Goal: Information Seeking & Learning: Learn about a topic

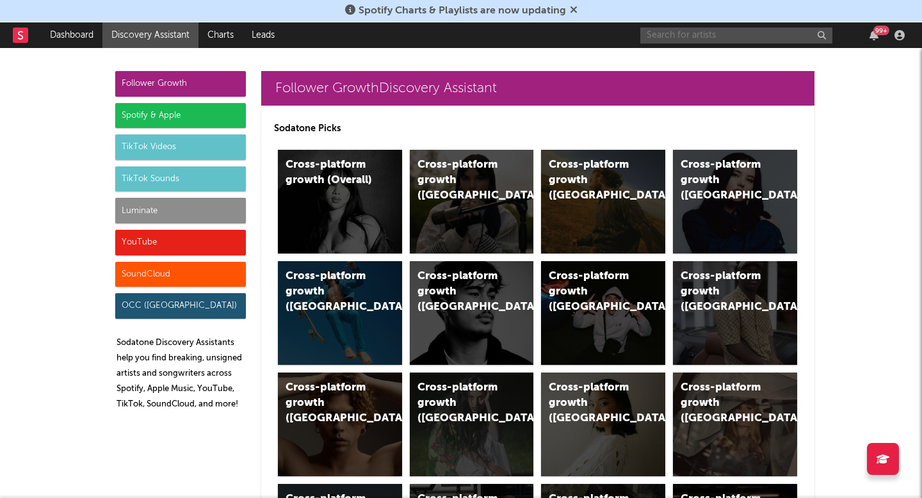
click at [669, 32] on input "text" at bounding box center [737, 36] width 192 height 16
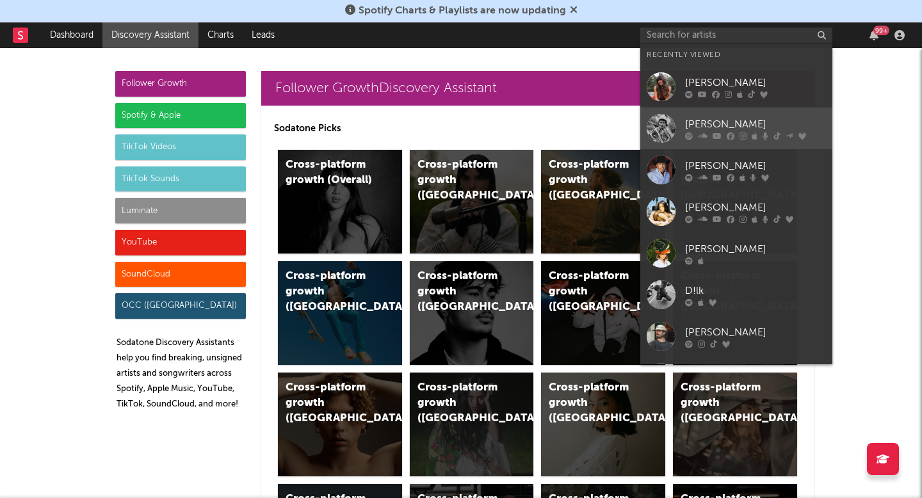
click at [689, 128] on div "Braxton Keith" at bounding box center [755, 124] width 141 height 15
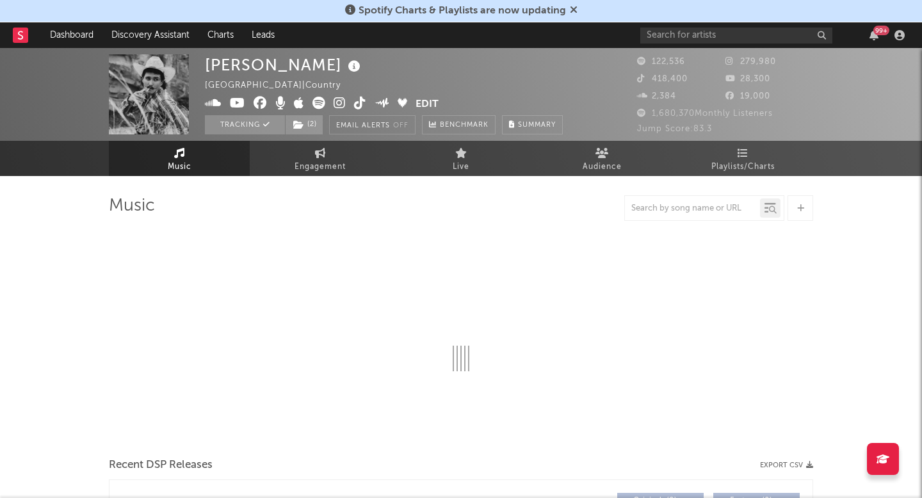
select select "6m"
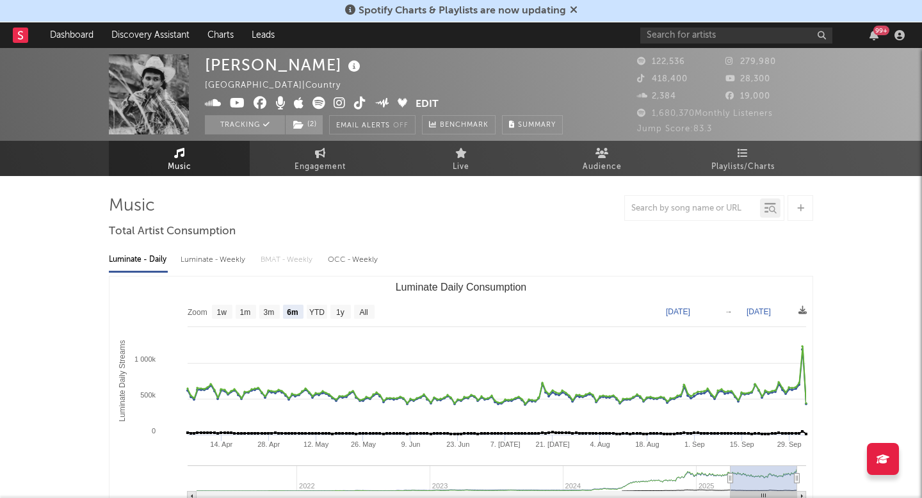
select select "6m"
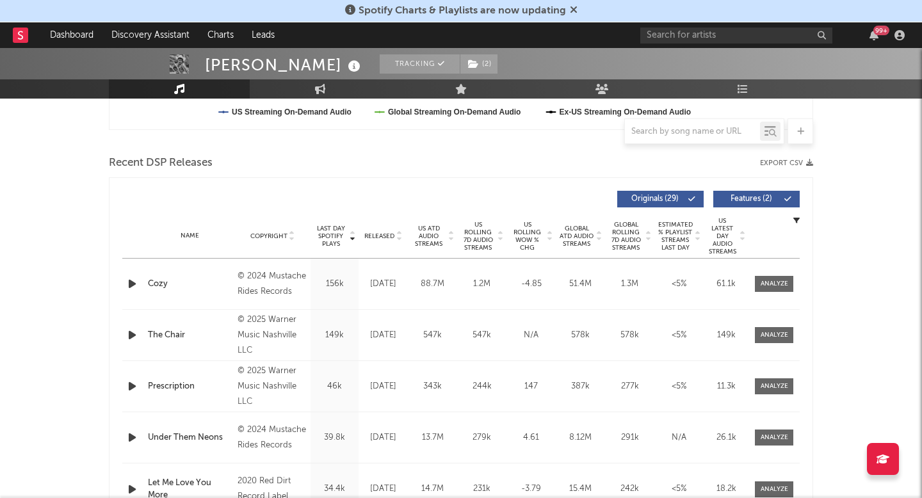
scroll to position [405, 0]
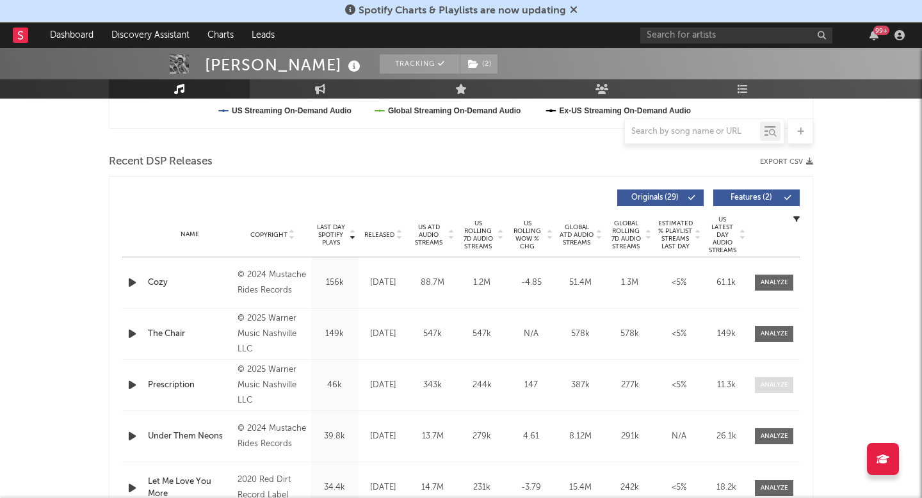
click at [767, 386] on div at bounding box center [775, 385] width 28 height 10
select select "1w"
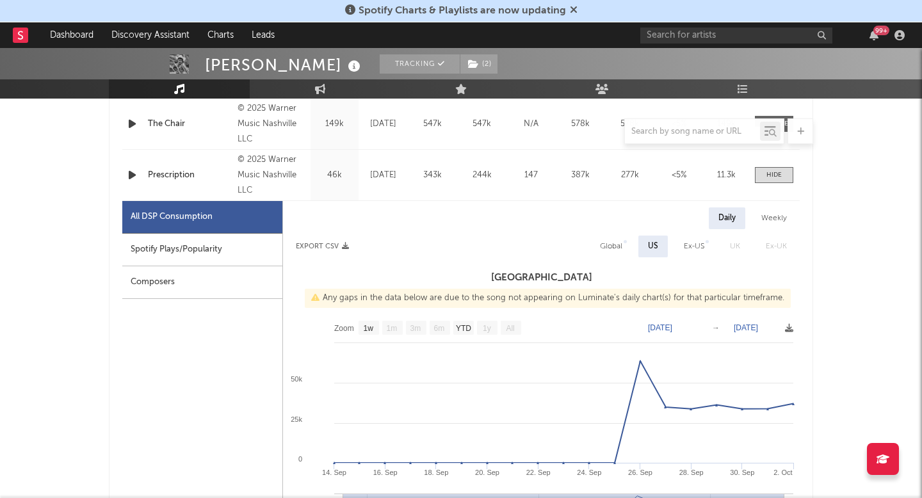
scroll to position [651, 0]
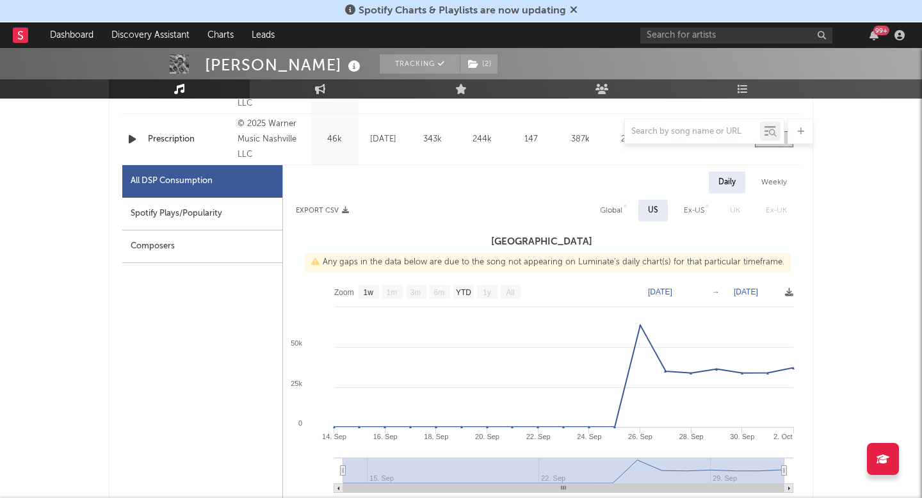
click at [226, 212] on div "Spotify Plays/Popularity" at bounding box center [202, 214] width 160 height 33
select select "1w"
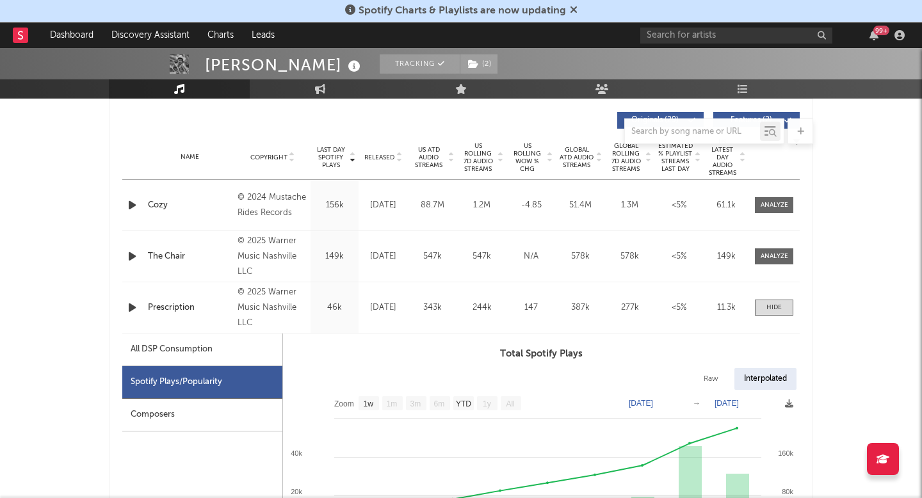
scroll to position [479, 0]
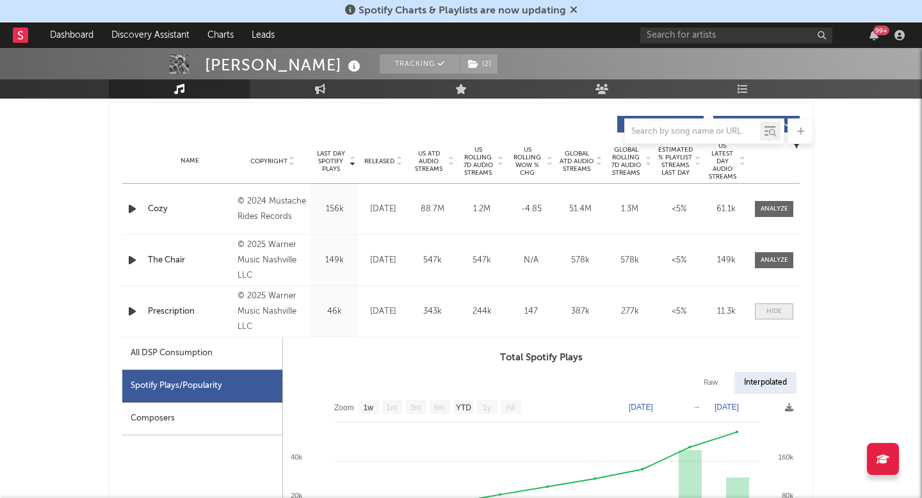
click at [774, 315] on div at bounding box center [774, 312] width 15 height 10
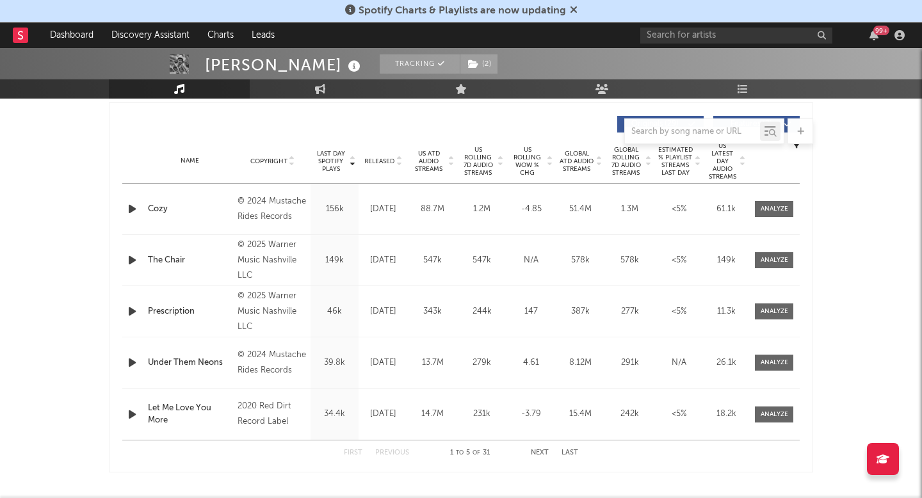
click at [772, 199] on div "Name Cozy Copyright © 2024 Mustache Rides Records Label Mustache Rides Records …" at bounding box center [461, 209] width 678 height 51
click at [780, 211] on div at bounding box center [775, 209] width 28 height 10
select select "6m"
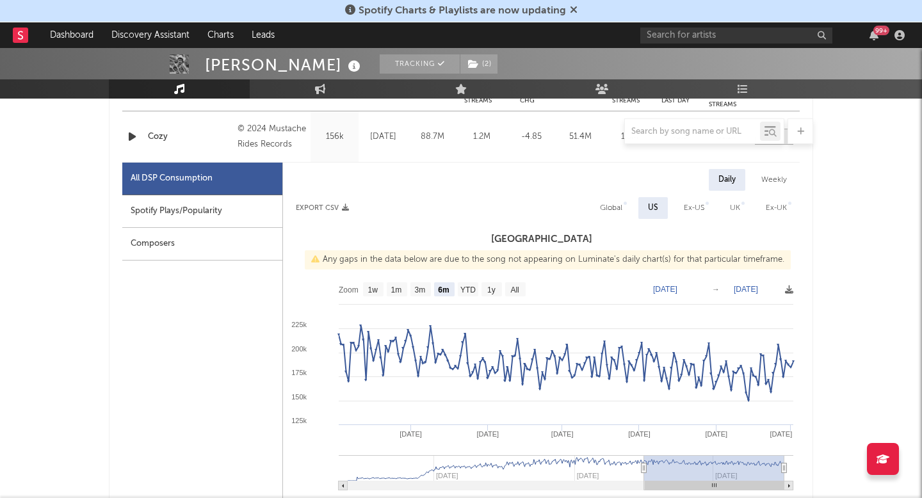
scroll to position [566, 0]
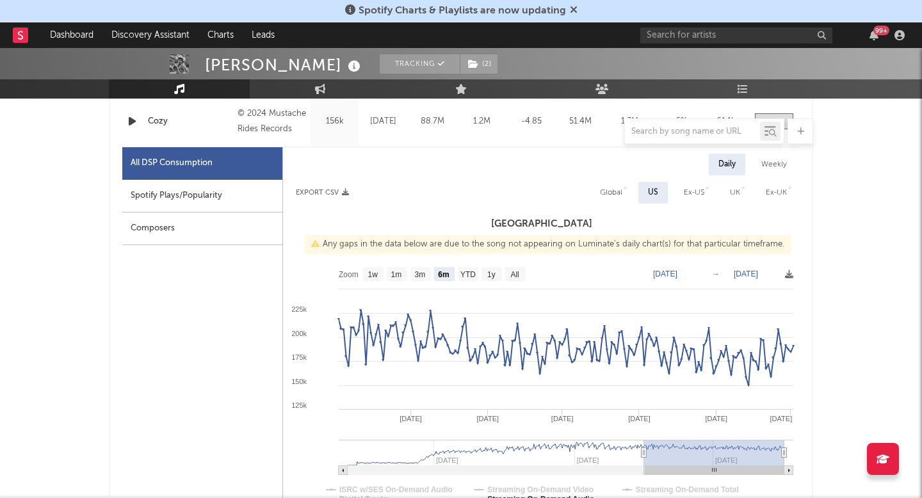
click at [197, 196] on div "Spotify Plays/Popularity" at bounding box center [202, 196] width 160 height 33
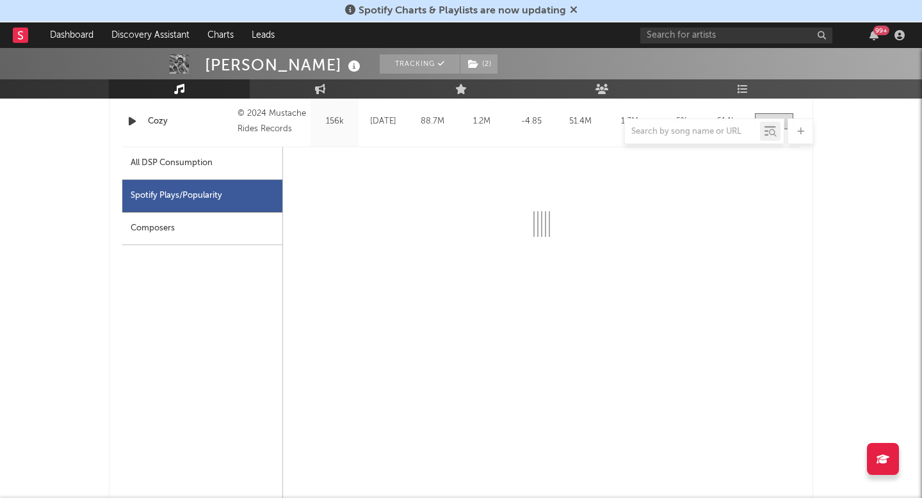
scroll to position [528, 0]
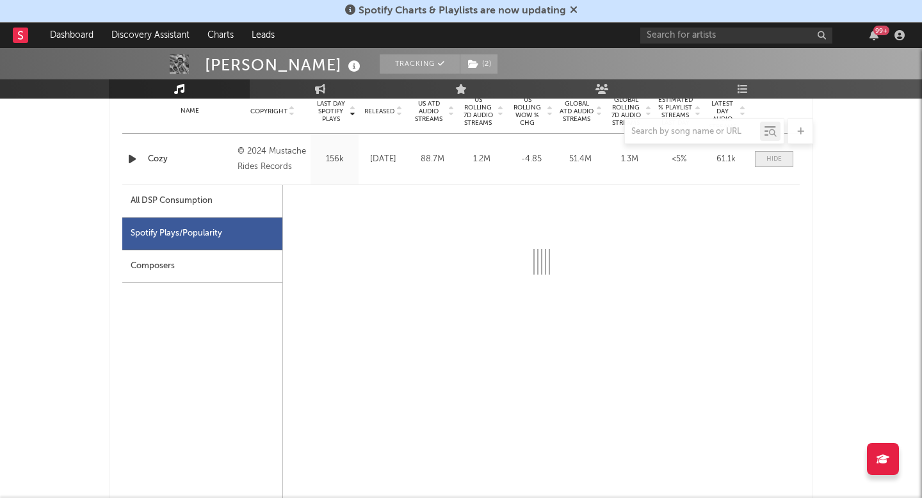
click at [779, 160] on div at bounding box center [774, 159] width 15 height 10
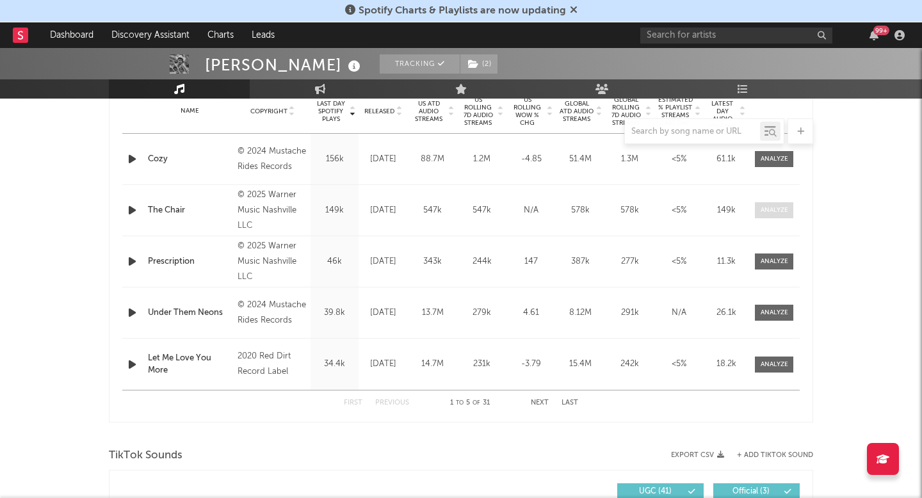
click at [778, 211] on div at bounding box center [775, 211] width 28 height 10
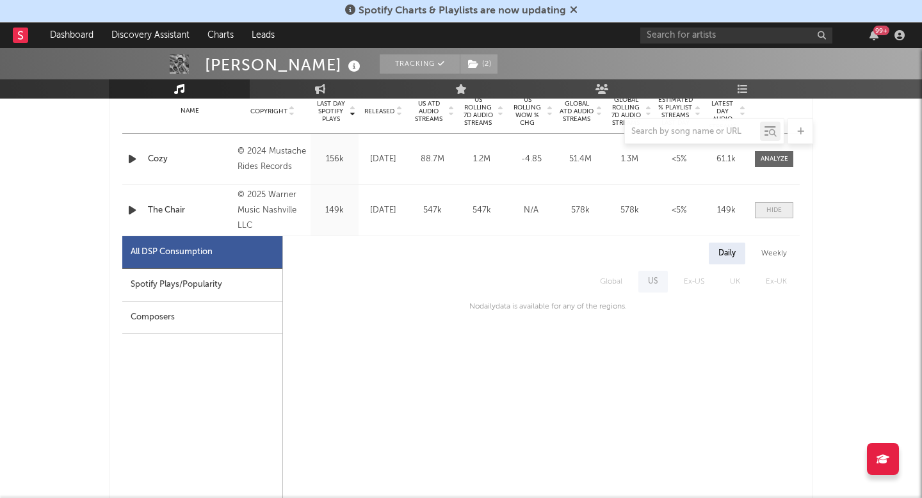
click at [778, 211] on div at bounding box center [774, 211] width 15 height 10
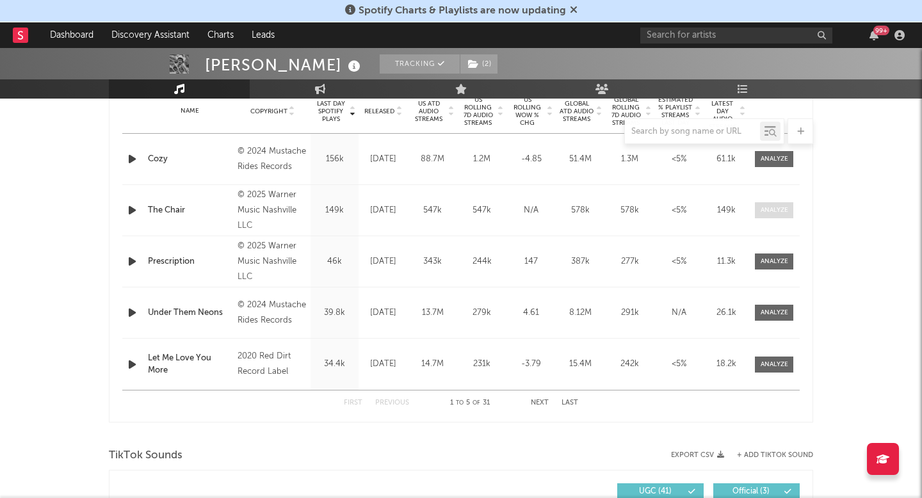
click at [778, 211] on div at bounding box center [775, 211] width 28 height 10
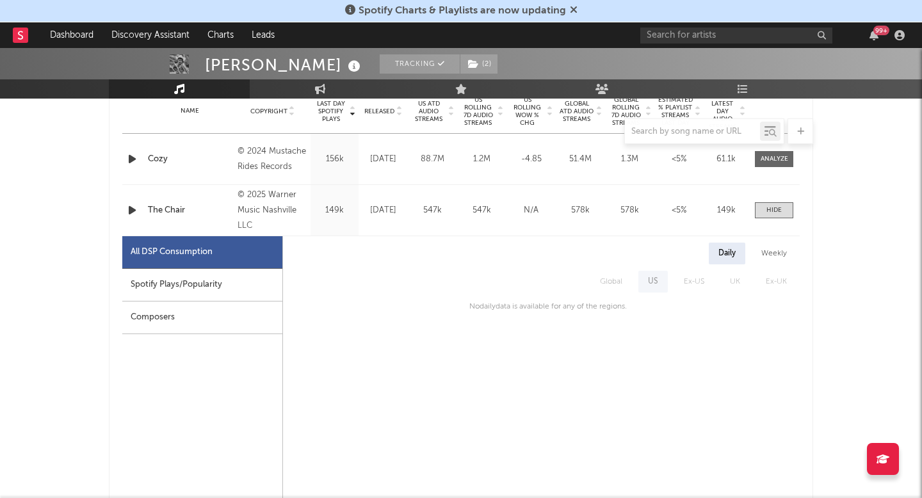
click at [206, 290] on div "Spotify Plays/Popularity" at bounding box center [202, 285] width 160 height 33
select select "1w"
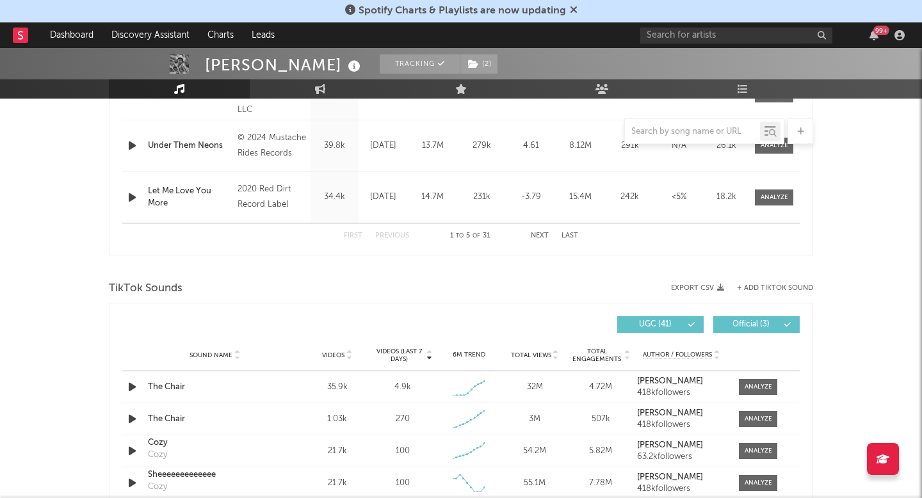
scroll to position [1307, 0]
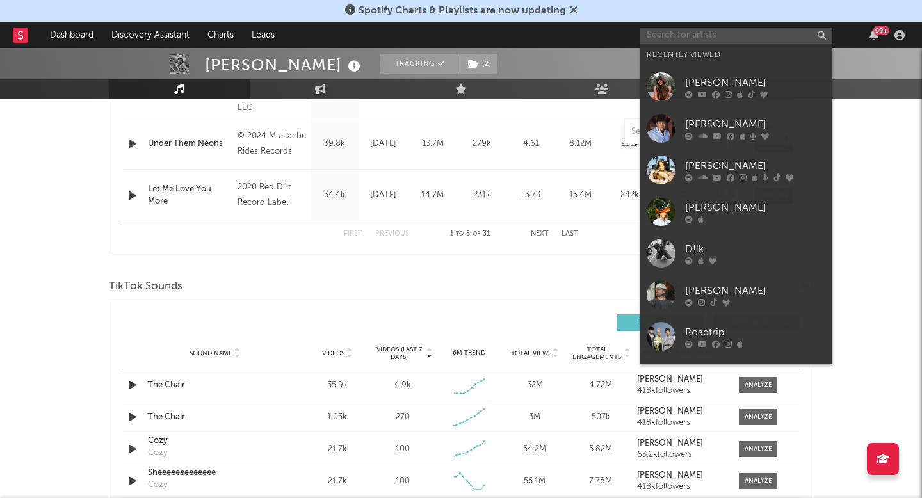
click at [758, 28] on input "text" at bounding box center [737, 36] width 192 height 16
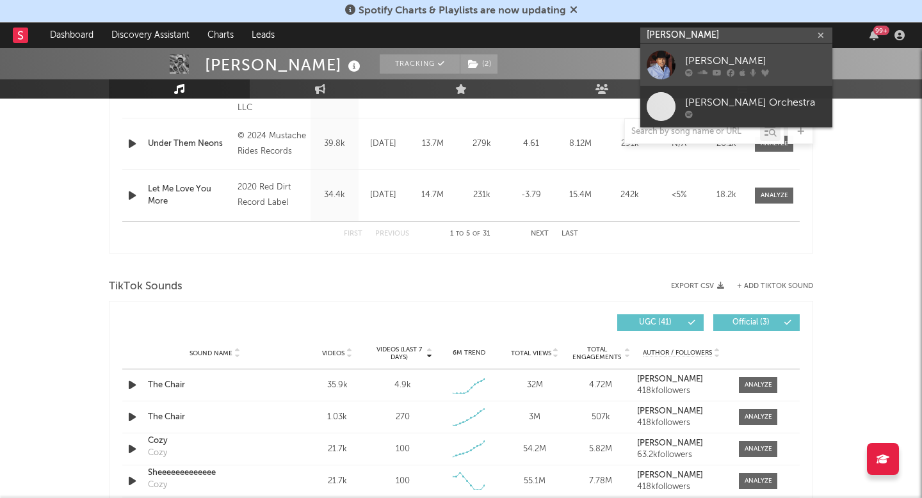
type input "george strai"
click at [759, 56] on div "George Strait" at bounding box center [755, 60] width 141 height 15
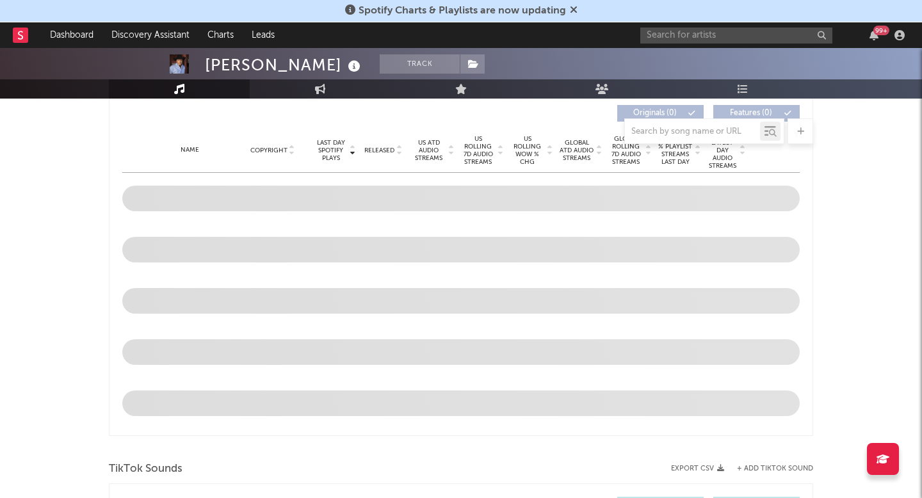
scroll to position [489, 0]
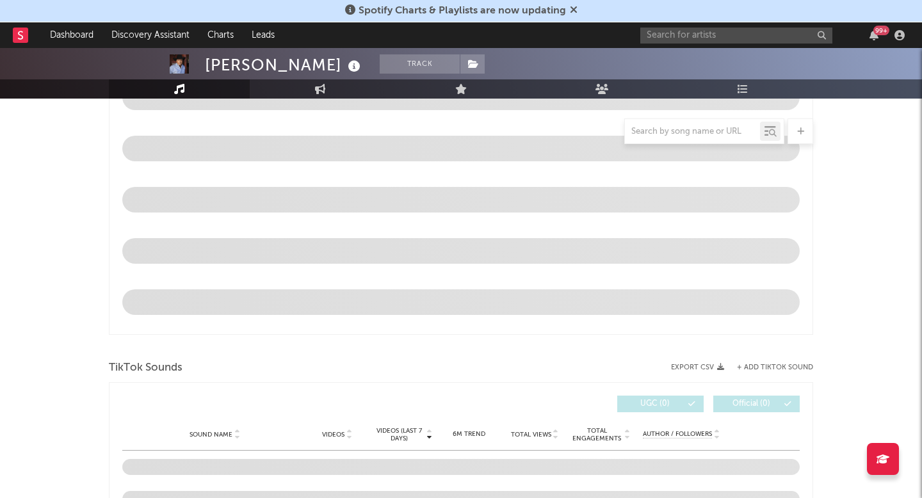
select select "6m"
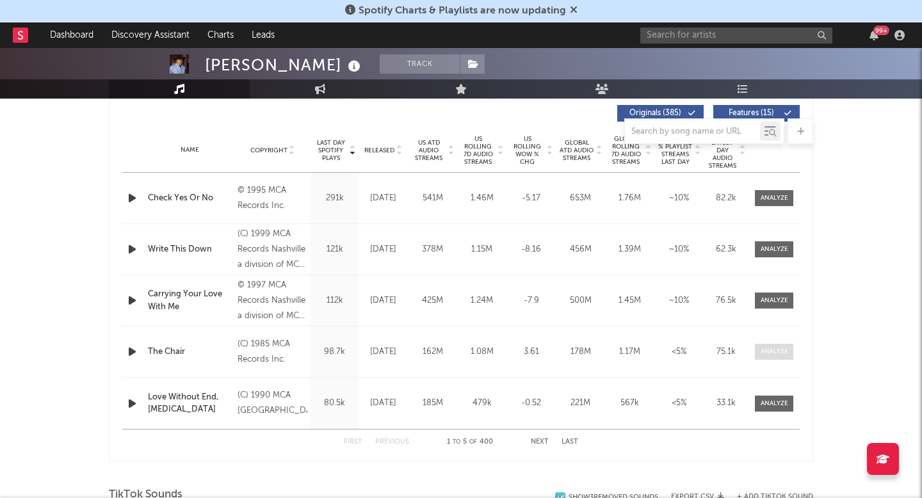
click at [774, 357] on span at bounding box center [774, 352] width 38 height 16
select select "6m"
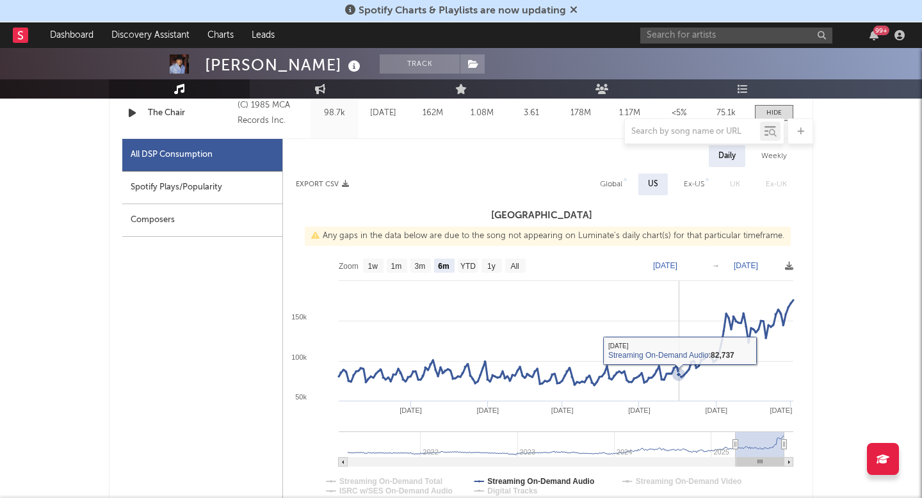
scroll to position [726, 0]
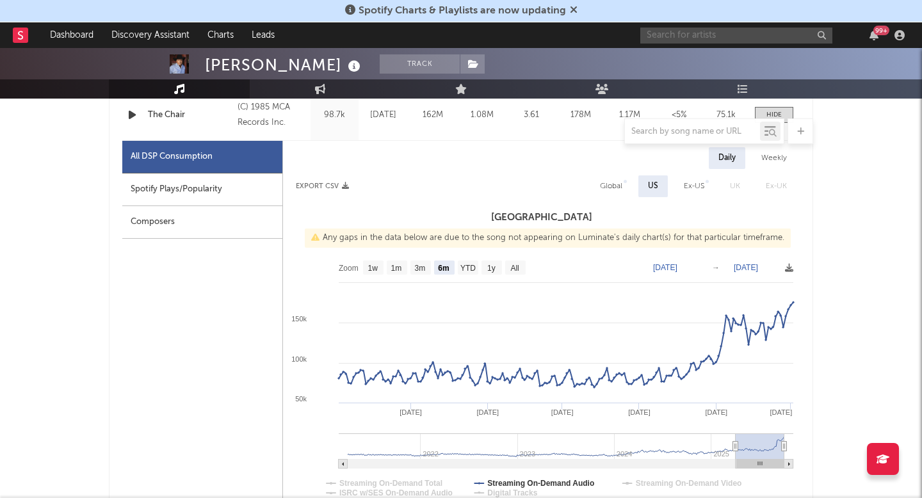
click at [714, 34] on input "text" at bounding box center [737, 36] width 192 height 16
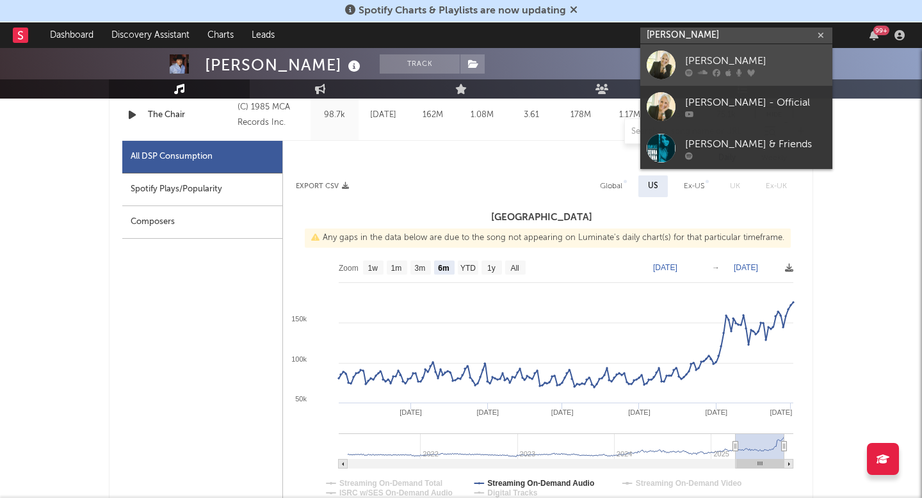
type input "joan baez"
click at [708, 81] on link "Joan Baez" at bounding box center [737, 65] width 192 height 42
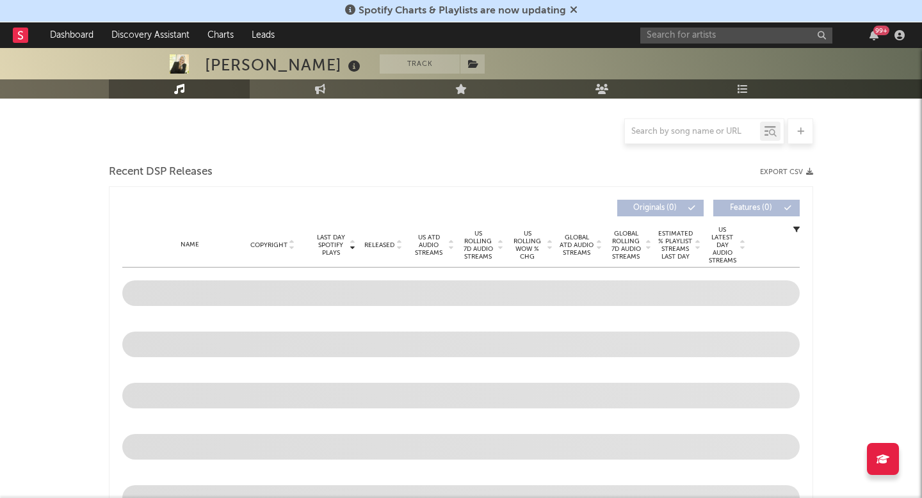
scroll to position [395, 0]
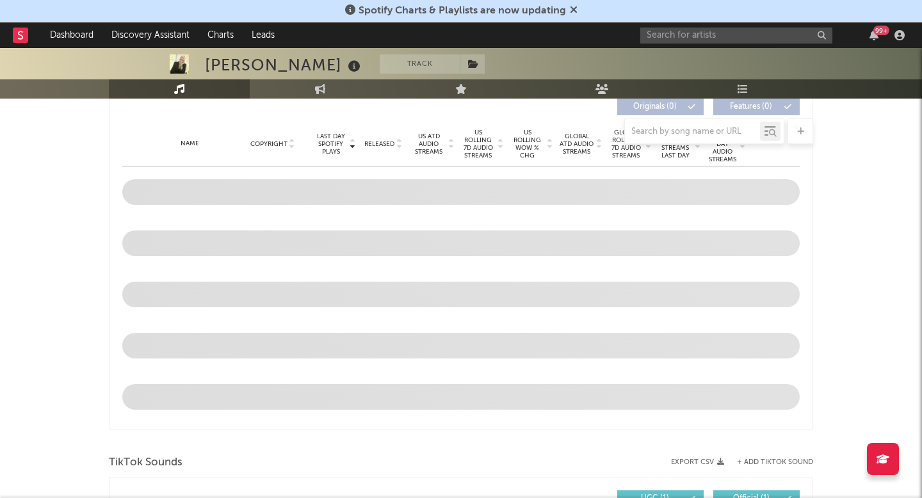
select select "6m"
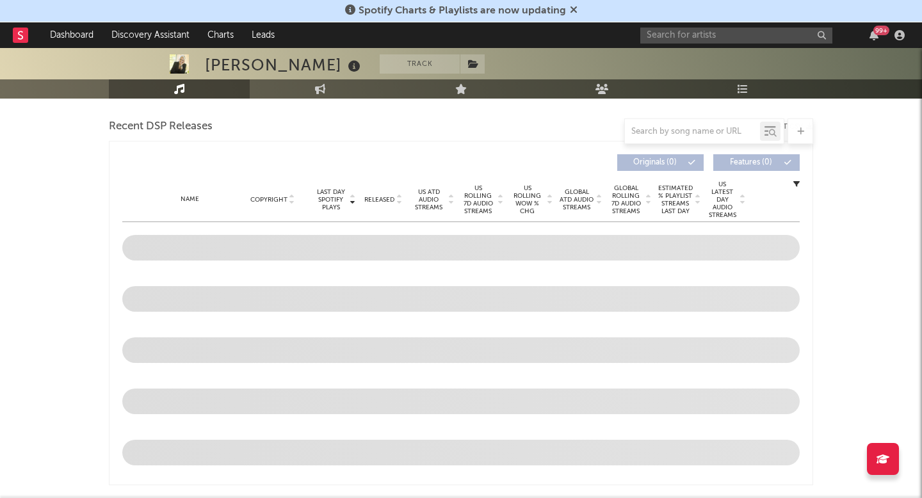
scroll to position [444, 0]
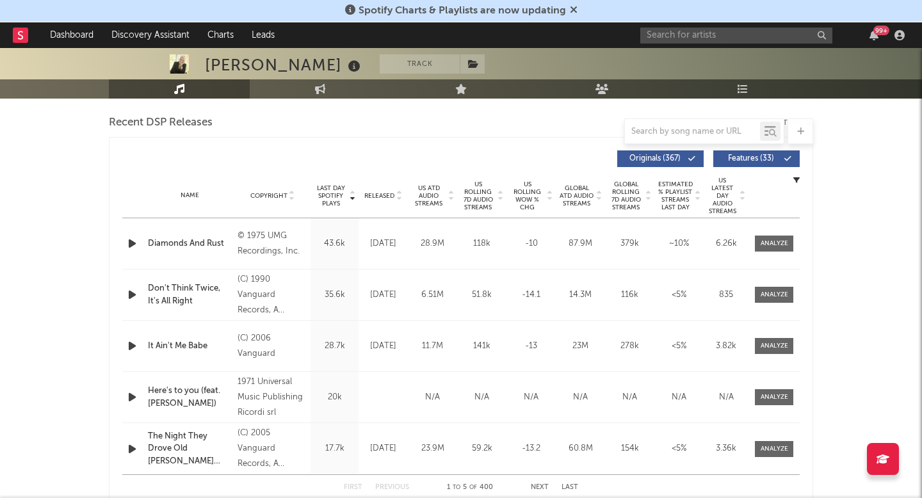
click at [197, 193] on div "Name" at bounding box center [189, 196] width 83 height 10
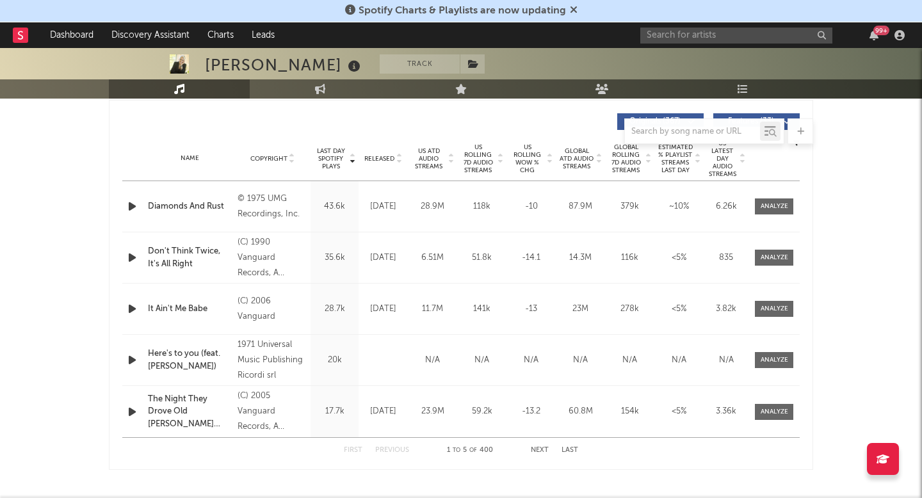
scroll to position [482, 0]
click at [185, 158] on div "Name" at bounding box center [189, 158] width 83 height 10
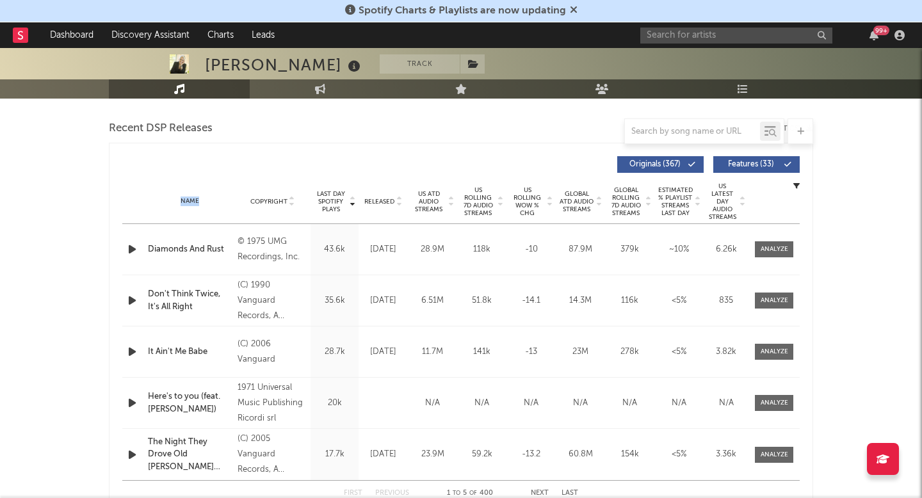
scroll to position [434, 0]
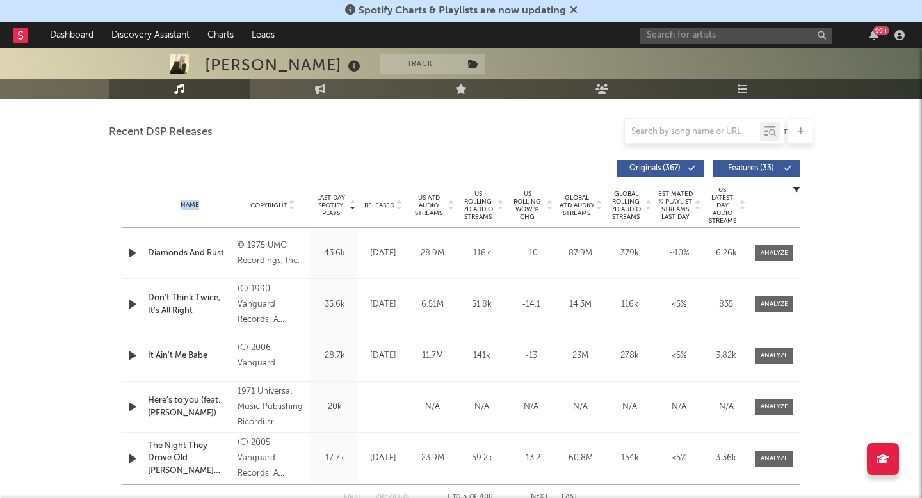
click at [188, 204] on div "Name" at bounding box center [189, 205] width 83 height 10
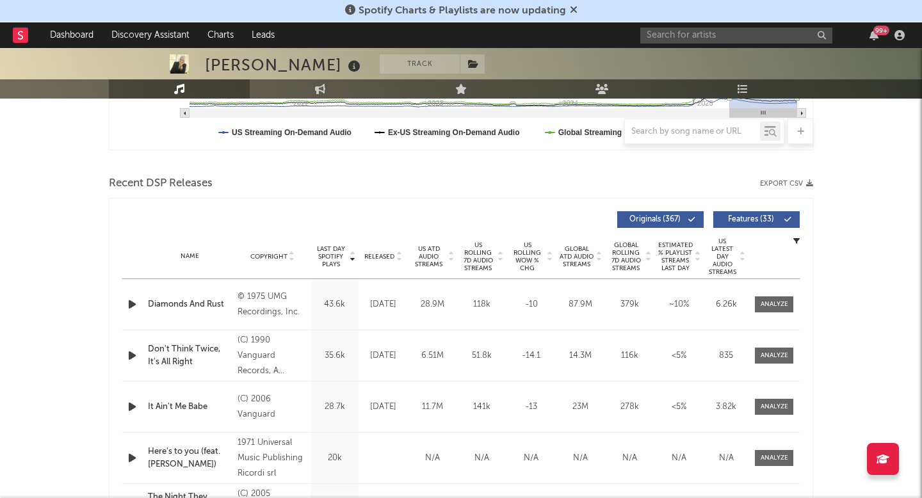
scroll to position [380, 0]
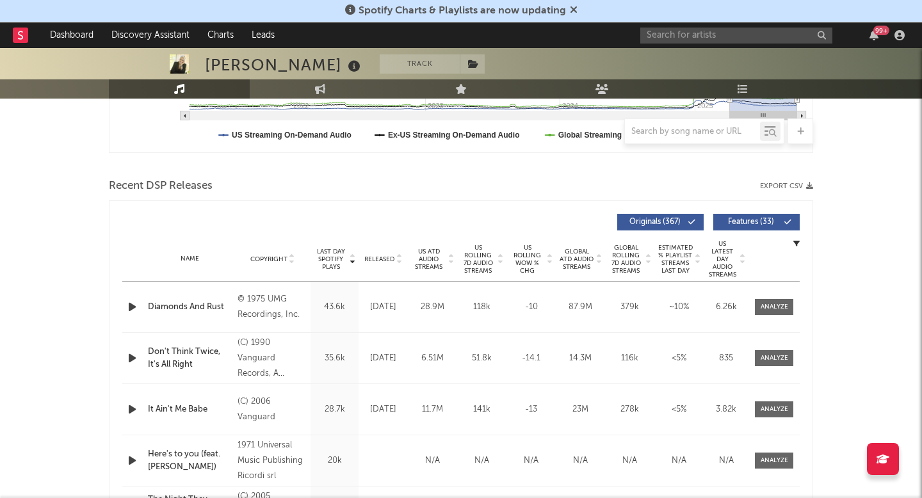
click at [192, 258] on div "Name" at bounding box center [189, 259] width 83 height 10
click at [408, 256] on div "US ATD Audio Streams" at bounding box center [432, 259] width 49 height 23
click at [437, 256] on span "US ATD Audio Streams" at bounding box center [428, 259] width 35 height 23
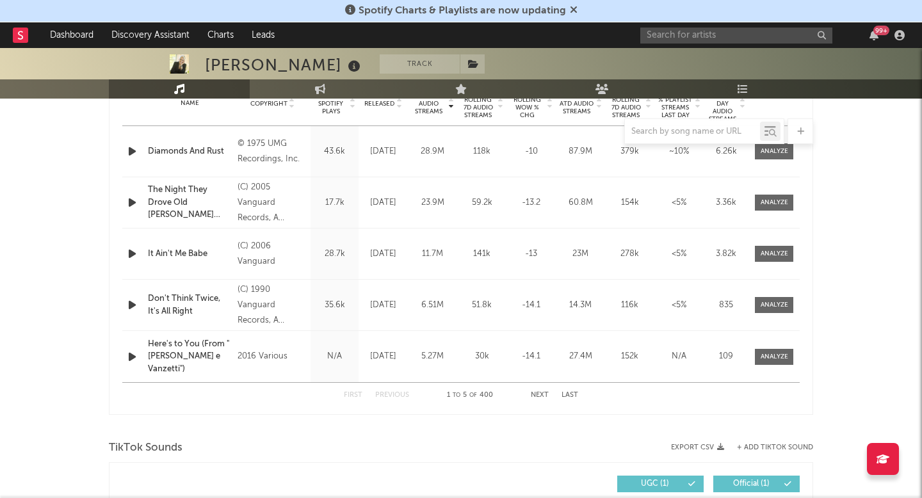
scroll to position [538, 0]
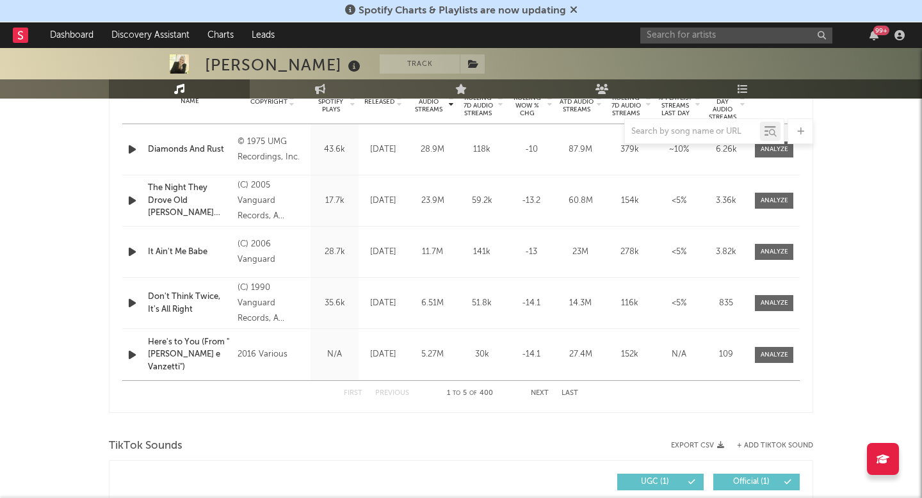
click at [546, 388] on div "First Previous 1 to 5 of 400 Next Last" at bounding box center [461, 393] width 234 height 25
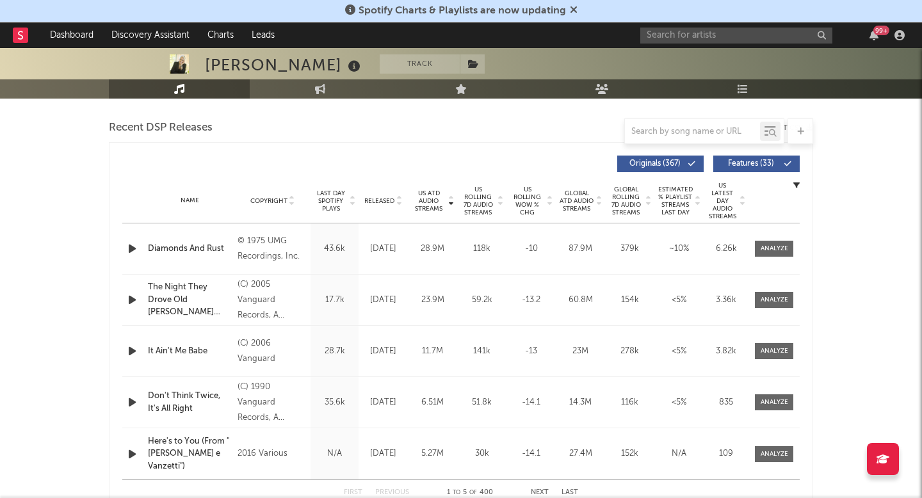
scroll to position [421, 0]
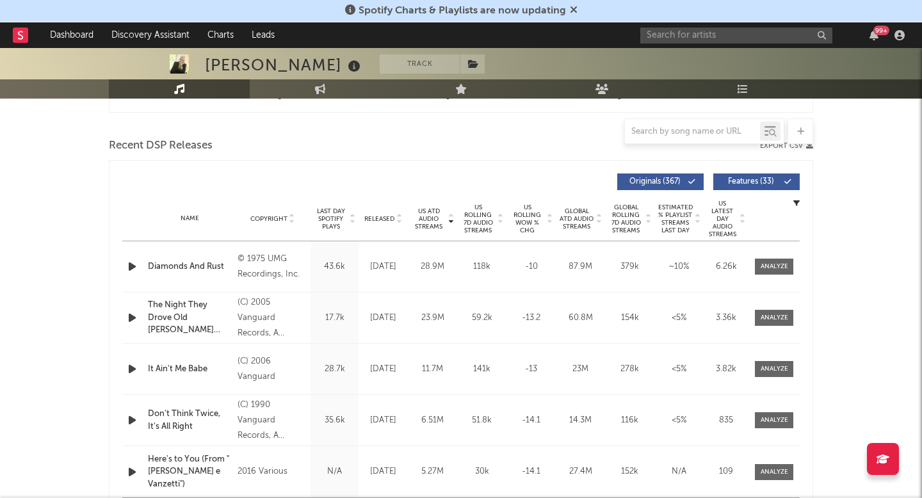
click at [380, 218] on span "Released" at bounding box center [379, 219] width 30 height 8
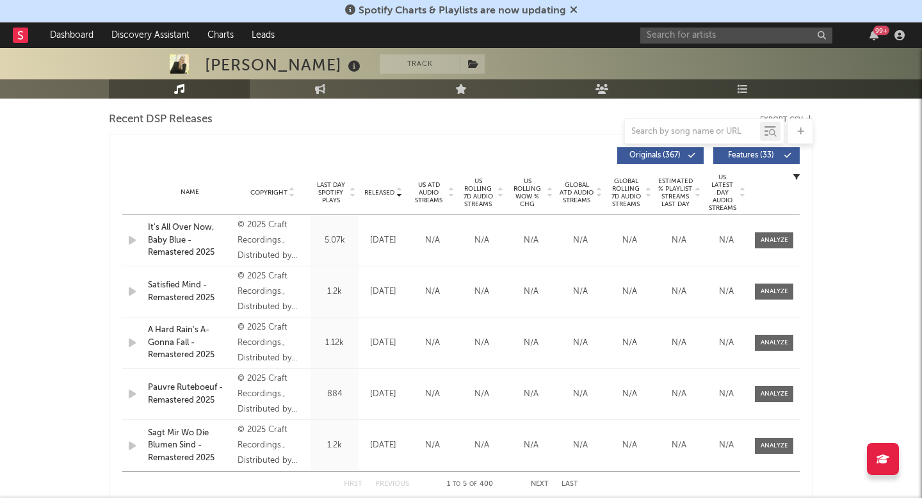
scroll to position [475, 0]
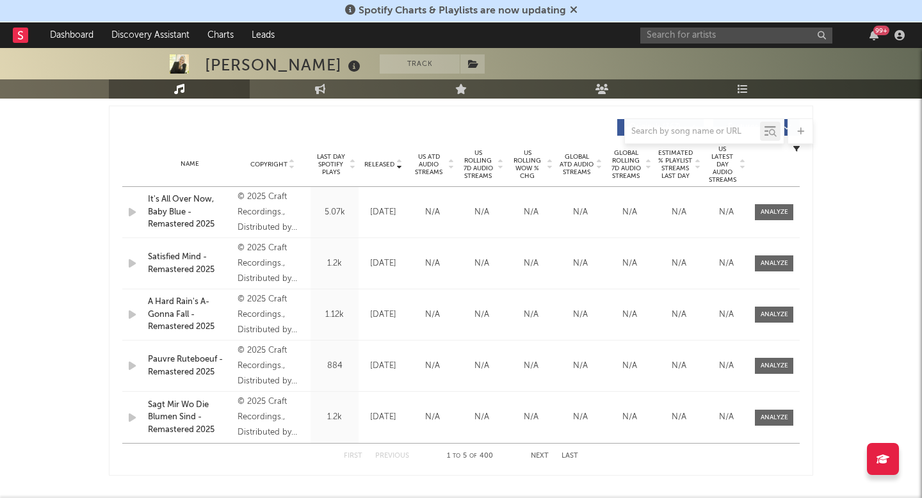
click at [327, 170] on span "Last Day Spotify Plays" at bounding box center [331, 164] width 34 height 23
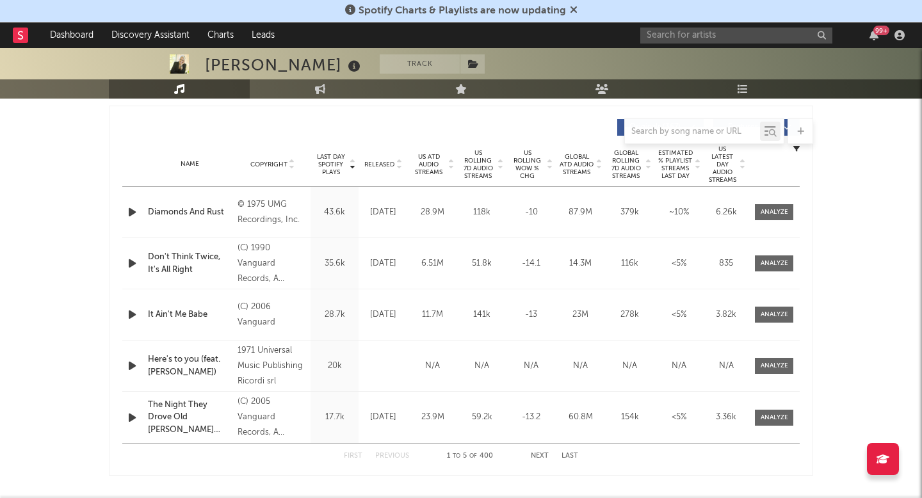
scroll to position [505, 0]
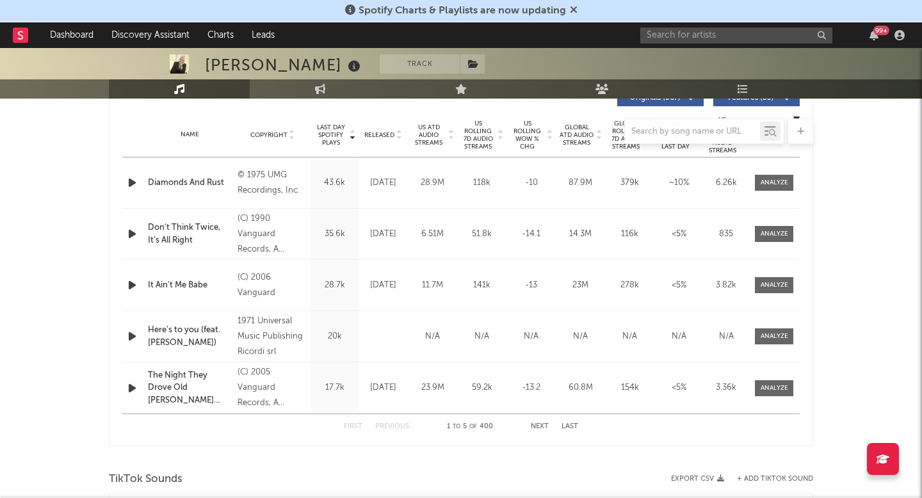
click at [539, 422] on div "First Previous 1 to 5 of 400 Next Last" at bounding box center [461, 426] width 234 height 25
click at [537, 427] on button "Next" at bounding box center [540, 426] width 18 height 7
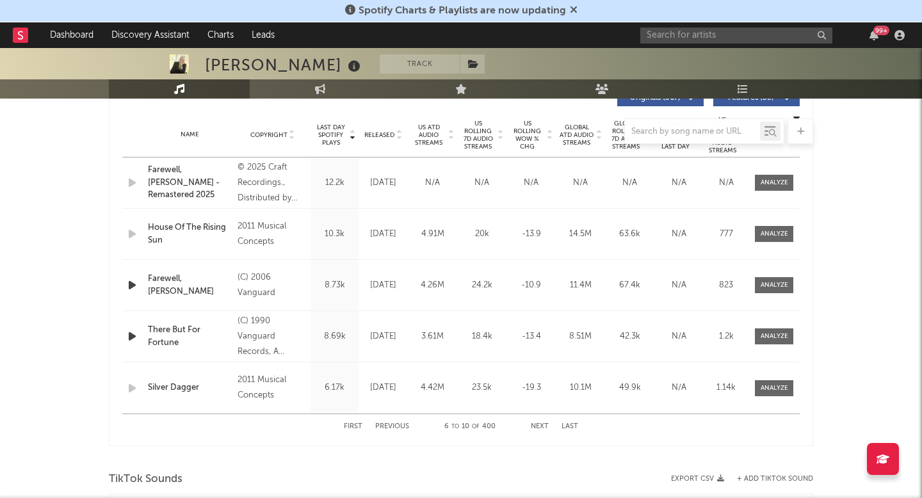
click at [537, 427] on button "Next" at bounding box center [540, 426] width 18 height 7
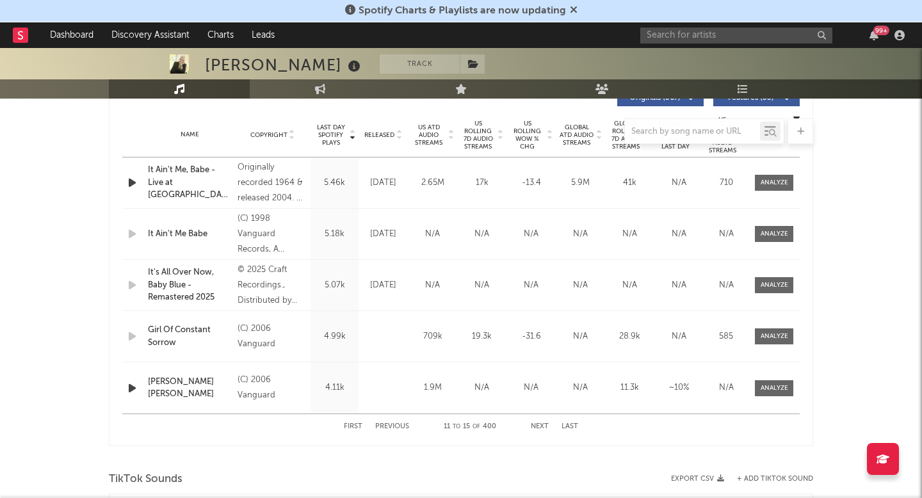
click at [537, 427] on button "Next" at bounding box center [540, 426] width 18 height 7
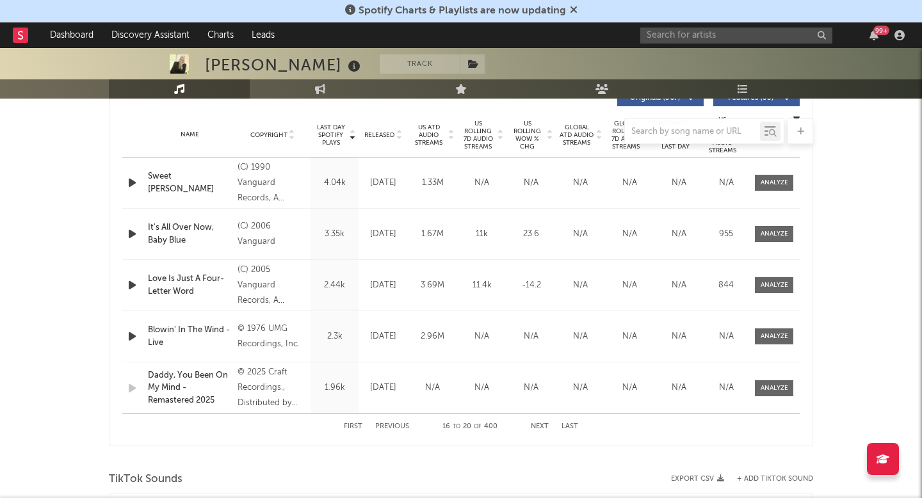
click at [389, 425] on button "Previous" at bounding box center [392, 426] width 34 height 7
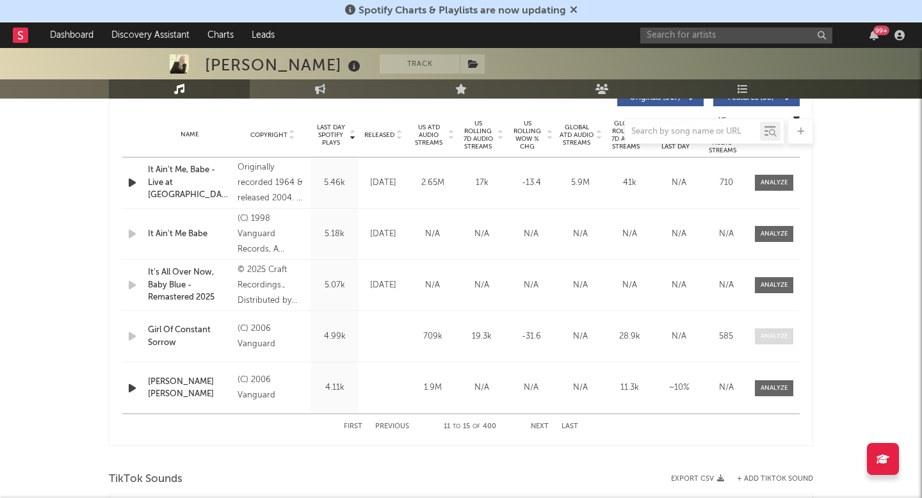
click at [779, 331] on span at bounding box center [774, 337] width 38 height 16
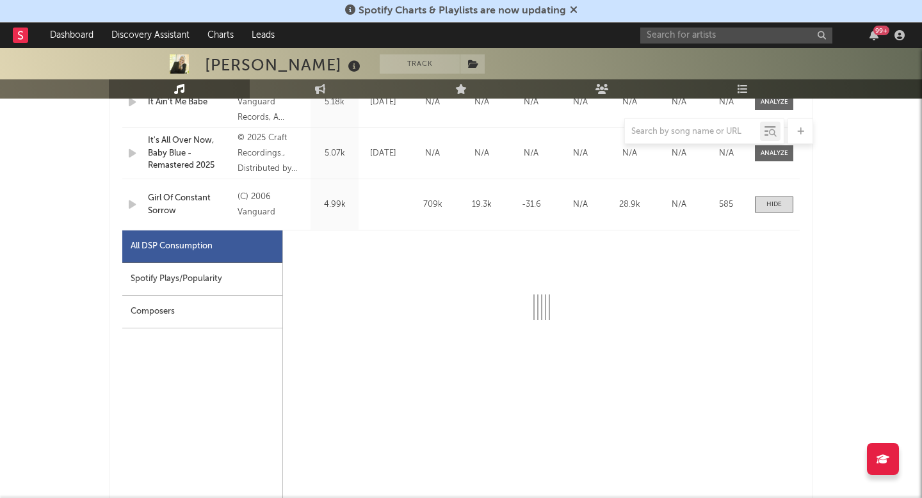
select select "1w"
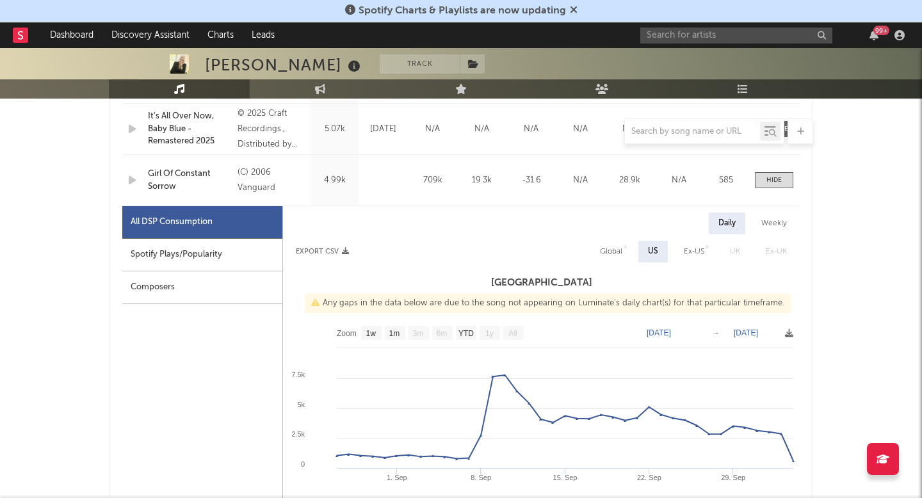
scroll to position [663, 0]
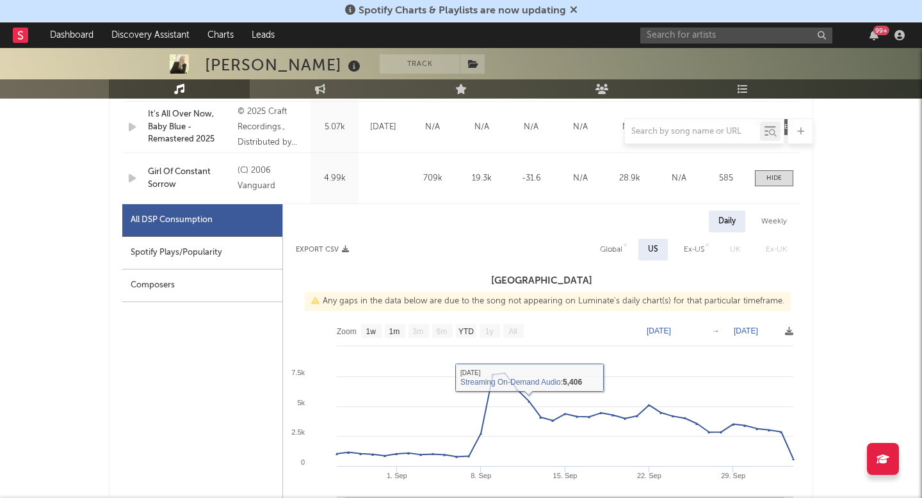
click at [620, 248] on div "Global" at bounding box center [611, 249] width 22 height 15
select select "1w"
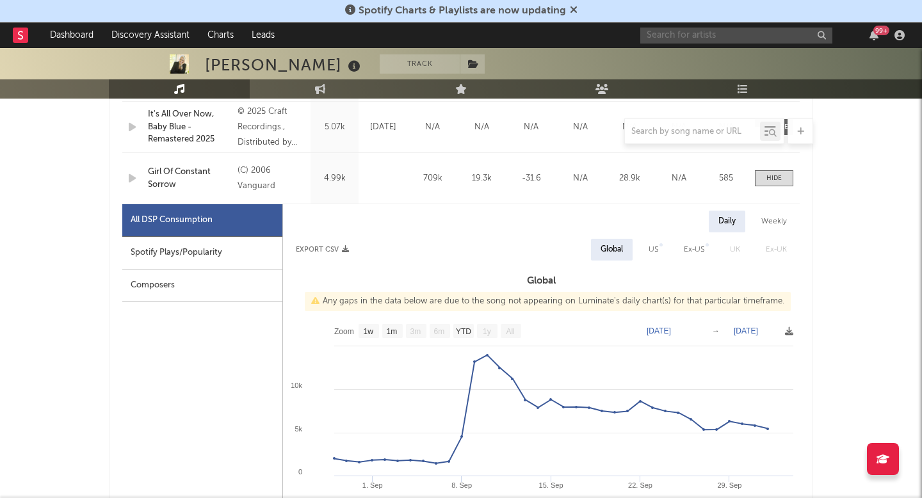
click at [668, 29] on input "text" at bounding box center [737, 36] width 192 height 16
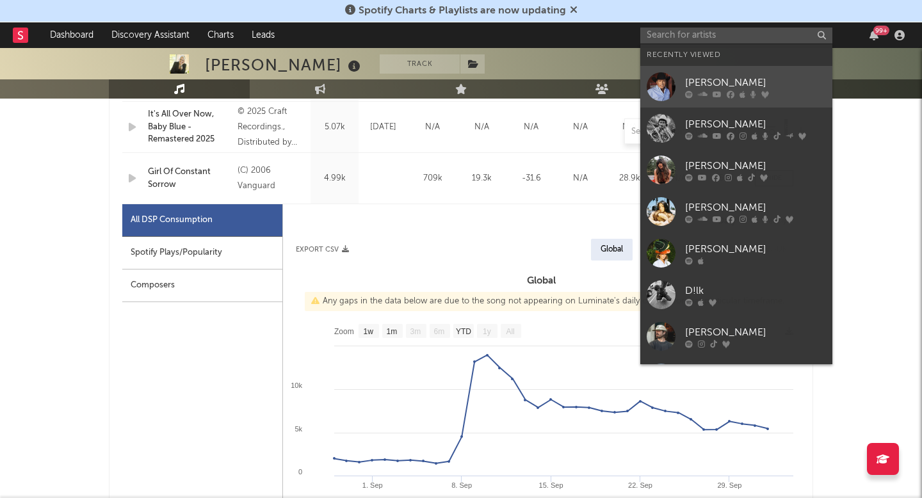
click at [687, 78] on div "George Strait" at bounding box center [755, 82] width 141 height 15
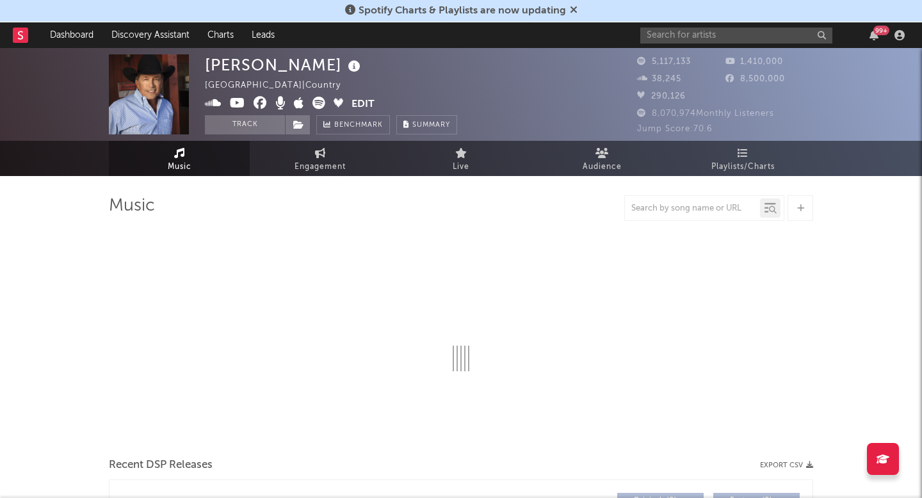
select select "6m"
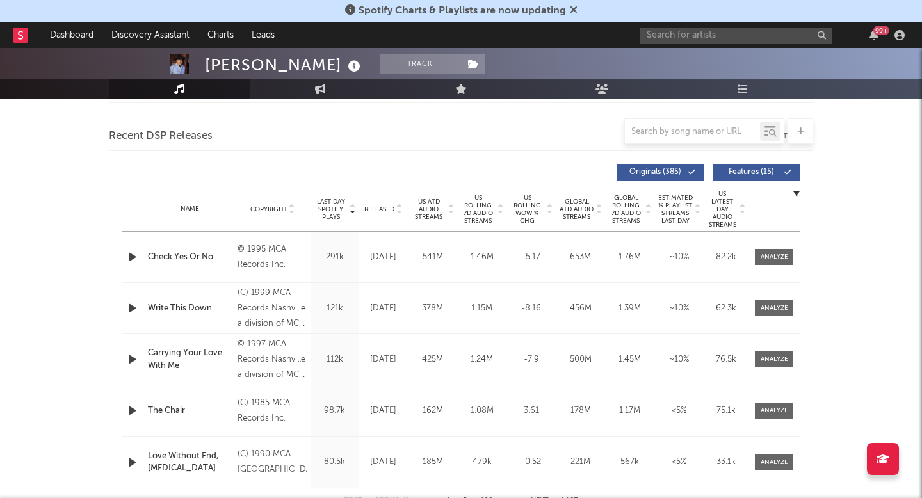
scroll to position [432, 0]
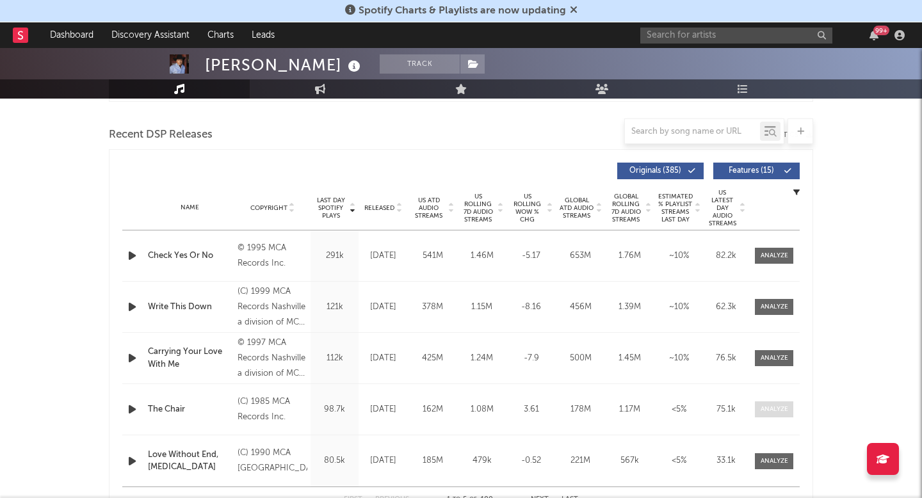
click at [765, 402] on span at bounding box center [774, 410] width 38 height 16
select select "6m"
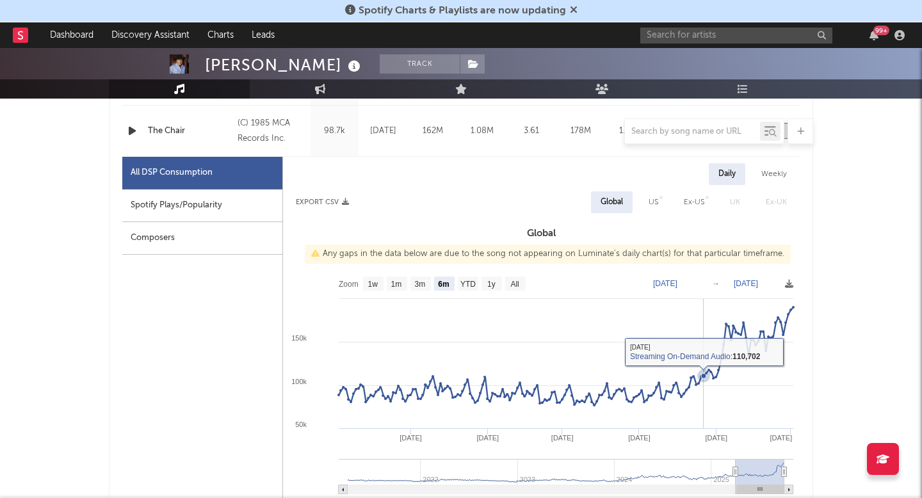
scroll to position [723, 0]
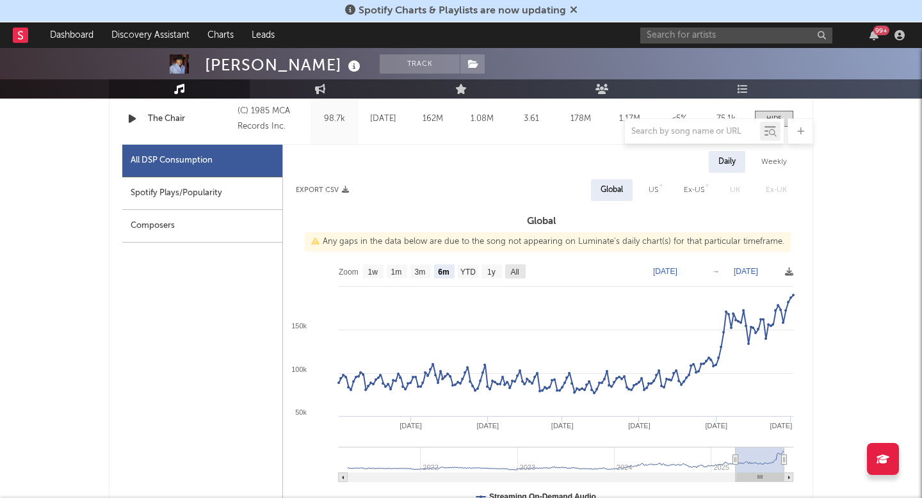
click at [515, 268] on text "All" at bounding box center [515, 272] width 8 height 9
select select "All"
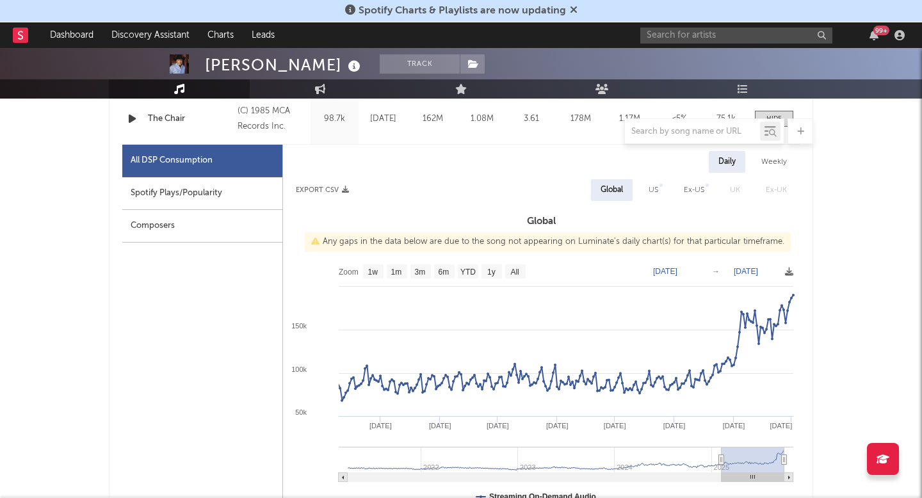
drag, startPoint x: 345, startPoint y: 459, endPoint x: 721, endPoint y: 459, distance: 376.7
click at [721, 459] on icon at bounding box center [721, 460] width 5 height 10
type input "2025-02-04"
click at [241, 190] on div "Spotify Plays/Popularity" at bounding box center [202, 193] width 160 height 33
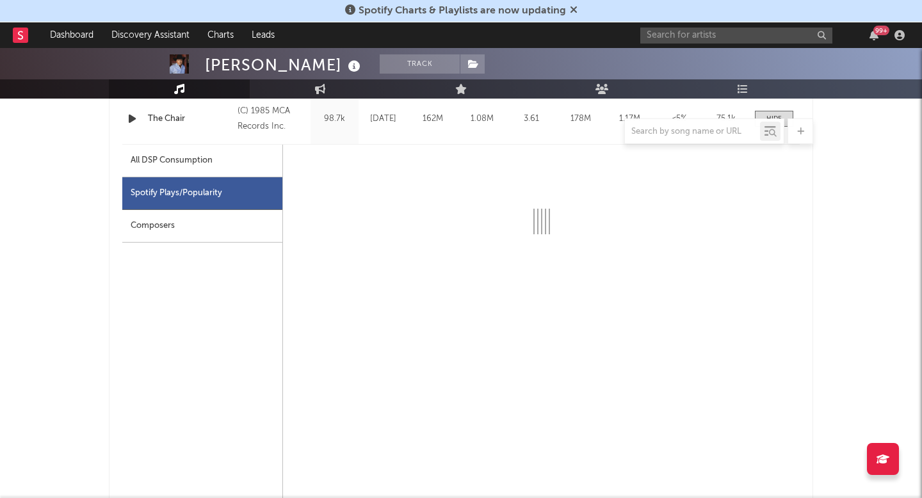
select select "All"
select select "1w"
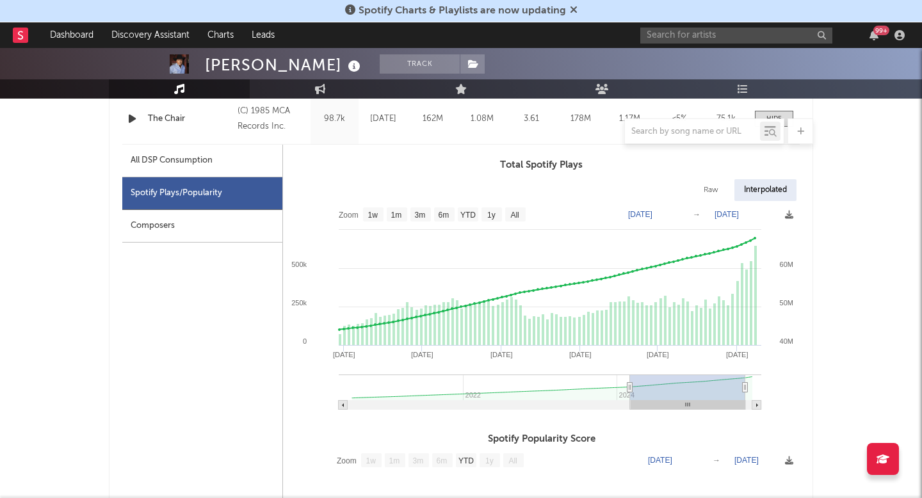
type input "2025-03-03"
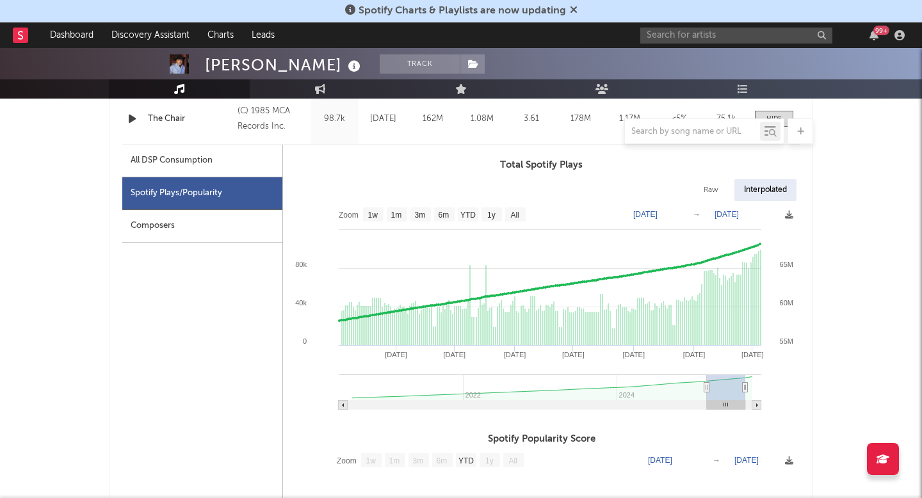
drag, startPoint x: 354, startPoint y: 382, endPoint x: 707, endPoint y: 373, distance: 353.7
click at [707, 373] on icon "Created with Highcharts 10.3.3 May '25 Sep '25 Jul '25 Apr '25 Jun '25 Aug '25 …" at bounding box center [541, 310] width 517 height 218
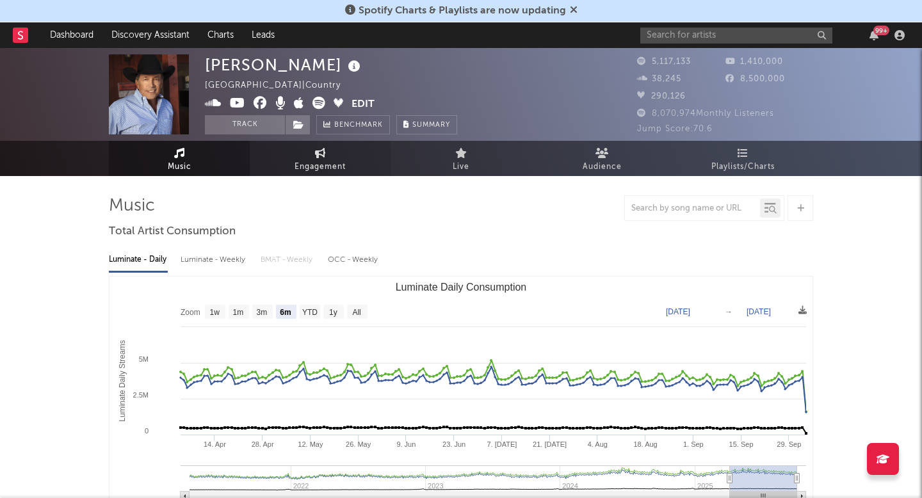
click at [318, 167] on span "Engagement" at bounding box center [320, 167] width 51 height 15
select select "1w"
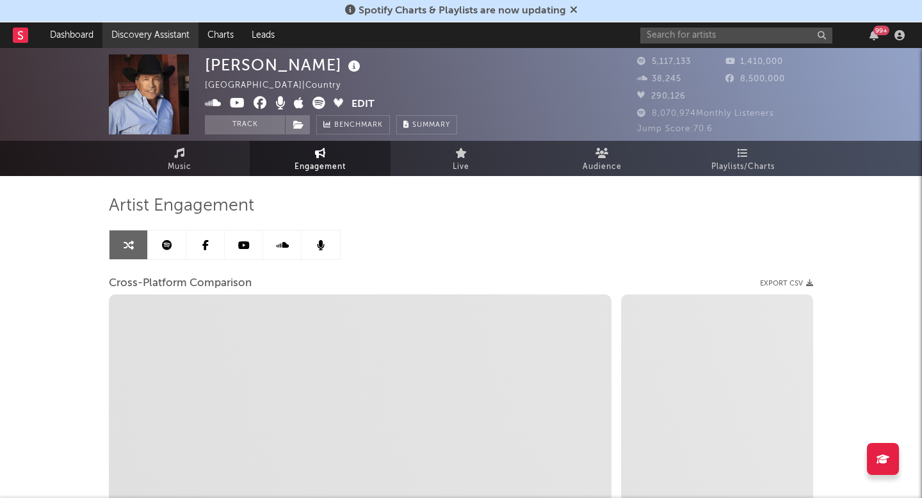
click at [167, 28] on link "Discovery Assistant" at bounding box center [150, 35] width 96 height 26
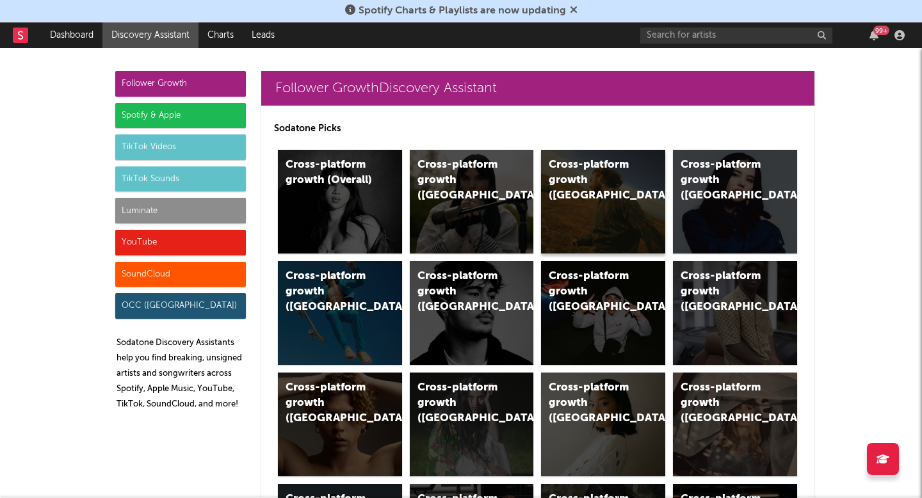
click at [594, 176] on div "Cross-platform growth ([GEOGRAPHIC_DATA])" at bounding box center [592, 181] width 87 height 46
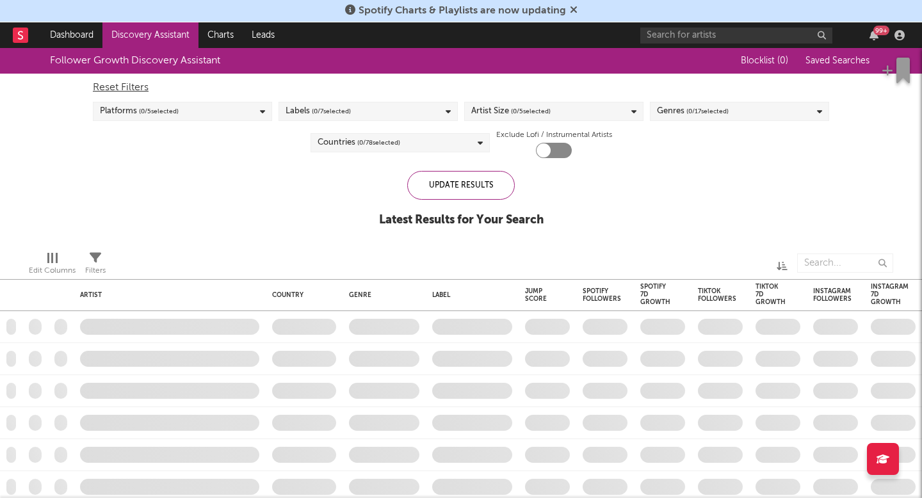
checkbox input "true"
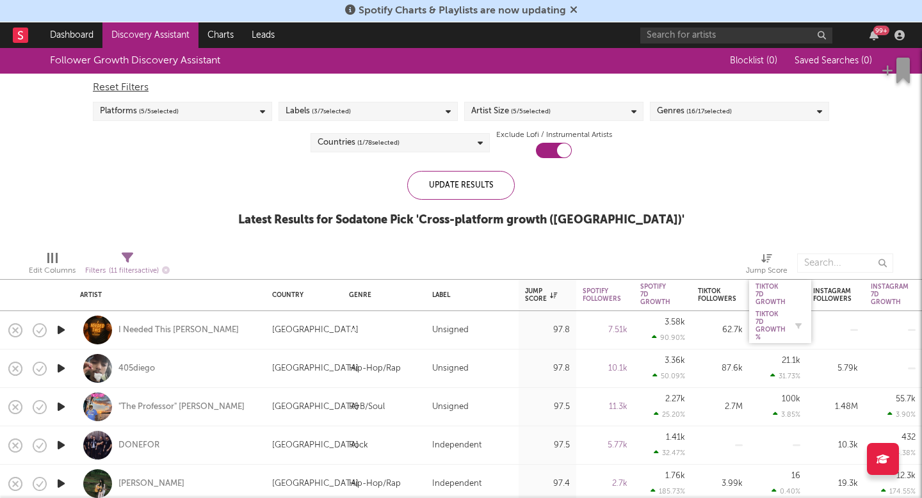
click at [768, 316] on div "Tiktok 7D Growth %" at bounding box center [771, 326] width 30 height 31
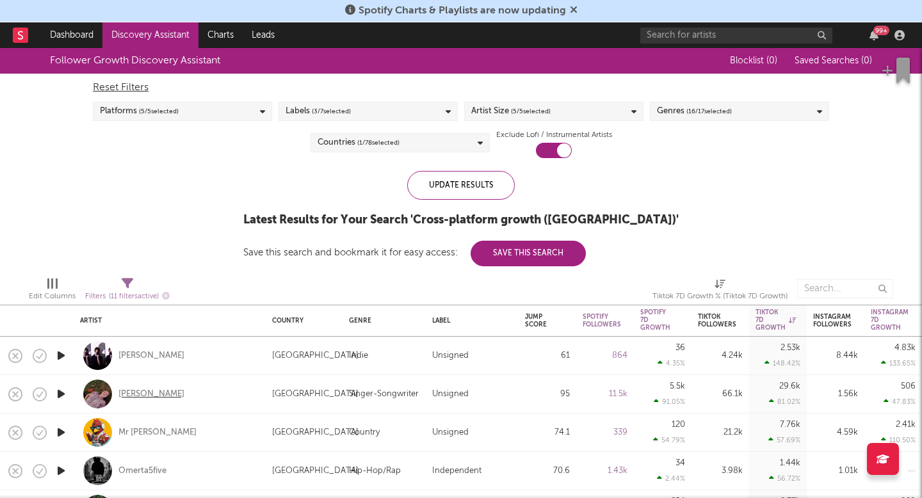
click at [154, 393] on div "[PERSON_NAME]" at bounding box center [152, 395] width 66 height 12
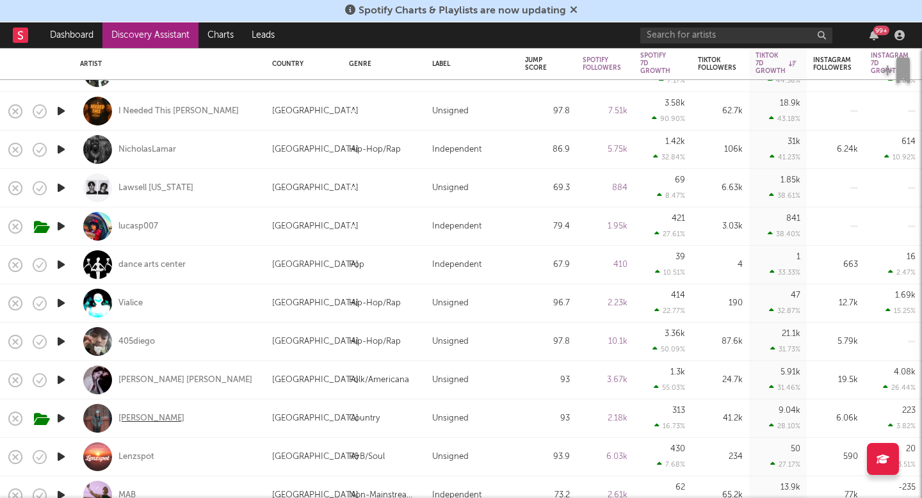
click at [119, 420] on div "Tristan Trincado" at bounding box center [152, 419] width 66 height 12
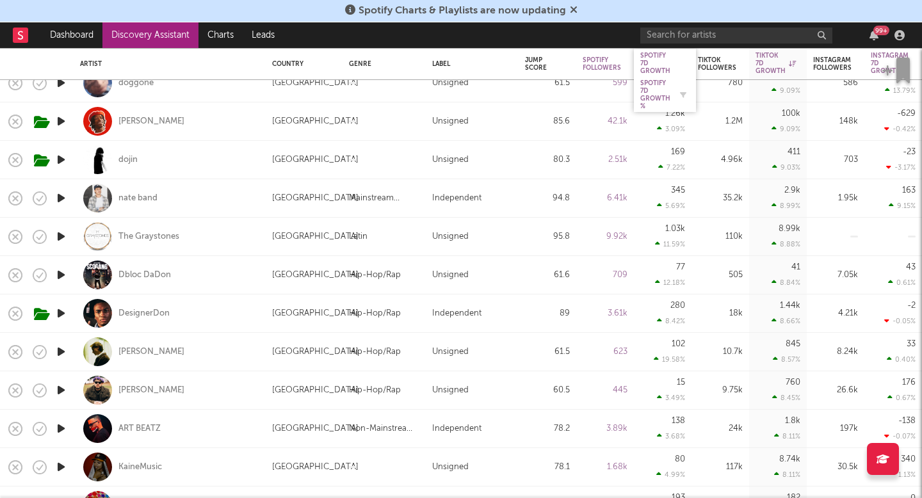
click at [653, 87] on div "Spotify 7D Growth %" at bounding box center [656, 94] width 30 height 31
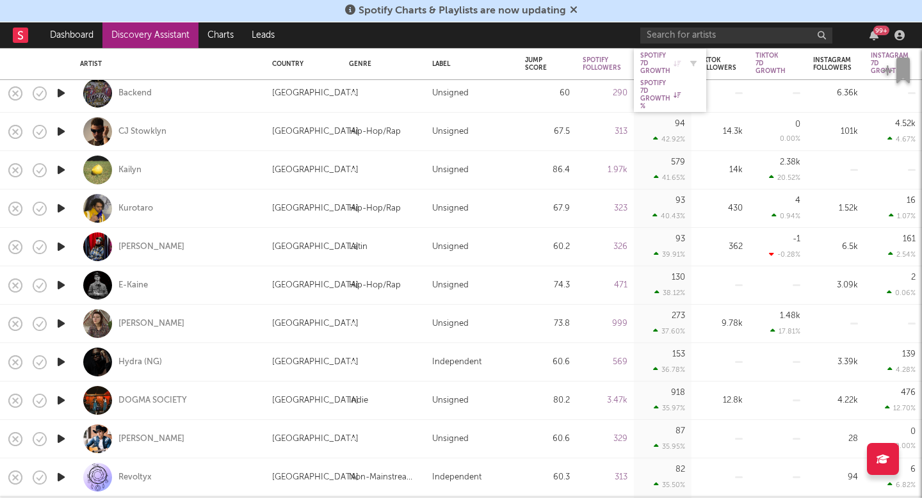
click at [655, 70] on div "Spotify 7D Growth" at bounding box center [661, 63] width 40 height 23
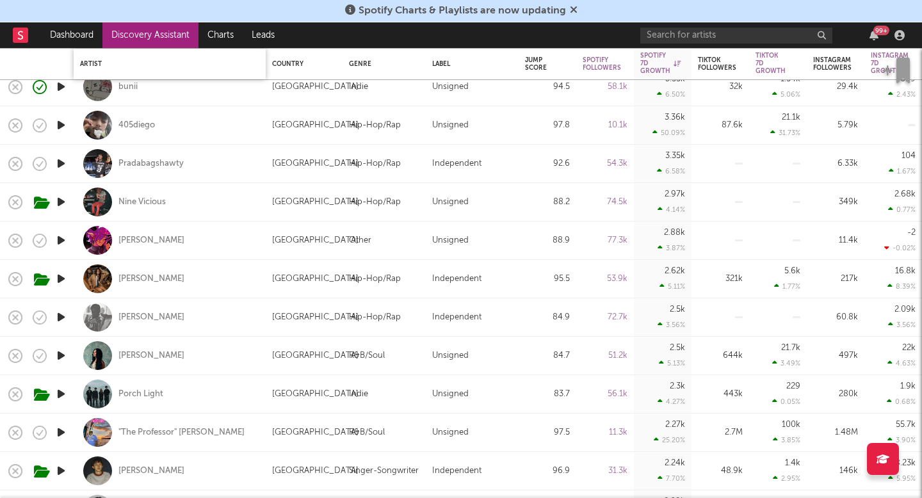
click at [175, 49] on div "Artist" at bounding box center [170, 64] width 192 height 31
click at [229, 32] on link "Charts" at bounding box center [221, 35] width 44 height 26
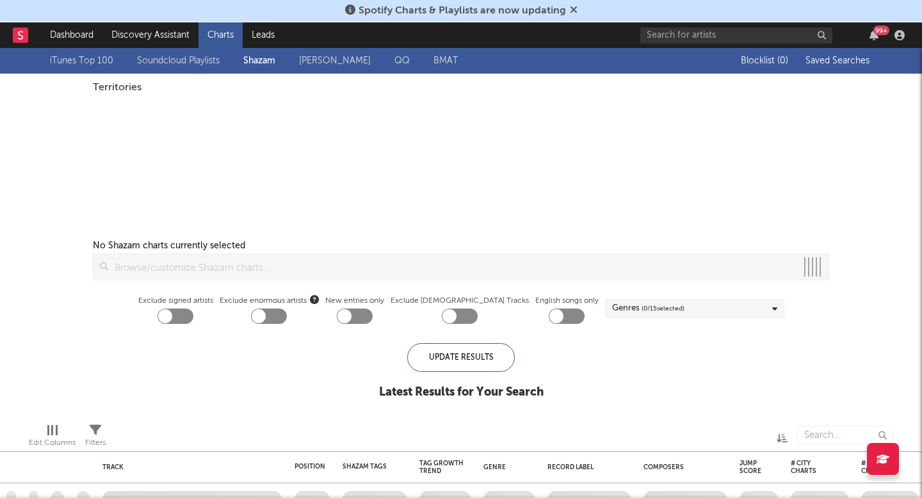
checkbox input "true"
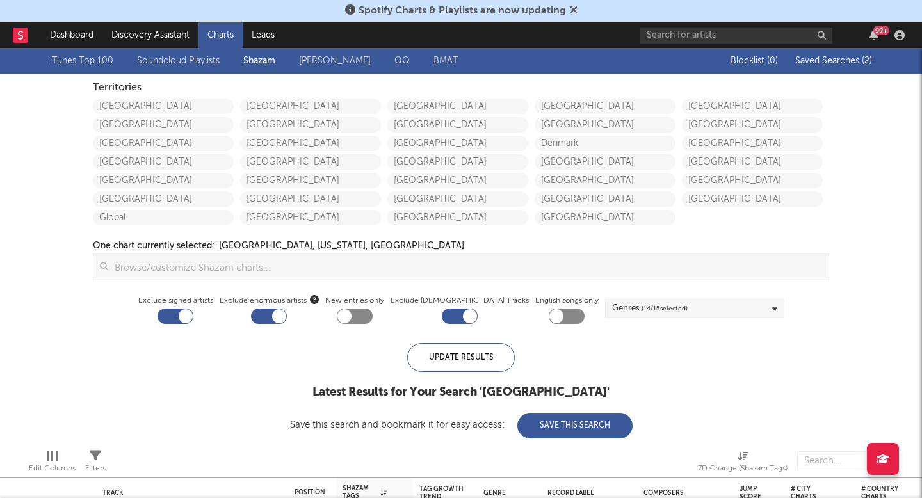
click at [849, 60] on span "Saved Searches ( 2 )" at bounding box center [834, 60] width 77 height 9
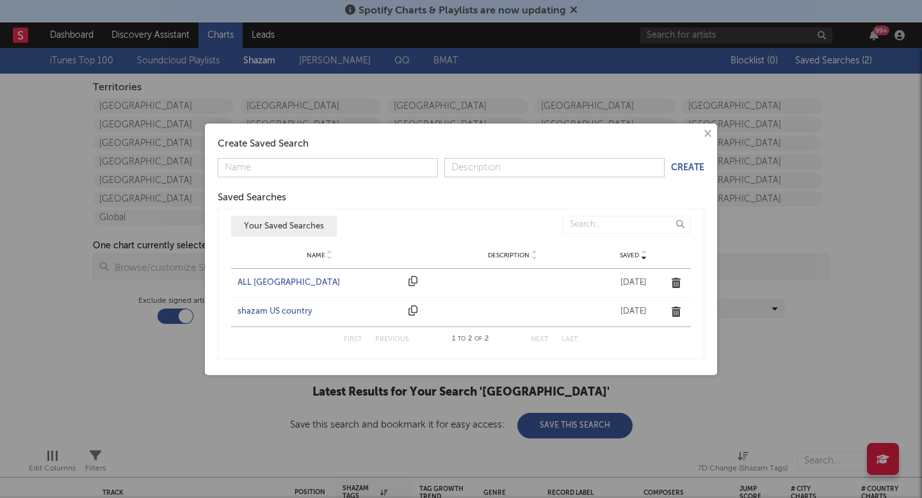
click at [268, 281] on div "ALL UNITED STATES" at bounding box center [320, 283] width 165 height 13
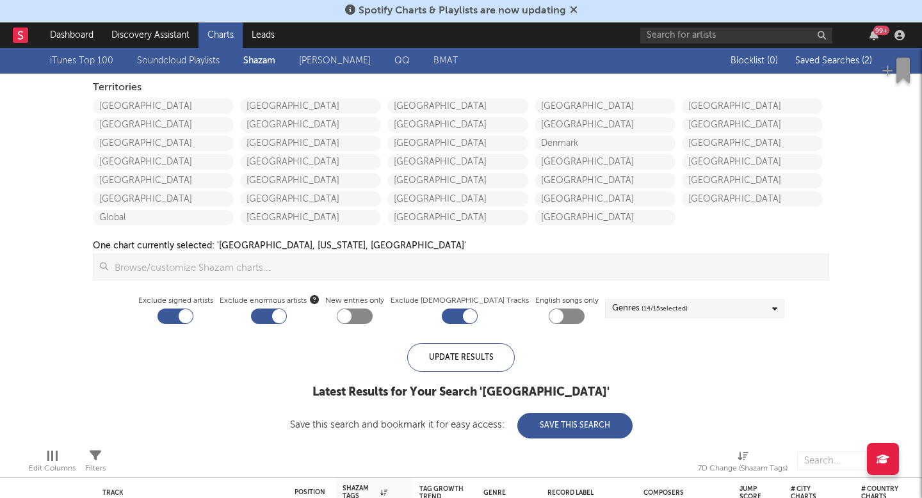
checkbox input "false"
checkbox input "true"
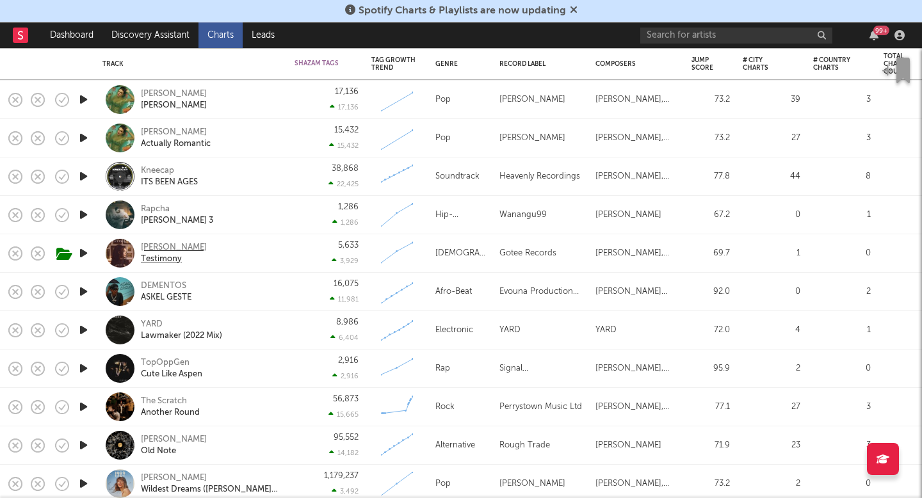
click at [161, 242] on div "[PERSON_NAME]" at bounding box center [174, 248] width 66 height 12
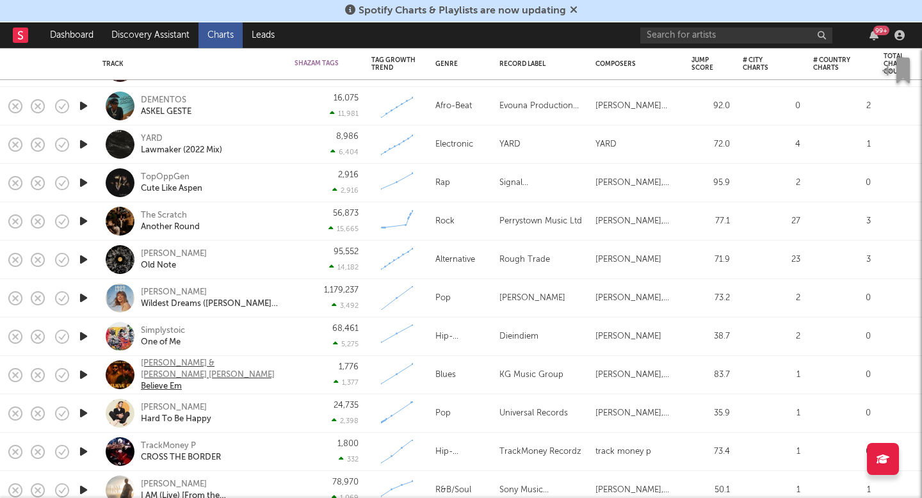
click at [243, 368] on div "Frank Johnson & King George" at bounding box center [210, 369] width 138 height 23
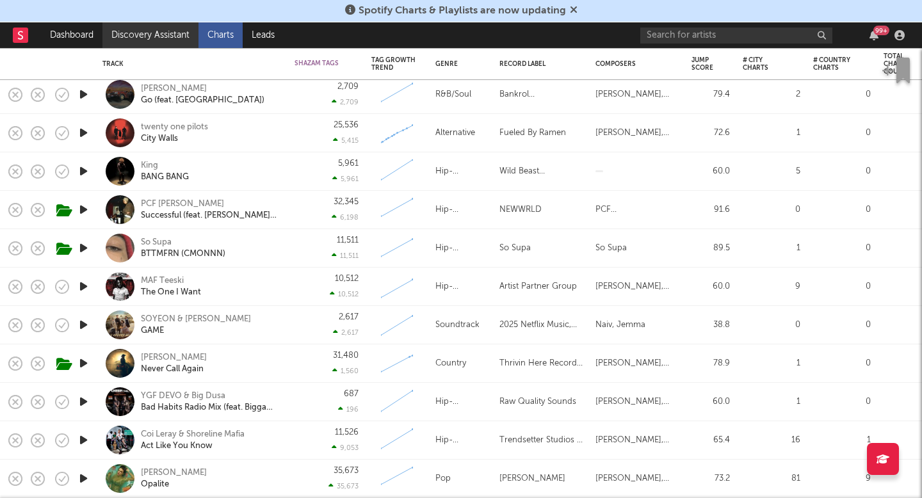
click at [132, 31] on link "Discovery Assistant" at bounding box center [150, 35] width 96 height 26
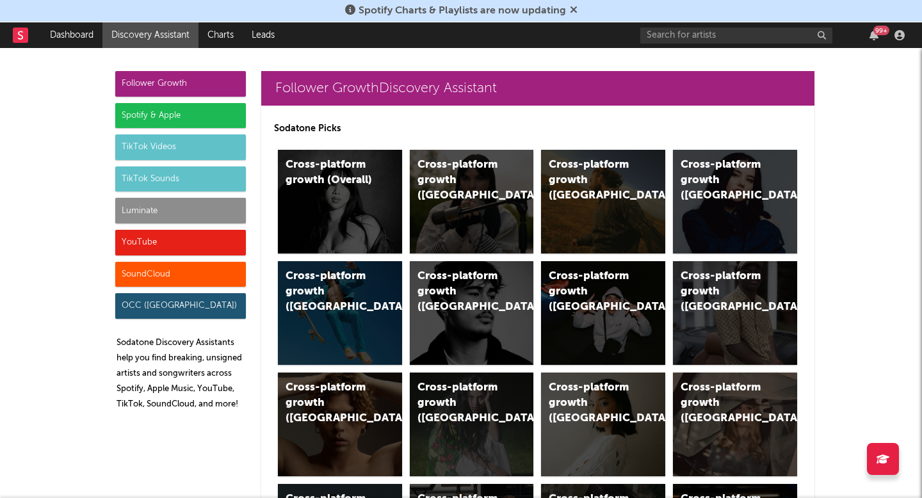
click at [182, 206] on div "Luminate" at bounding box center [180, 211] width 131 height 26
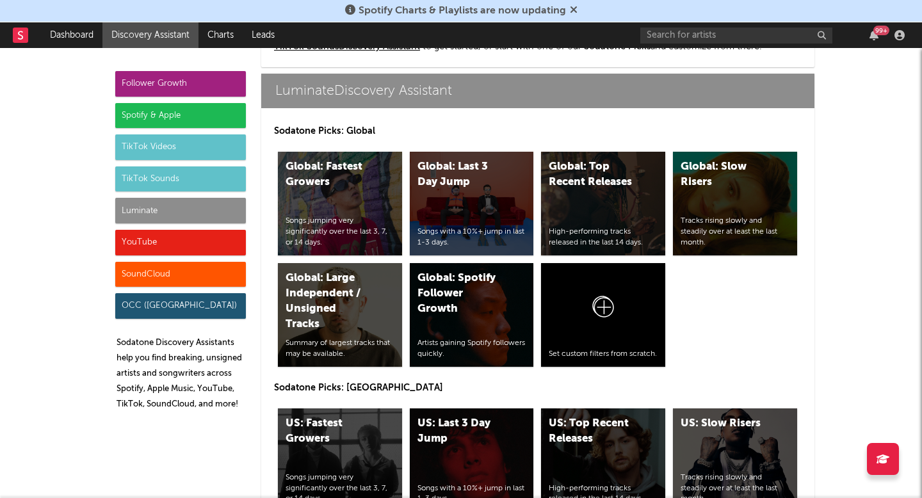
scroll to position [6234, 0]
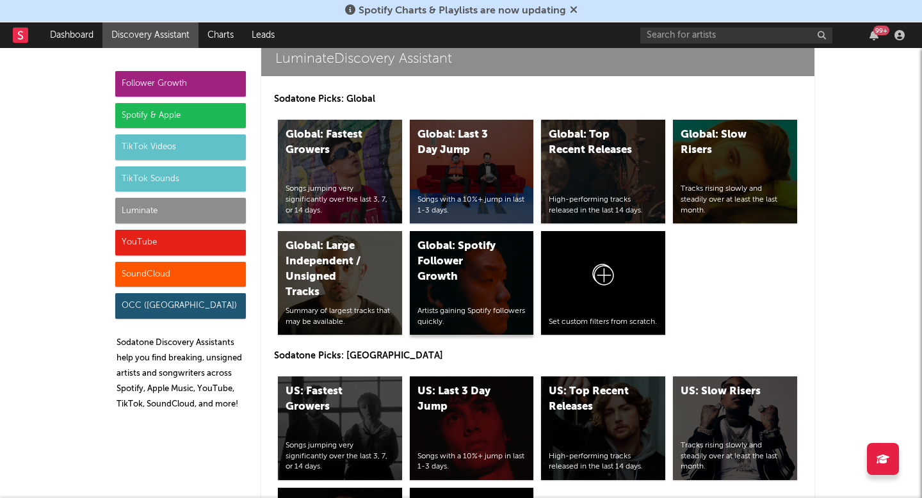
click at [480, 274] on div "Global: Spotify Follower Growth" at bounding box center [461, 262] width 87 height 46
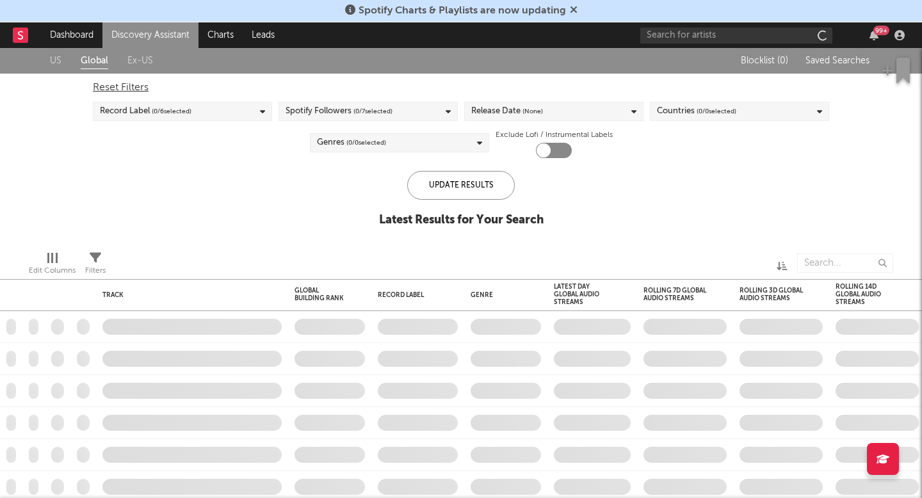
checkbox input "true"
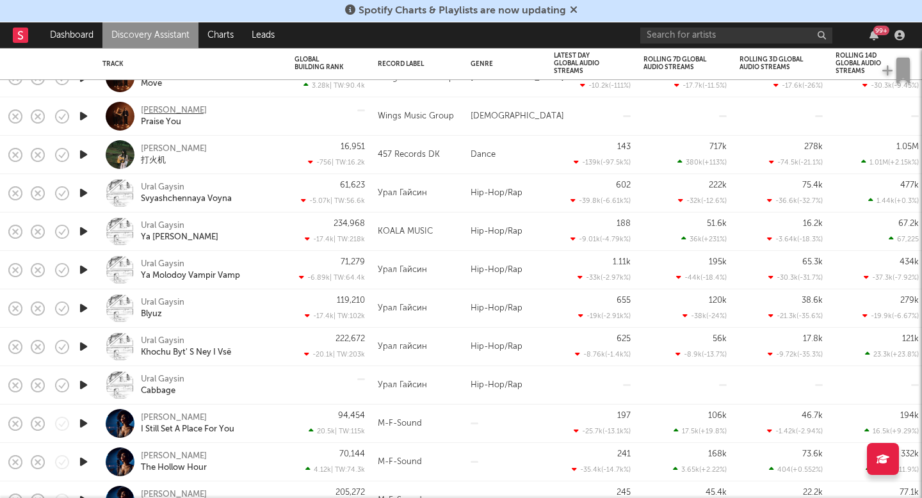
click at [151, 108] on div "[PERSON_NAME]" at bounding box center [174, 111] width 66 height 12
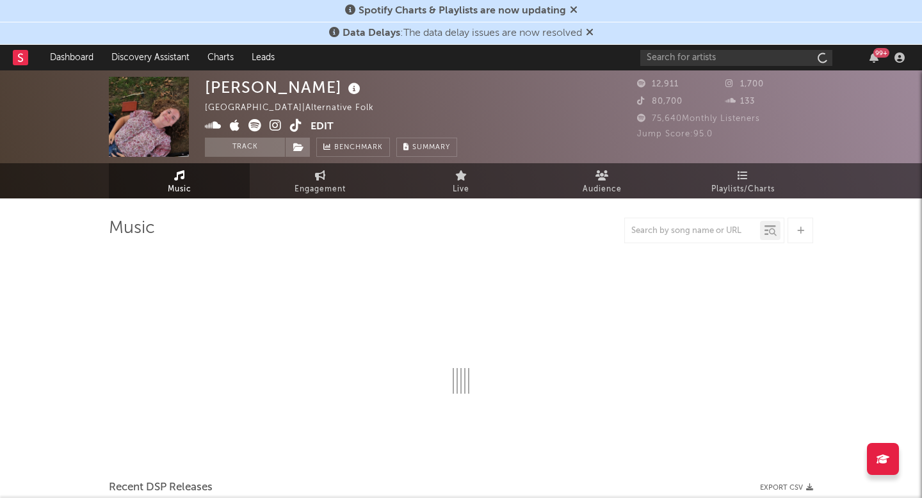
click at [293, 125] on icon at bounding box center [296, 125] width 12 height 13
select select "1w"
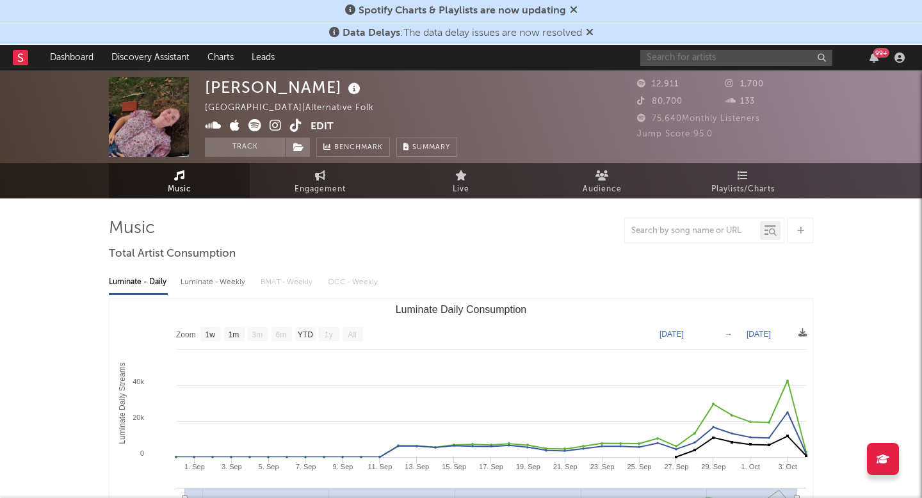
click at [710, 62] on input "text" at bounding box center [737, 58] width 192 height 16
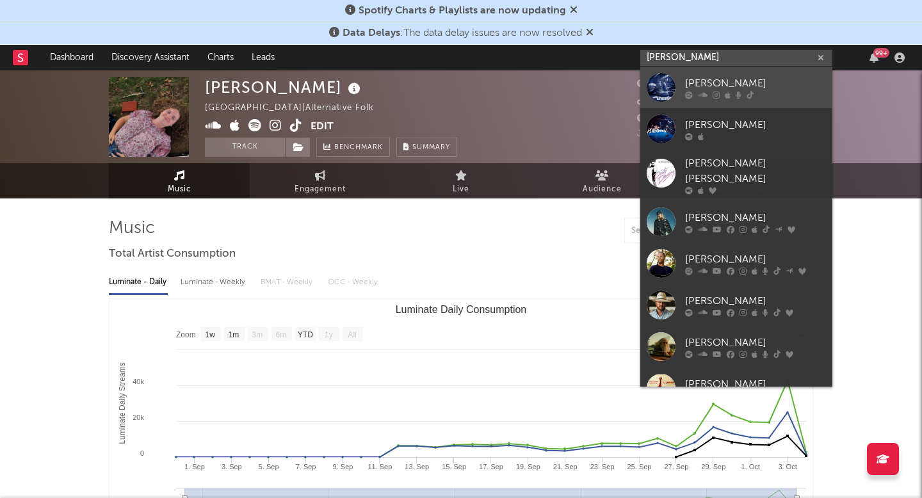
type input "j johnson"
click at [730, 96] on div at bounding box center [755, 95] width 141 height 8
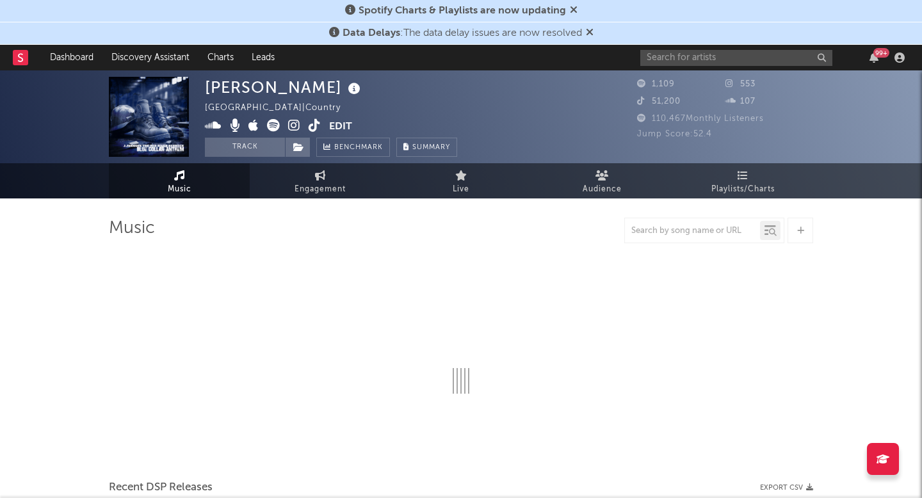
select select "6m"
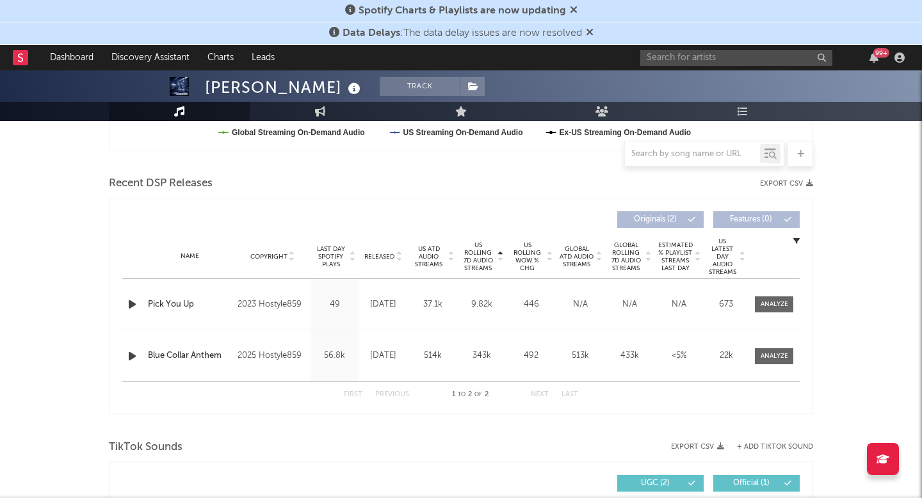
scroll to position [424, 0]
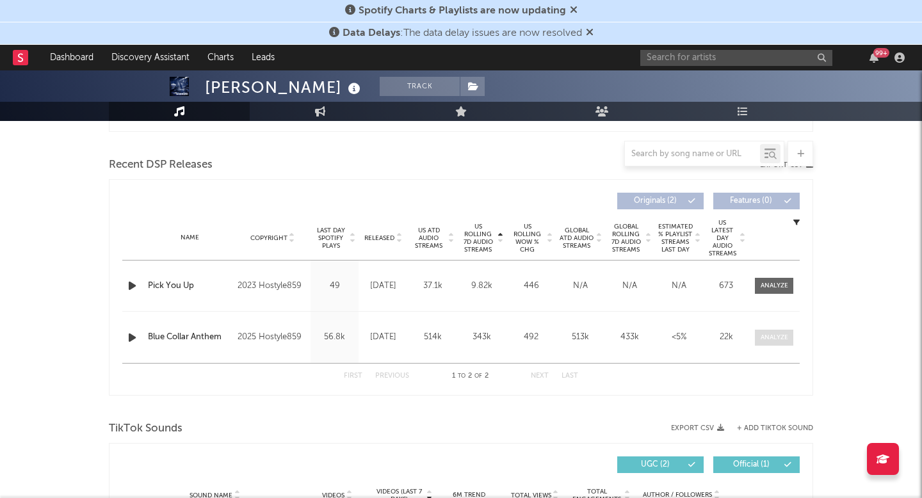
click at [780, 340] on div at bounding box center [775, 338] width 28 height 10
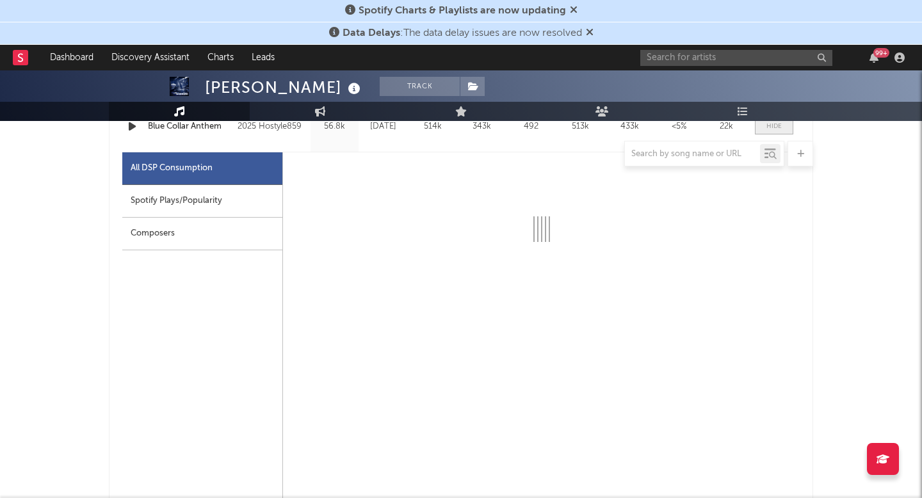
scroll to position [636, 0]
select select "1w"
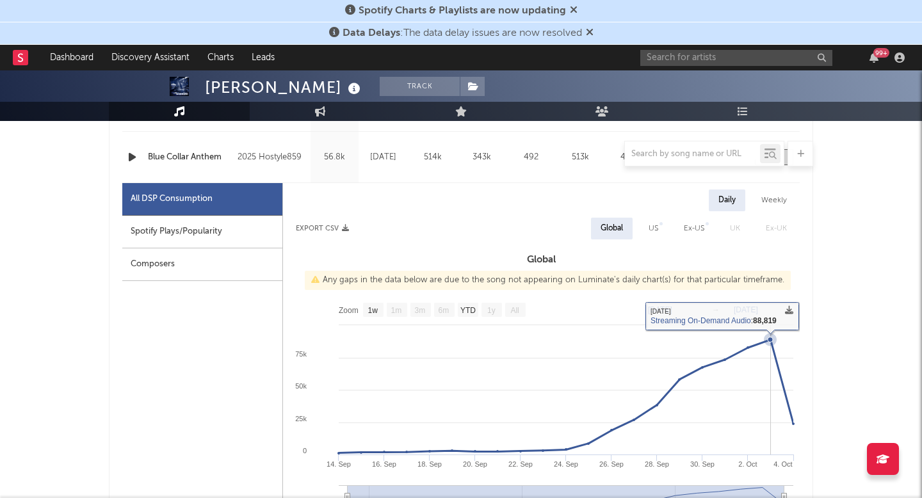
scroll to position [596, 0]
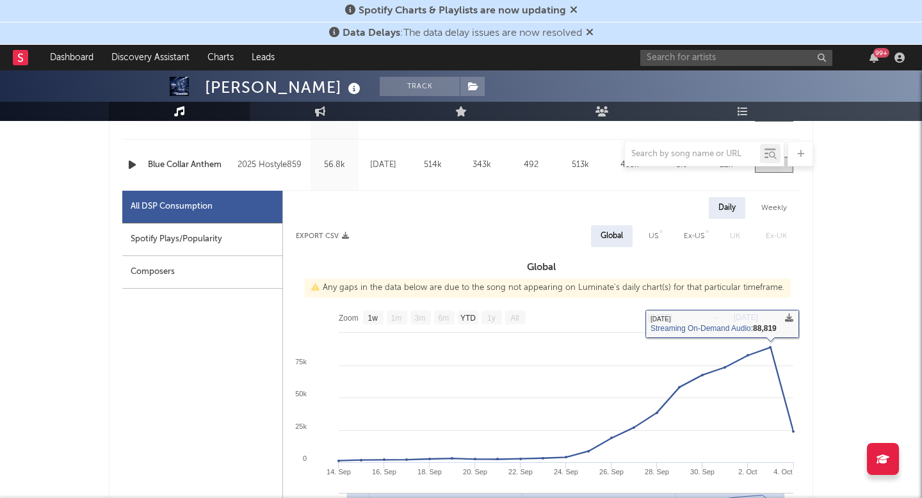
click at [654, 236] on div "US" at bounding box center [654, 236] width 10 height 15
select select "1w"
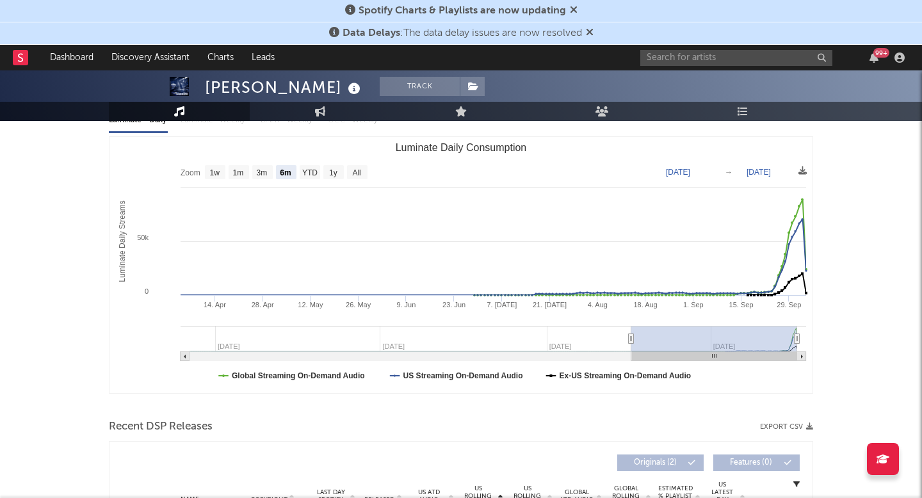
scroll to position [0, 0]
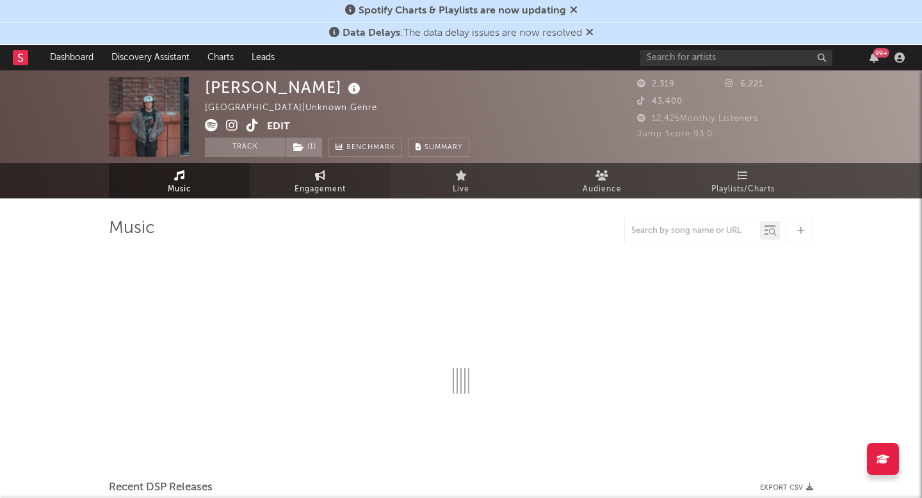
select select "1w"
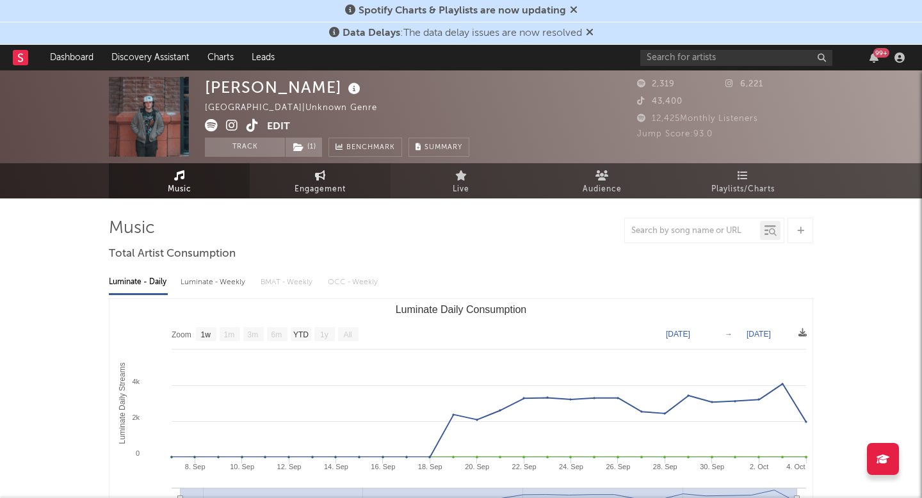
click at [302, 185] on span "Engagement" at bounding box center [320, 189] width 51 height 15
select select "1w"
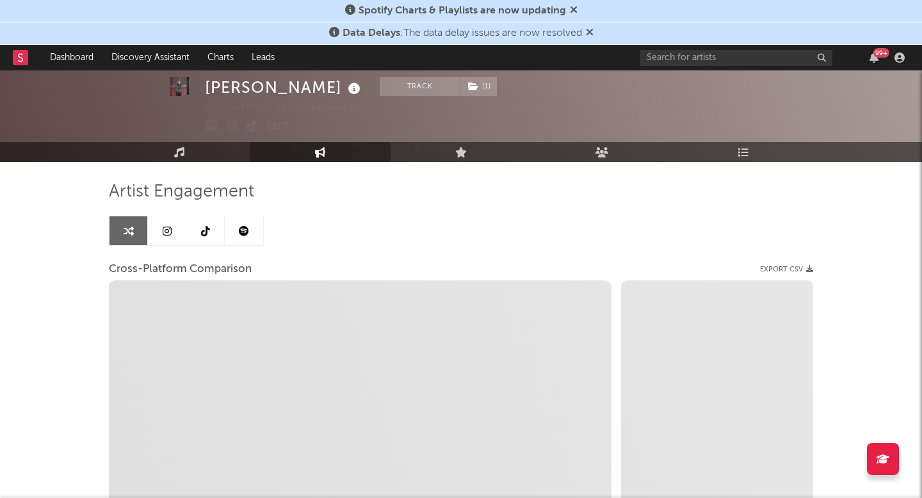
scroll to position [36, 0]
select select "1m"
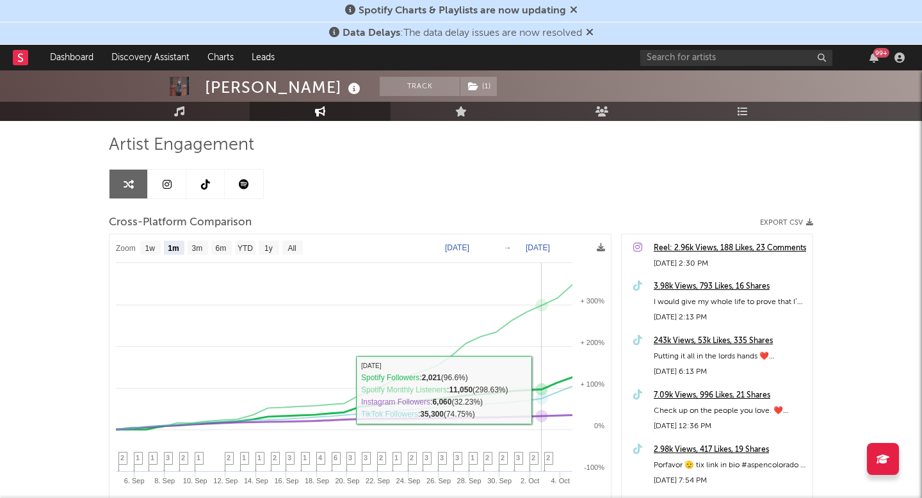
scroll to position [138, 0]
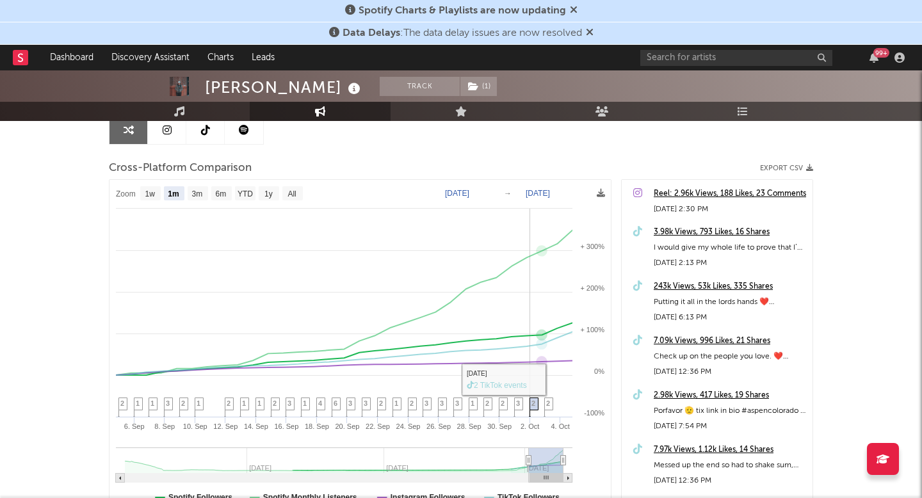
click at [530, 402] on icon at bounding box center [534, 408] width 9 height 20
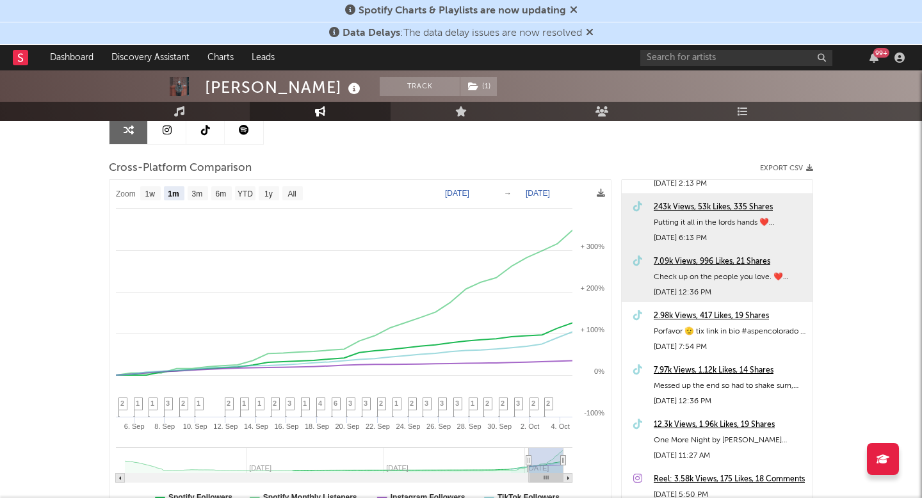
scroll to position [78, 0]
click at [723, 210] on div "243k Views, 53k Likes, 335 Shares" at bounding box center [730, 209] width 152 height 15
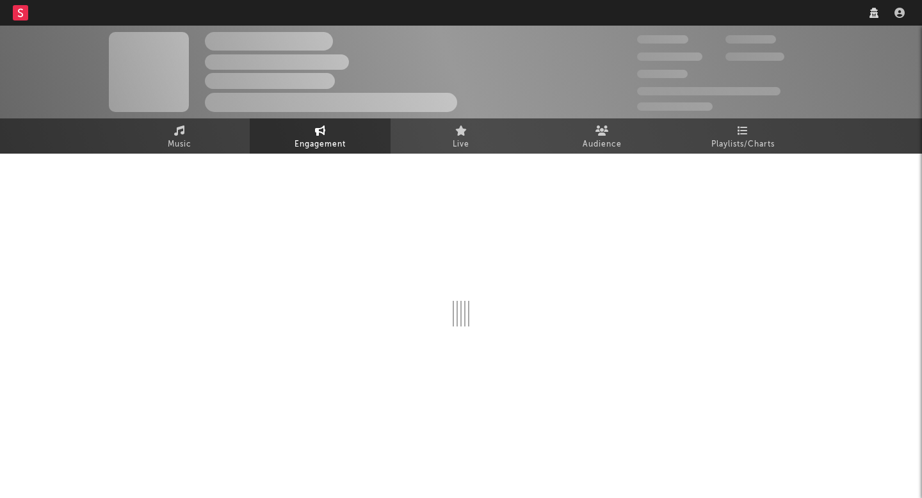
select select "1w"
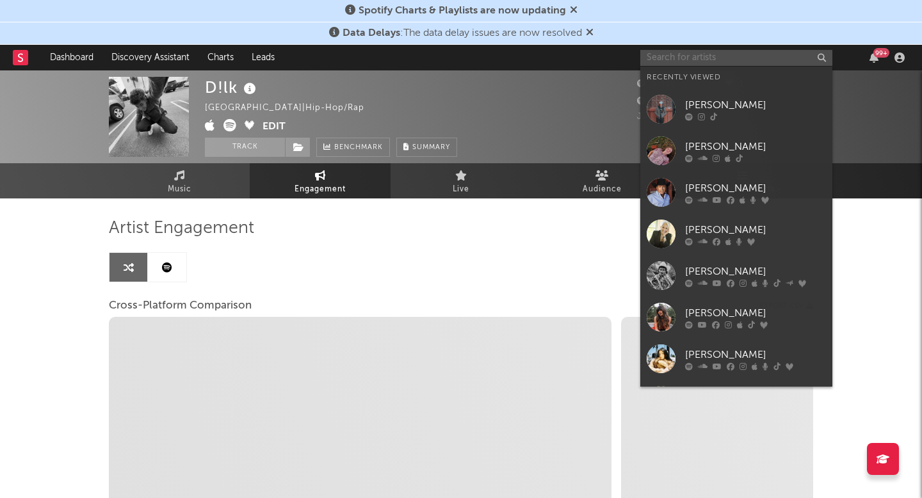
click at [676, 65] on input "text" at bounding box center [737, 58] width 192 height 16
select select "1m"
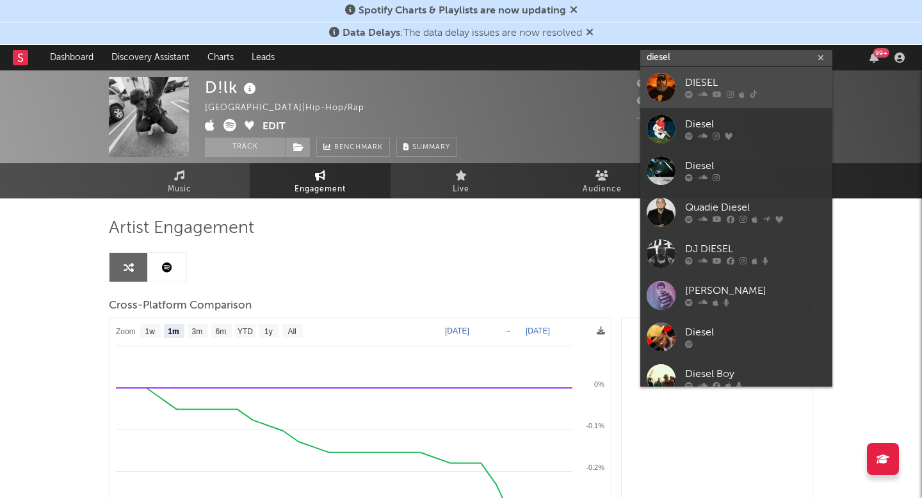
type input "diesel"
click at [680, 92] on link "DIESEL" at bounding box center [737, 88] width 192 height 42
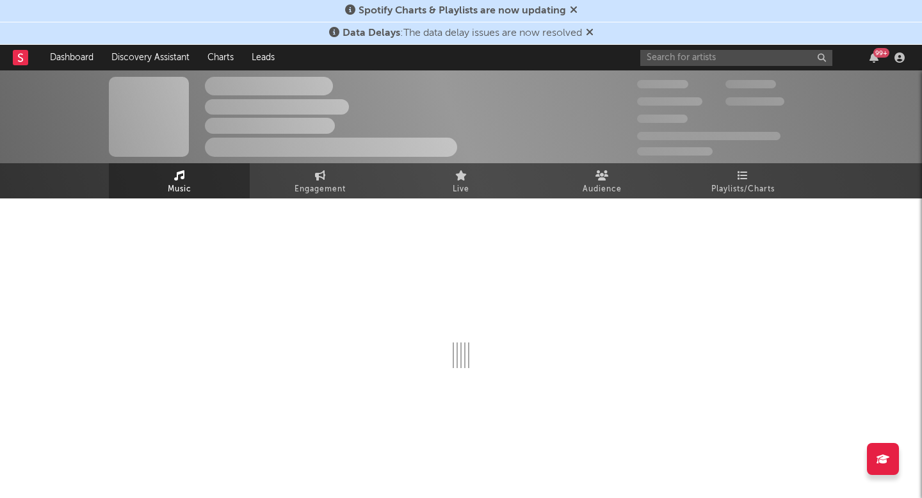
select select "1w"
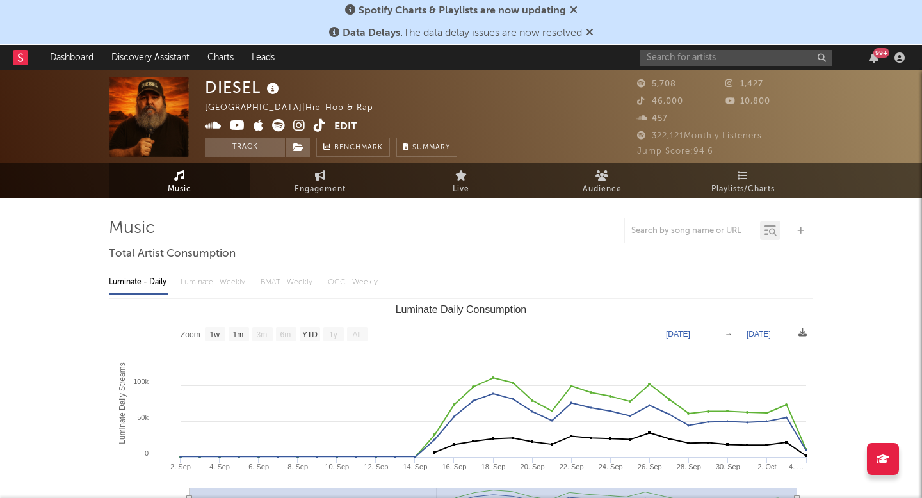
click at [314, 125] on icon at bounding box center [320, 125] width 12 height 13
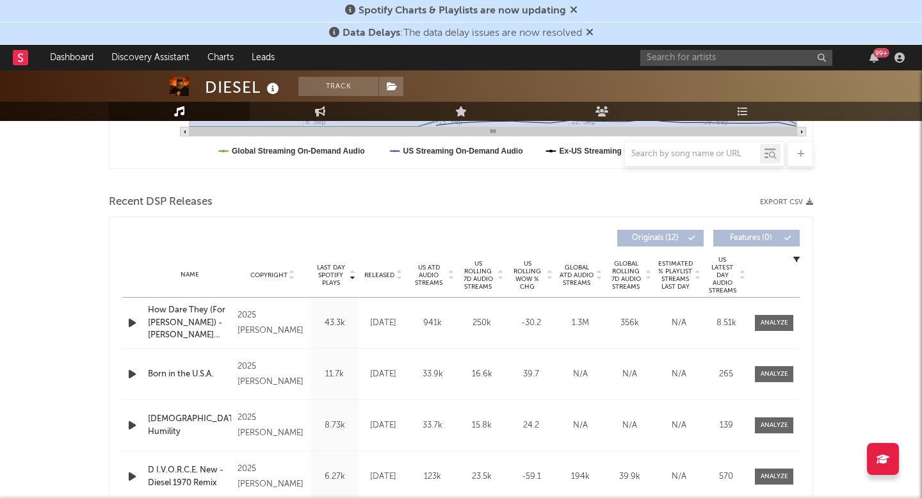
scroll to position [389, 0]
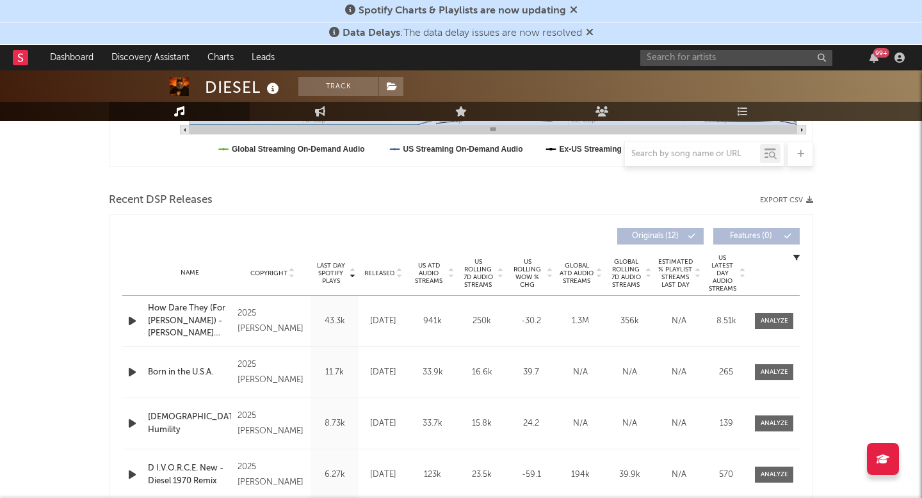
click at [440, 278] on span "US ATD Audio Streams" at bounding box center [428, 273] width 35 height 23
click at [470, 272] on span "US Rolling 7D Audio Streams" at bounding box center [478, 273] width 35 height 31
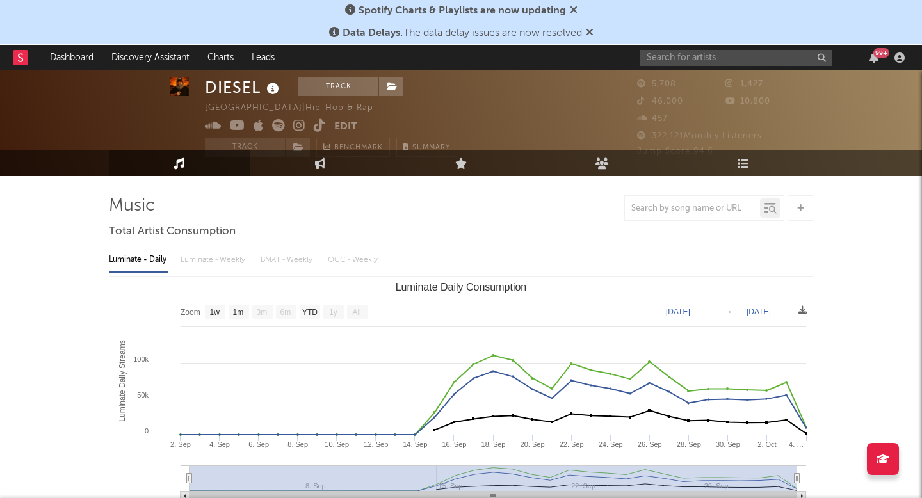
scroll to position [0, 0]
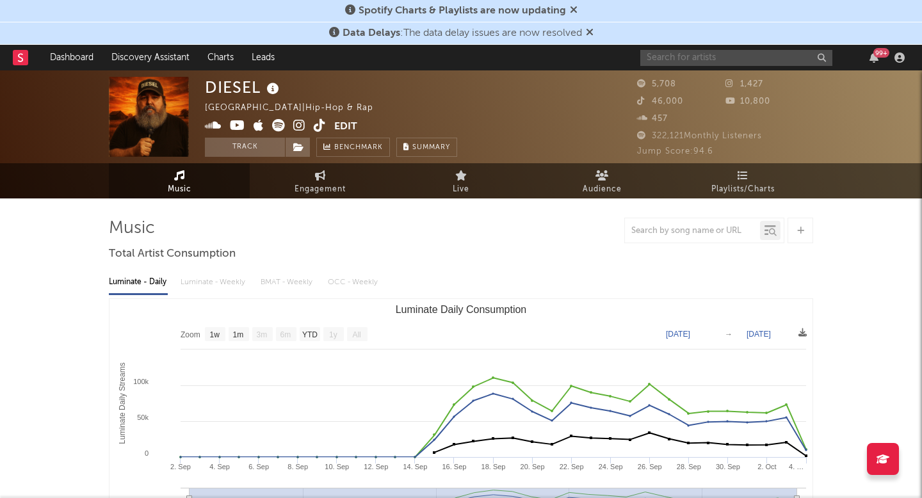
click at [744, 53] on input "text" at bounding box center [737, 58] width 192 height 16
type input "tom mcdonald"
click at [421, 290] on div "Luminate - Daily Luminate - Weekly BMAT - Weekly OCC - Weekly" at bounding box center [461, 283] width 705 height 22
click at [808, 60] on input "tom mcdonald" at bounding box center [737, 58] width 192 height 16
click at [764, 55] on input "tom mcdonald" at bounding box center [737, 58] width 192 height 16
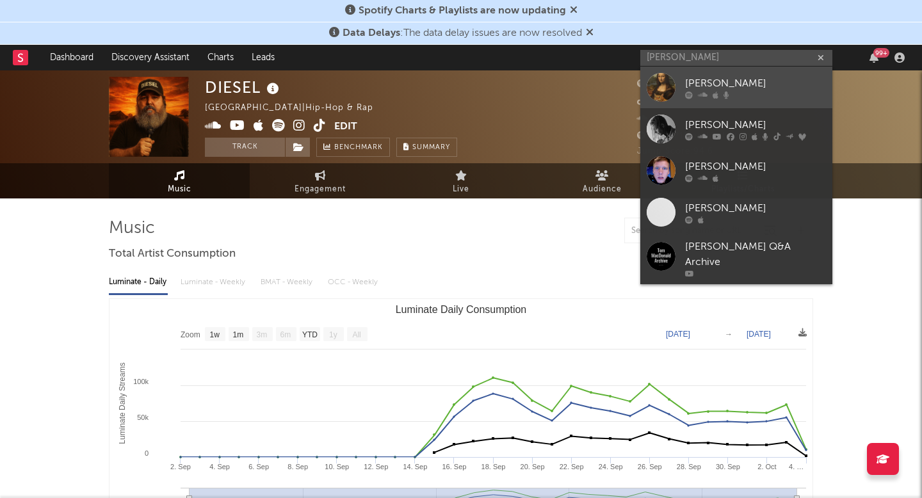
click at [753, 99] on link "Tom McDonald" at bounding box center [737, 88] width 192 height 42
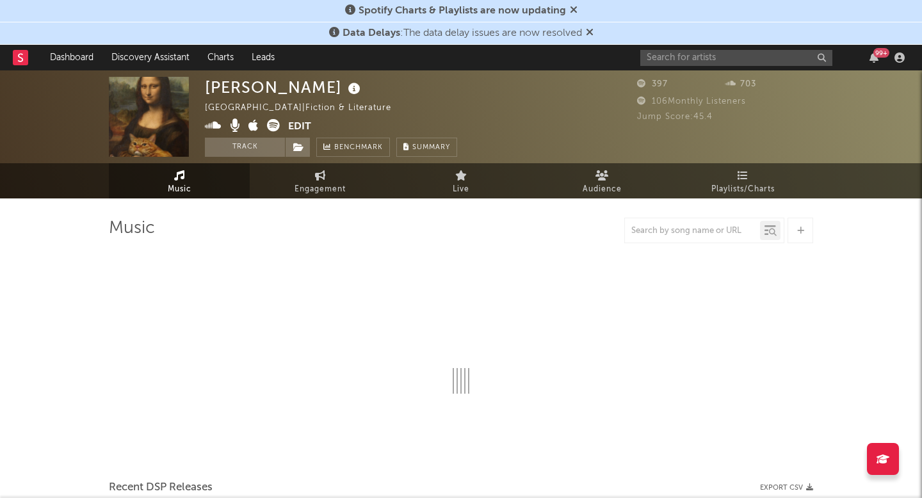
select select "1w"
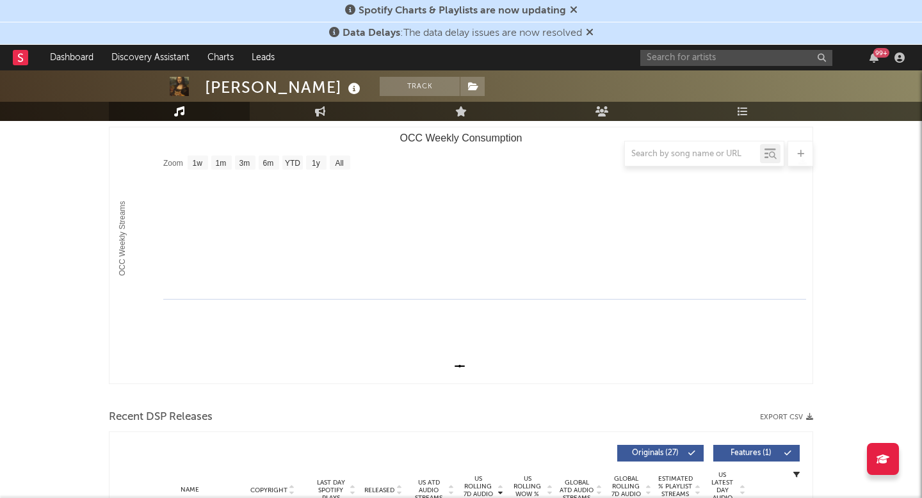
scroll to position [331, 0]
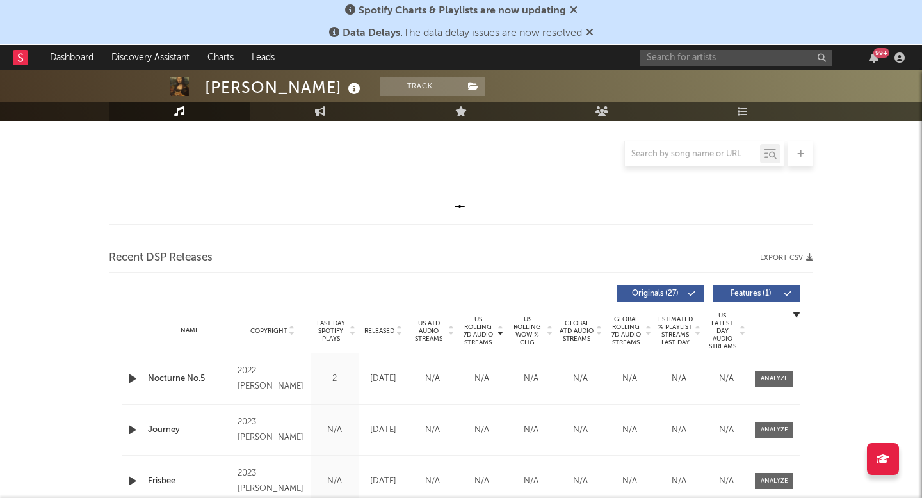
click at [419, 328] on span "US ATD Audio Streams" at bounding box center [428, 331] width 35 height 23
click at [474, 324] on span "US Rolling 7D Audio Streams" at bounding box center [478, 331] width 35 height 31
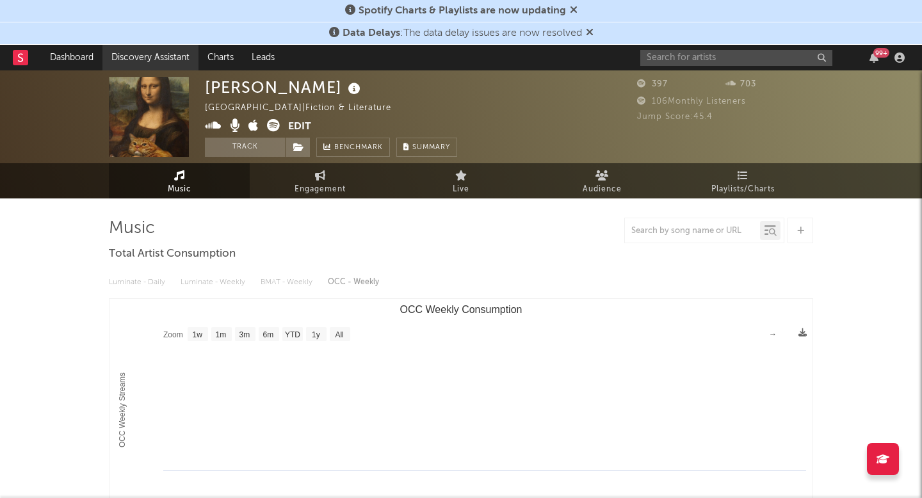
click at [151, 57] on link "Discovery Assistant" at bounding box center [150, 58] width 96 height 26
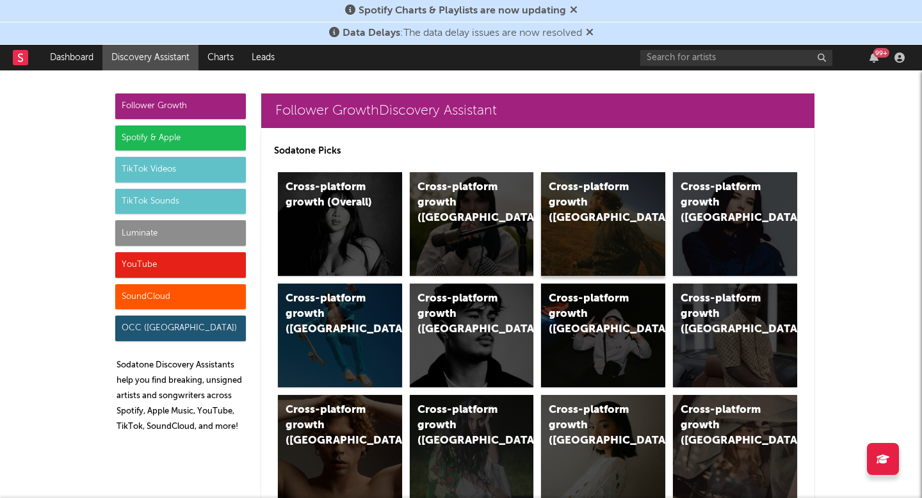
click at [610, 210] on div "Cross-platform growth (US)" at bounding box center [592, 203] width 87 height 46
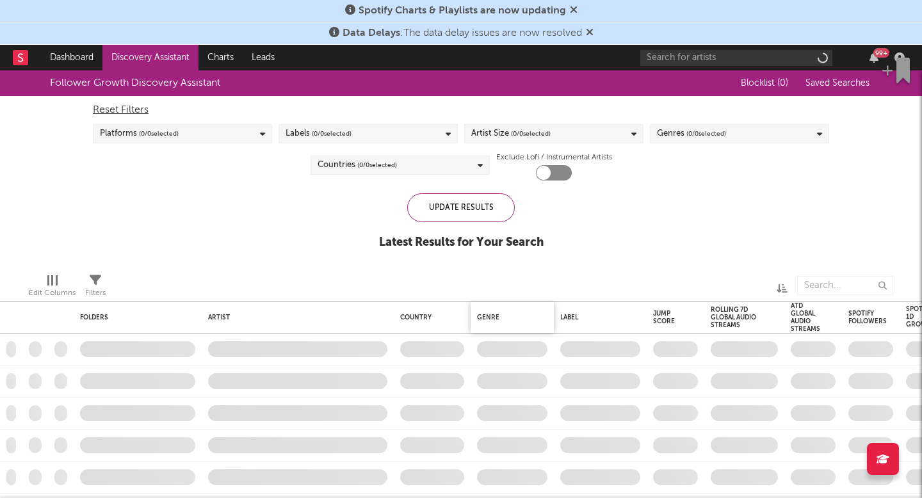
checkbox input "true"
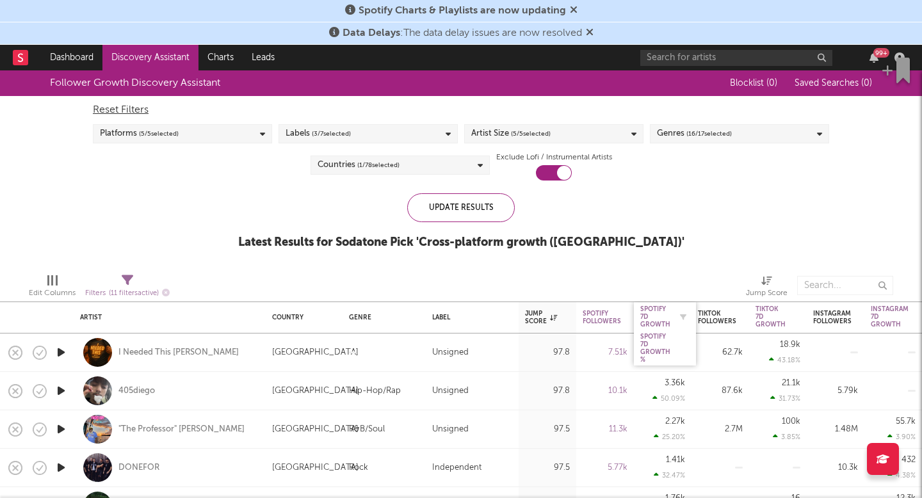
click at [656, 318] on div "Spotify 7D Growth" at bounding box center [656, 317] width 30 height 23
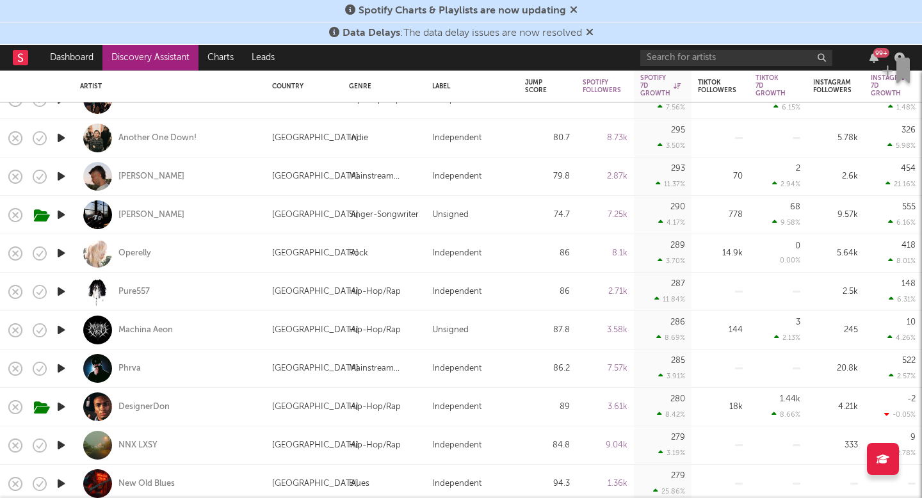
click at [722, 397] on div "18k" at bounding box center [721, 407] width 58 height 38
select select "1w"
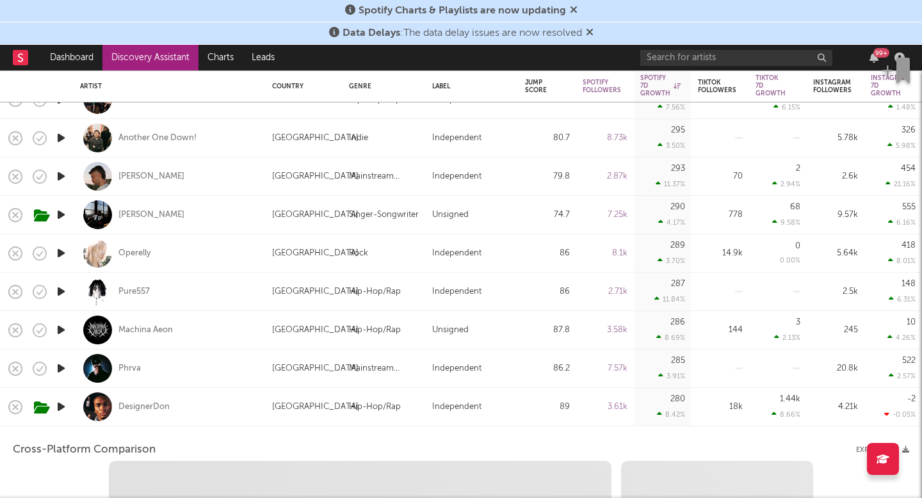
select select "6m"
select select "1m"
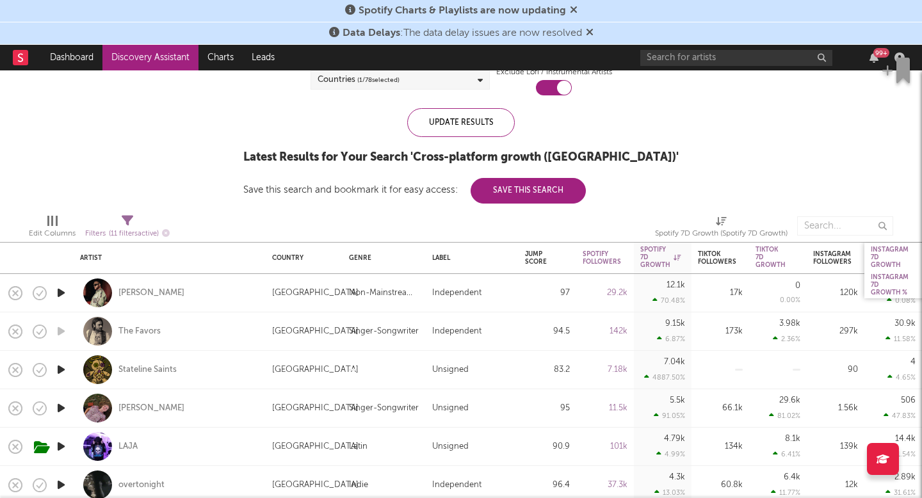
click at [890, 271] on div "Instagram 7D Growth" at bounding box center [900, 257] width 70 height 29
click at [888, 279] on div "Instagram 7D Growth %" at bounding box center [890, 285] width 38 height 23
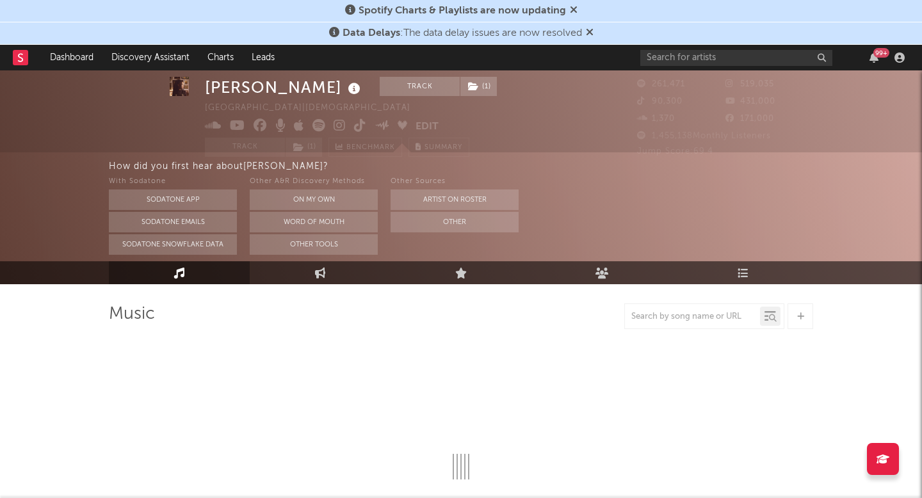
select select "6m"
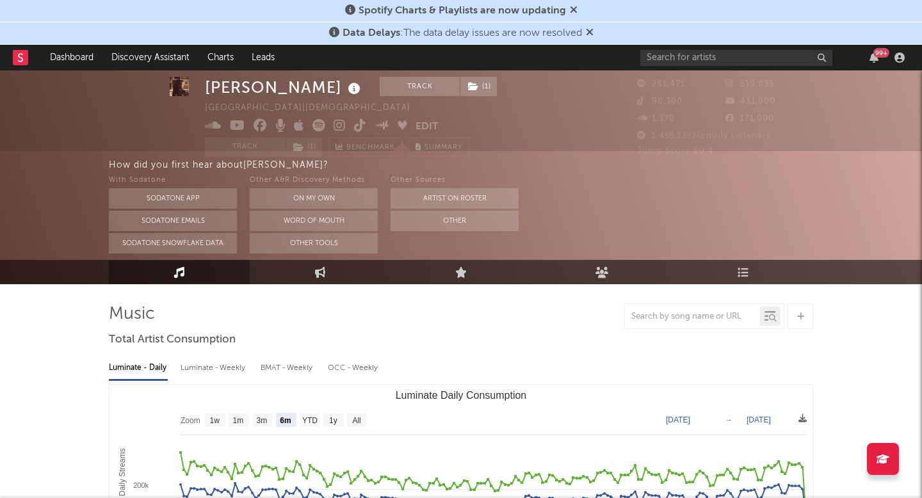
scroll to position [26, 0]
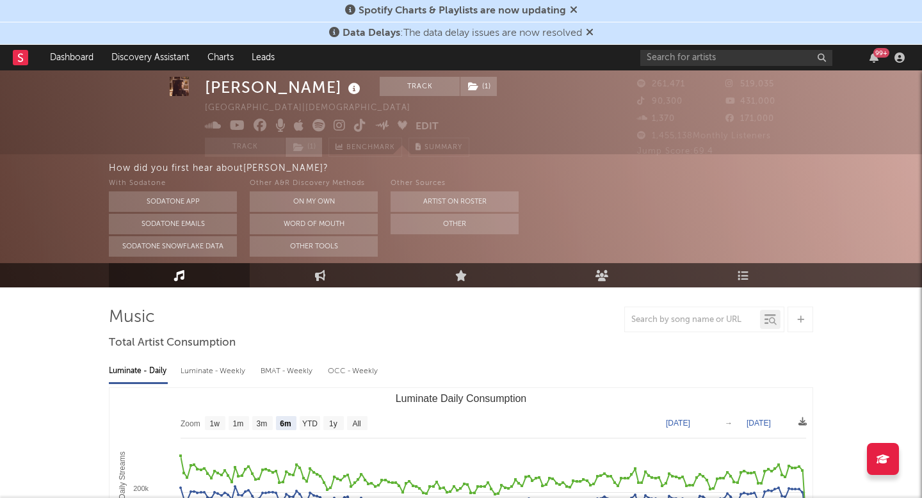
click at [304, 146] on span "( 1 )" at bounding box center [304, 147] width 38 height 19
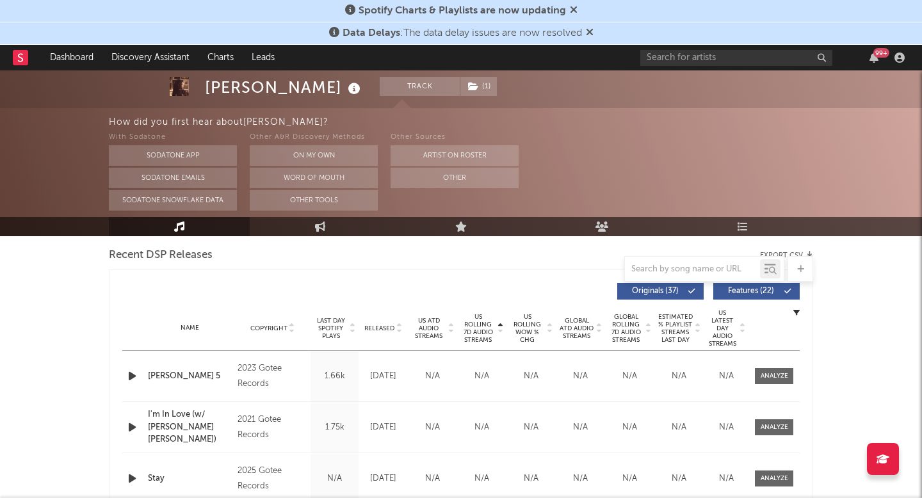
scroll to position [0, 0]
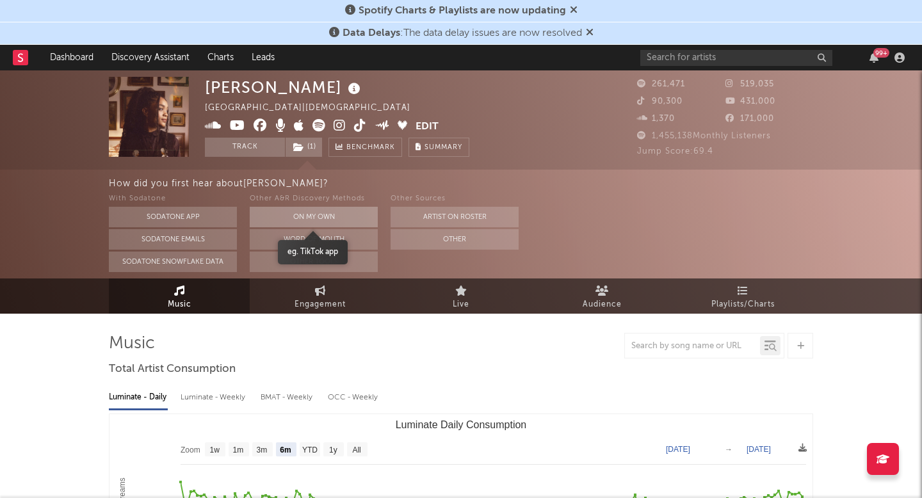
click at [352, 211] on button "On My Own" at bounding box center [314, 217] width 128 height 20
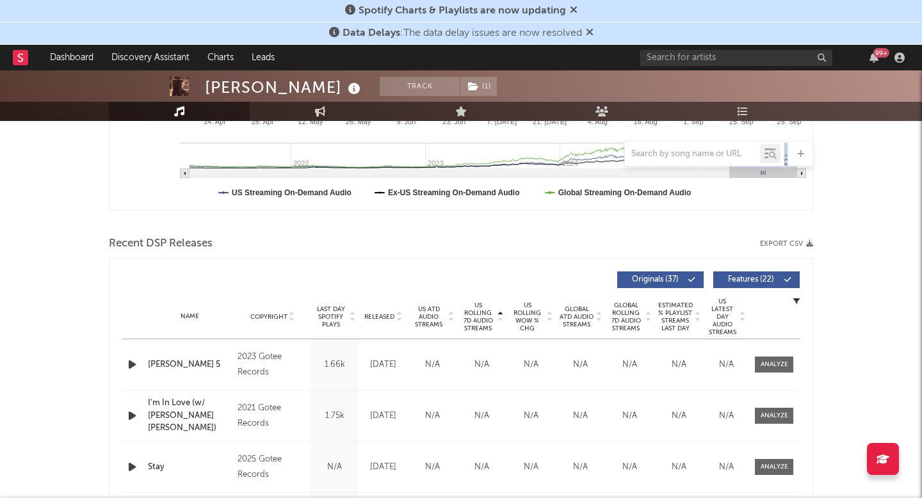
scroll to position [415, 0]
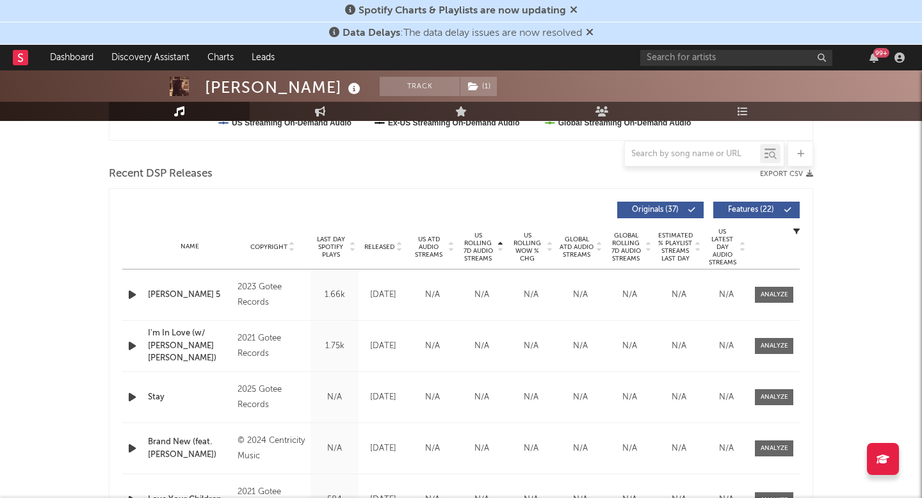
click at [431, 240] on span "US ATD Audio Streams" at bounding box center [428, 247] width 35 height 23
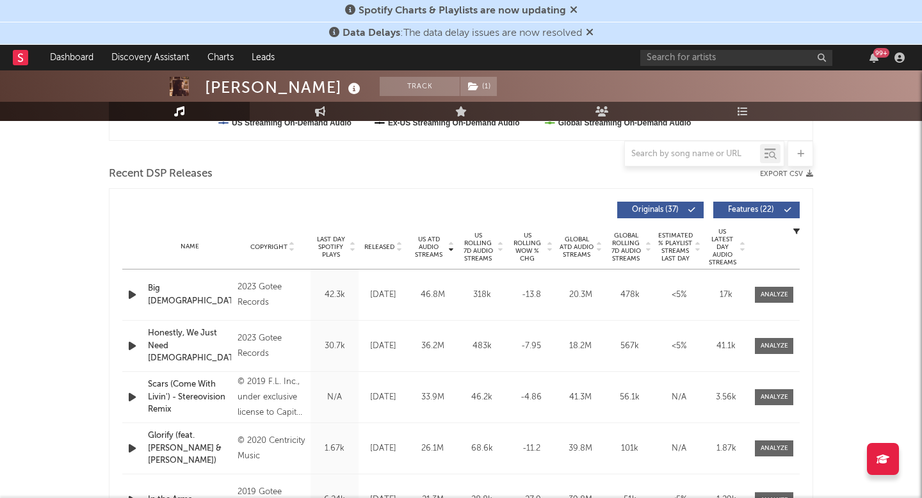
click at [472, 250] on span "US Rolling 7D Audio Streams" at bounding box center [478, 247] width 35 height 31
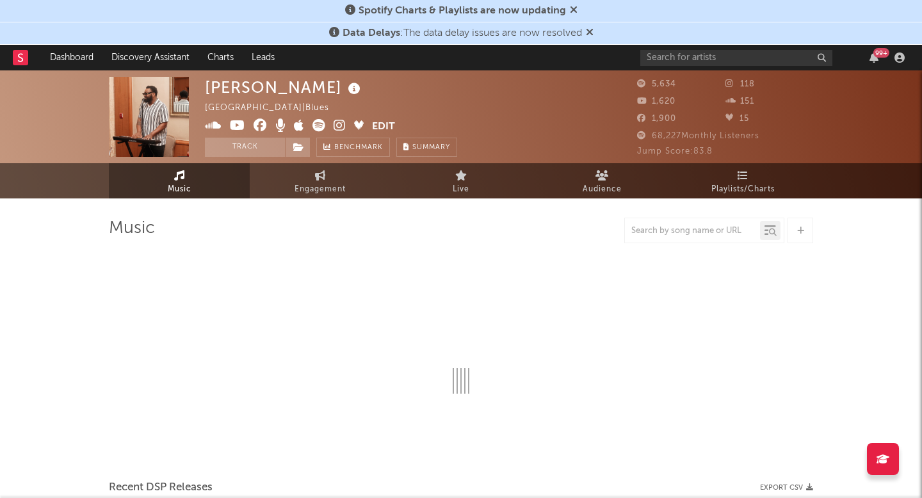
select select "6m"
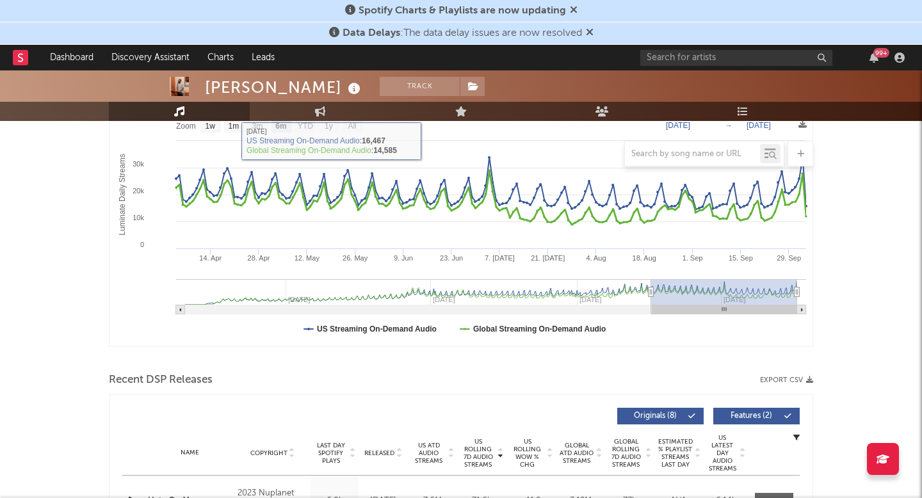
scroll to position [348, 0]
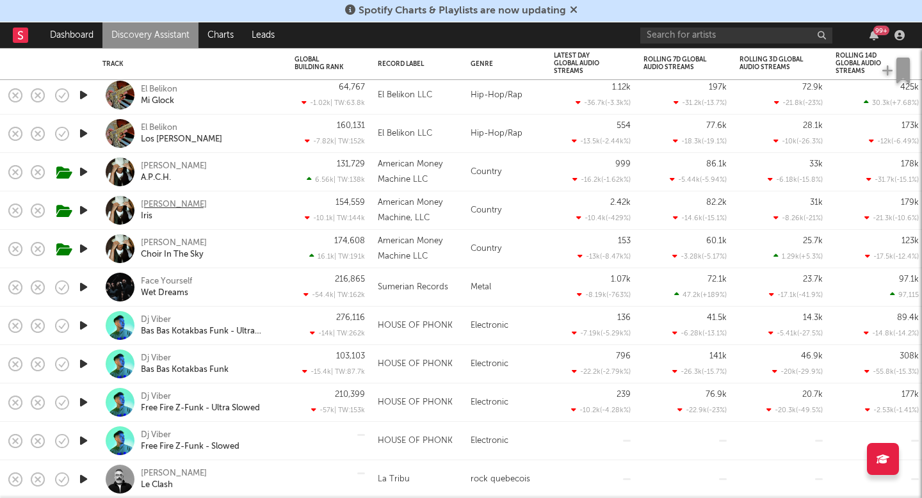
click at [177, 203] on div "[PERSON_NAME]" at bounding box center [174, 205] width 66 height 12
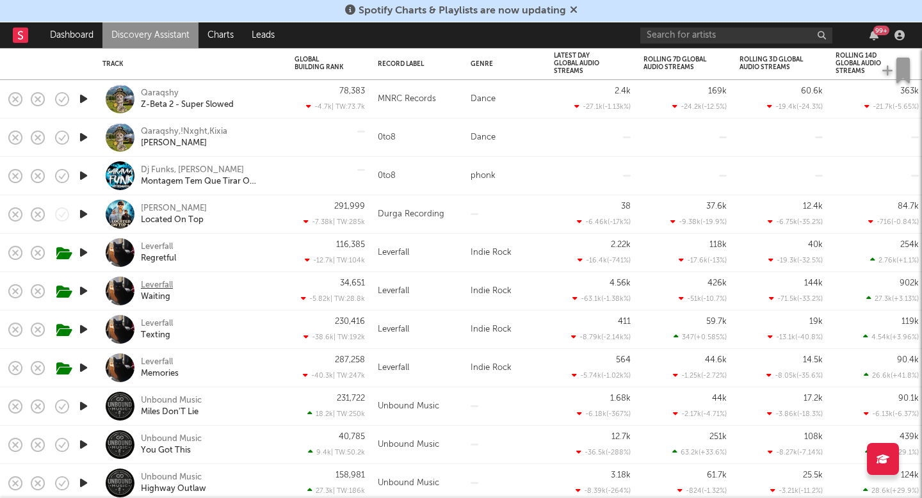
click at [146, 281] on div "Leverfall" at bounding box center [157, 286] width 32 height 12
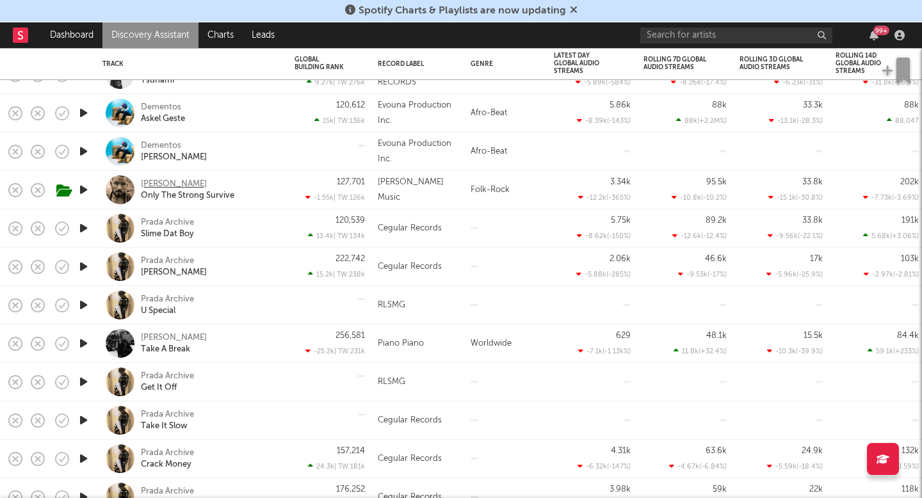
click at [167, 181] on div "[PERSON_NAME]" at bounding box center [174, 185] width 66 height 12
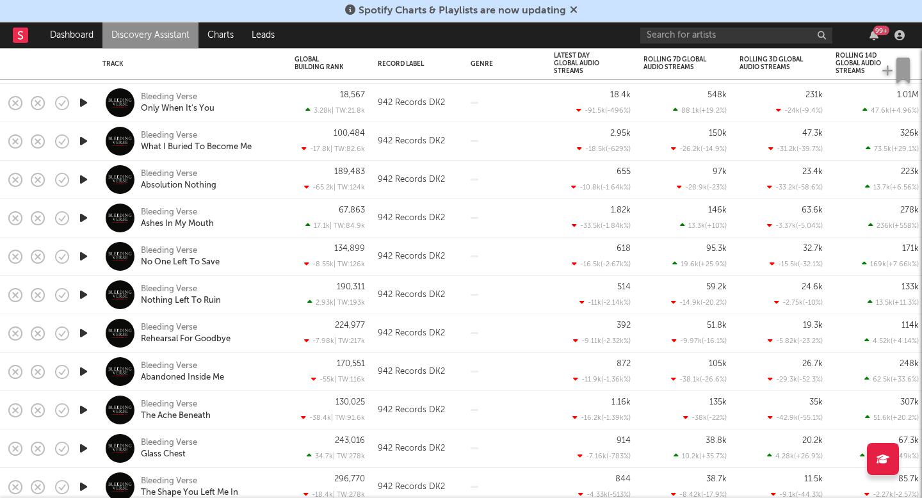
click at [143, 38] on link "Discovery Assistant" at bounding box center [150, 35] width 96 height 26
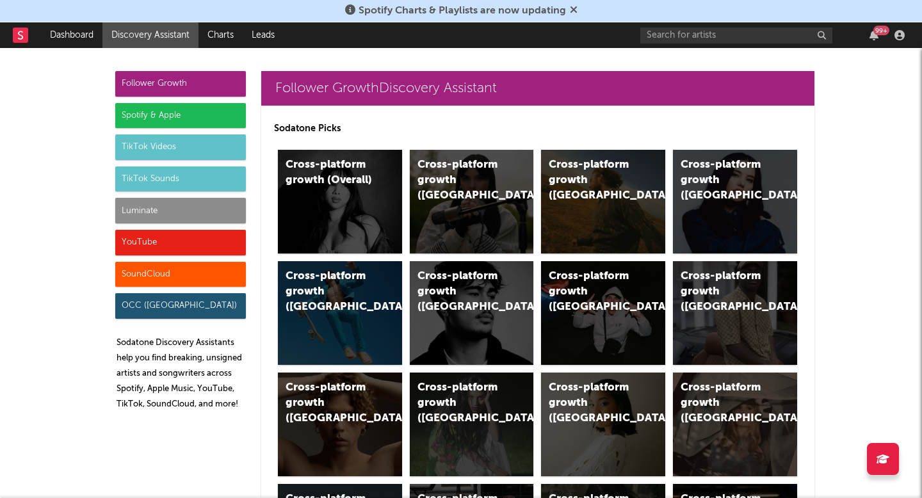
click at [233, 218] on div "Luminate" at bounding box center [180, 211] width 131 height 26
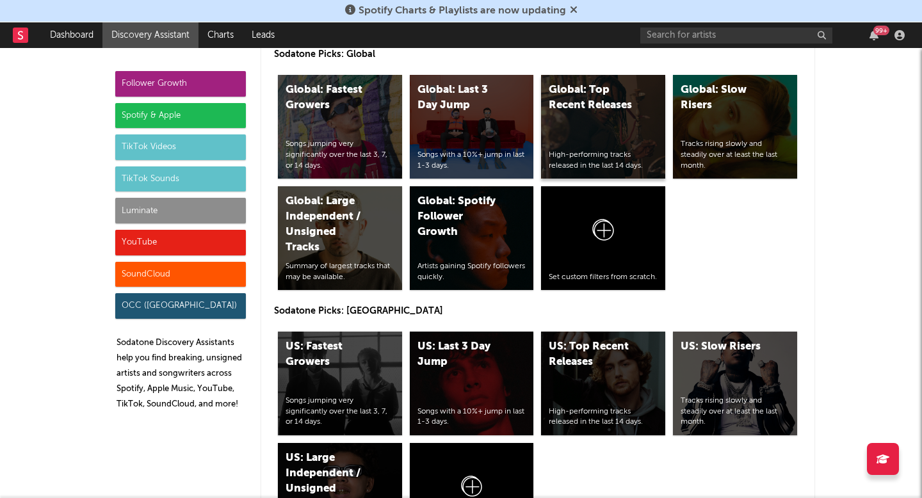
scroll to position [6263, 0]
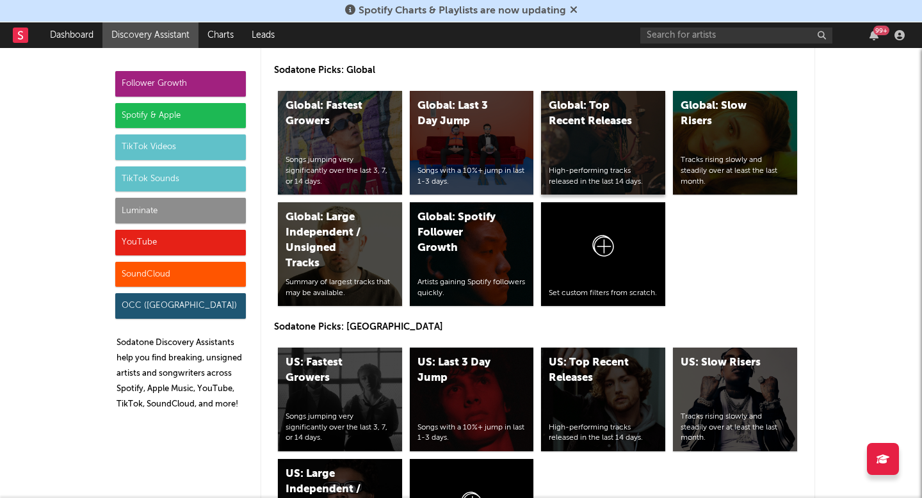
click at [584, 160] on div "Global: Top Recent Releases High-performing tracks released in the last 14 days." at bounding box center [603, 143] width 124 height 104
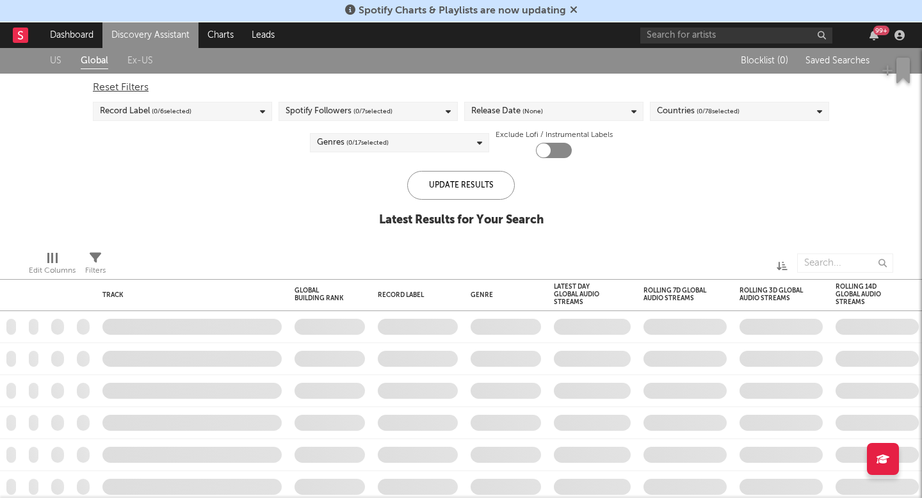
checkbox input "true"
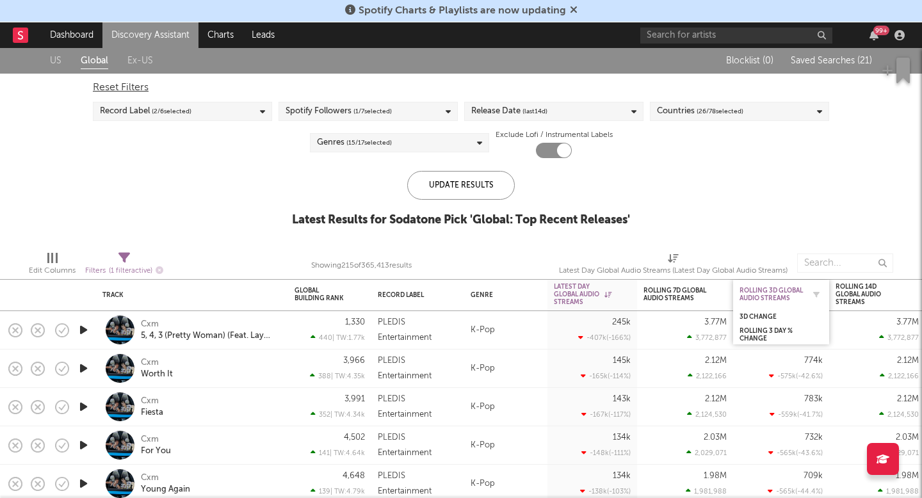
click at [765, 287] on div "Rolling 3D Global Audio Streams" at bounding box center [772, 294] width 64 height 15
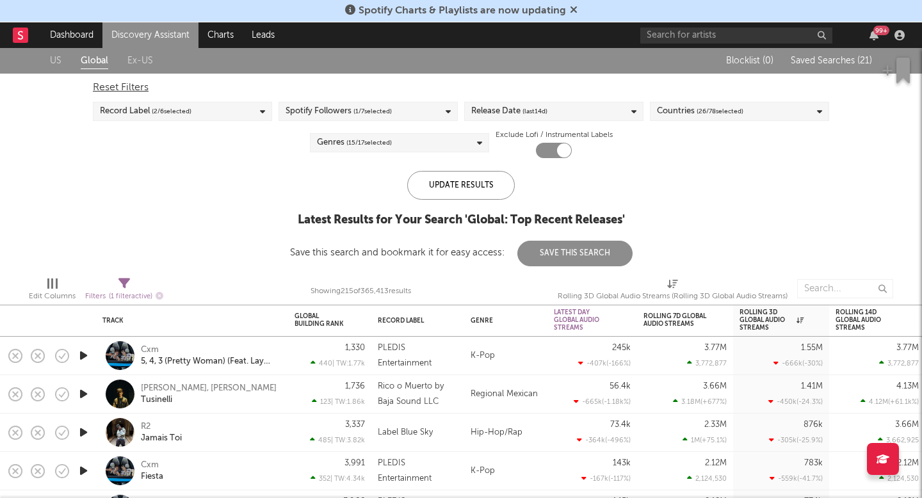
click at [151, 33] on link "Discovery Assistant" at bounding box center [150, 35] width 96 height 26
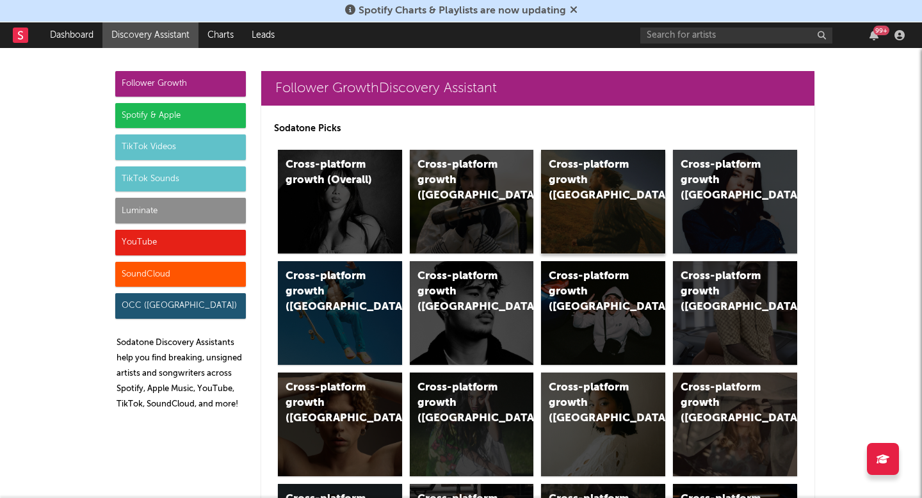
click at [628, 174] on div "Cross-platform growth ([GEOGRAPHIC_DATA])" at bounding box center [592, 181] width 87 height 46
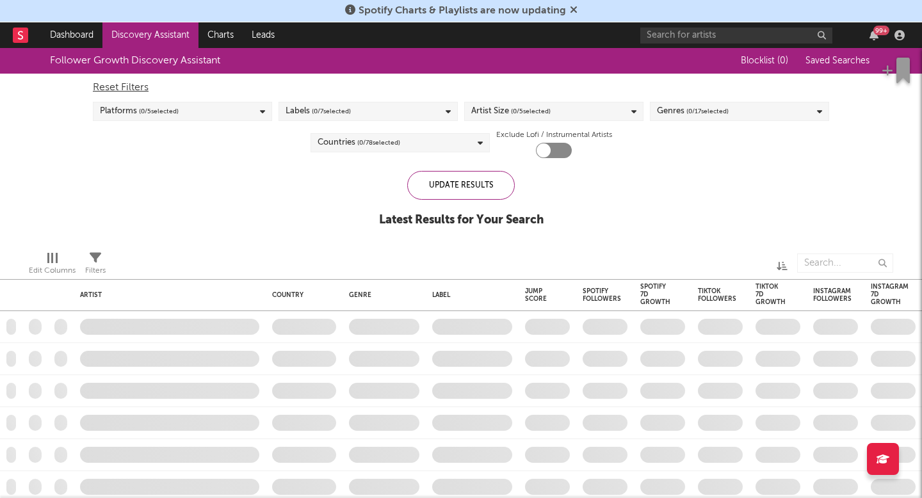
checkbox input "true"
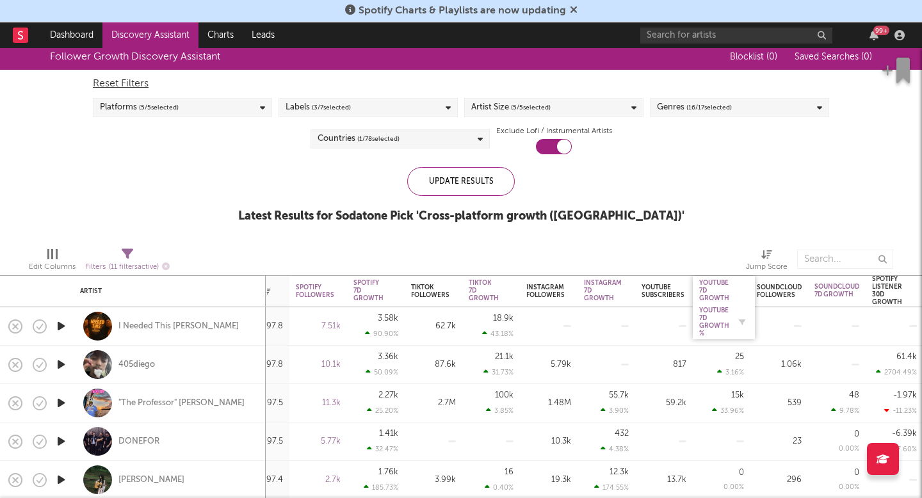
click at [716, 311] on div "YouTube 7D Growth %" at bounding box center [715, 322] width 30 height 31
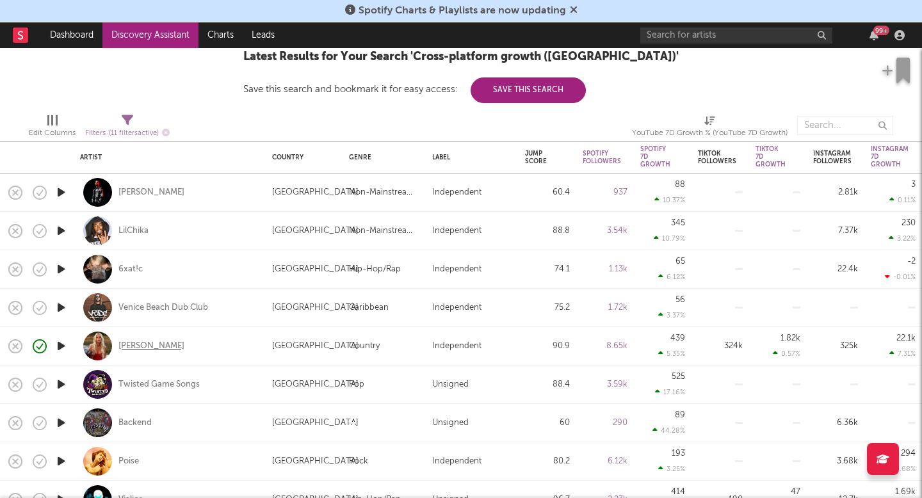
click at [140, 345] on div "[PERSON_NAME]" at bounding box center [152, 347] width 66 height 12
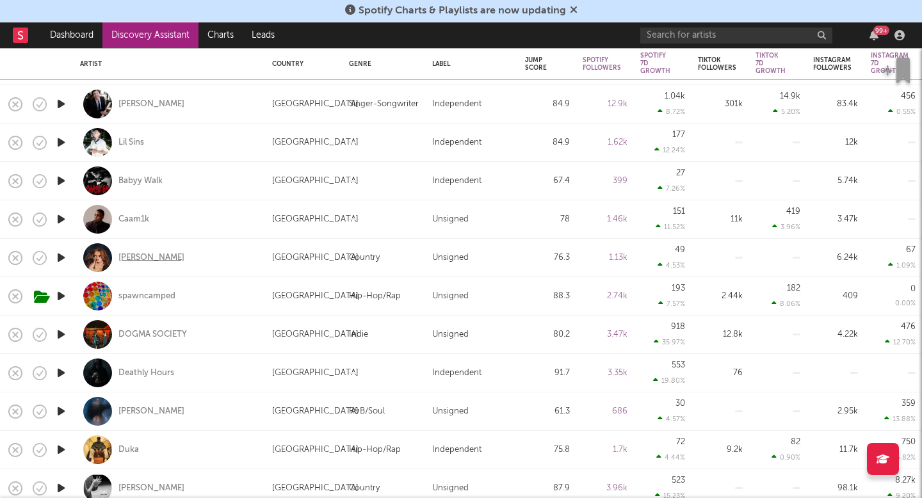
click at [150, 257] on div "[PERSON_NAME]" at bounding box center [152, 258] width 66 height 12
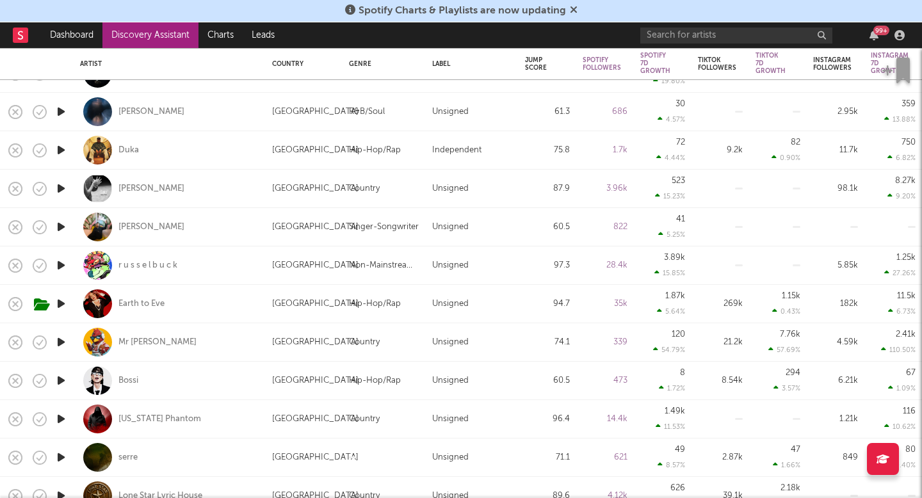
click at [162, 42] on link "Discovery Assistant" at bounding box center [150, 35] width 96 height 26
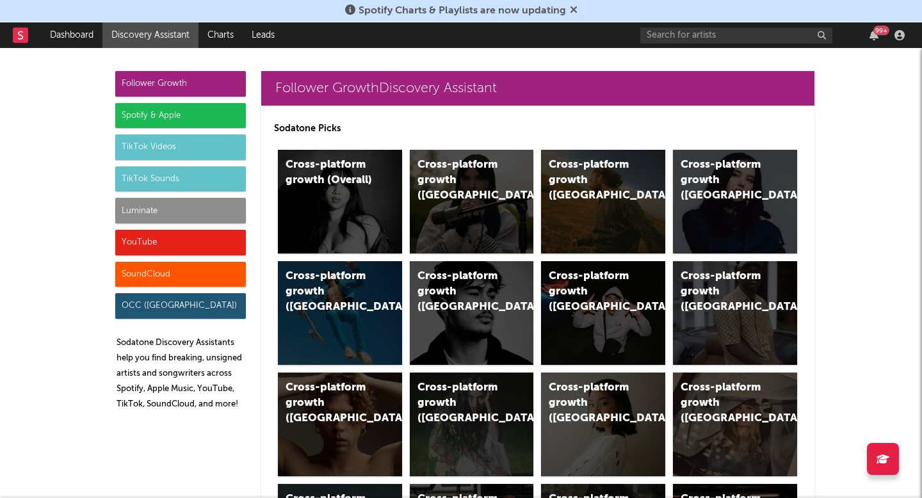
click at [238, 121] on div "Spotify & Apple" at bounding box center [180, 116] width 131 height 26
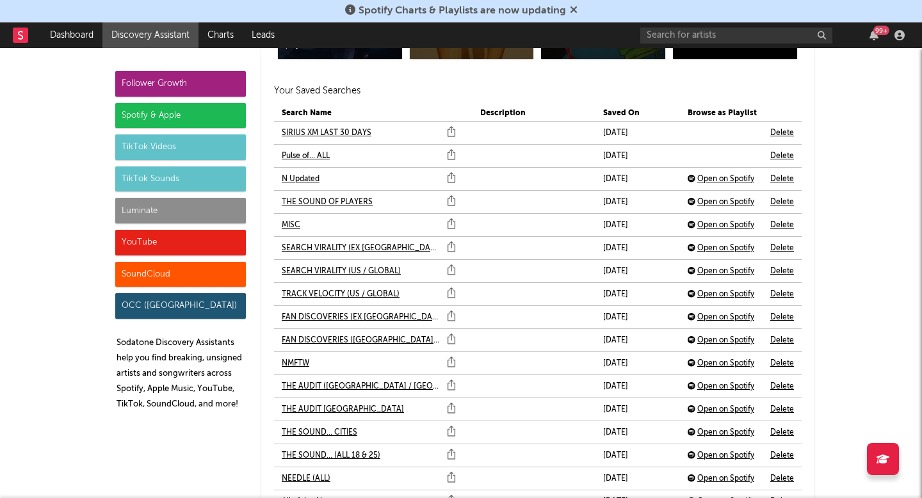
scroll to position [3271, 0]
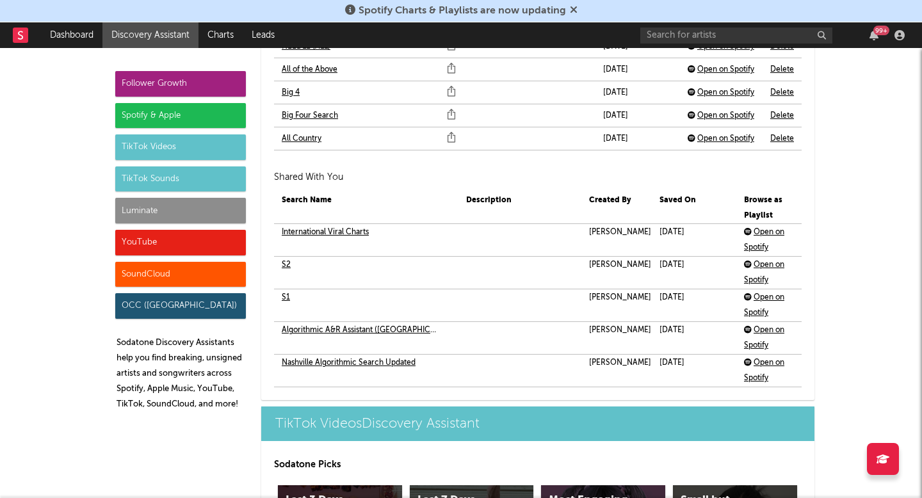
click at [284, 301] on link "S1" at bounding box center [286, 297] width 8 height 15
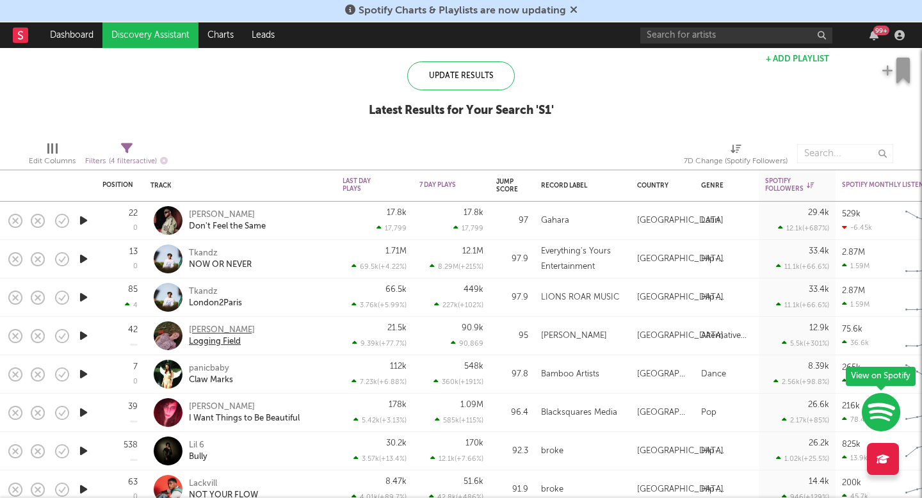
click at [221, 327] on div "[PERSON_NAME]" at bounding box center [222, 331] width 66 height 12
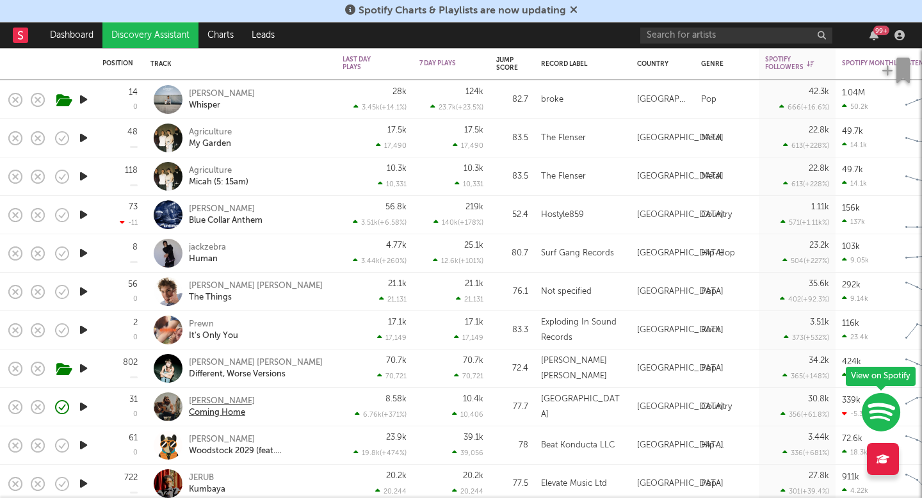
click at [221, 398] on div "Travis Bolt" at bounding box center [222, 402] width 66 height 12
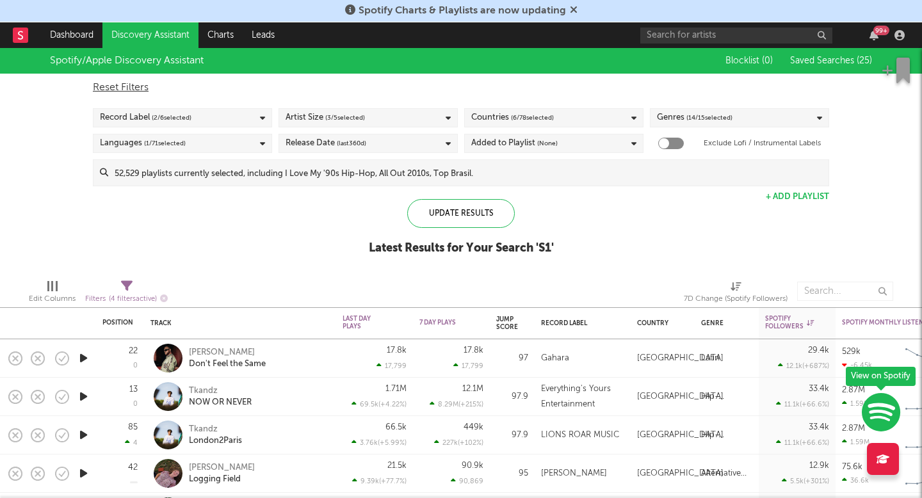
click at [167, 35] on link "Discovery Assistant" at bounding box center [150, 35] width 96 height 26
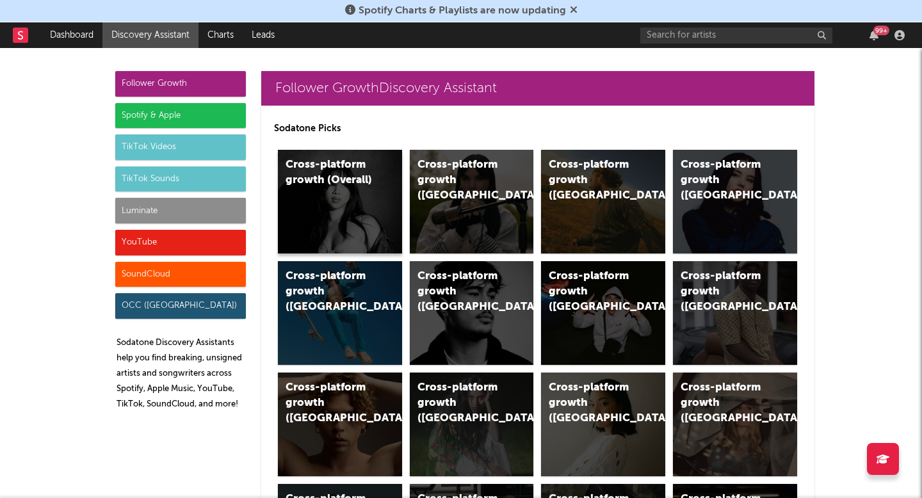
click at [371, 206] on div "Cross-platform growth (Overall)" at bounding box center [340, 202] width 124 height 104
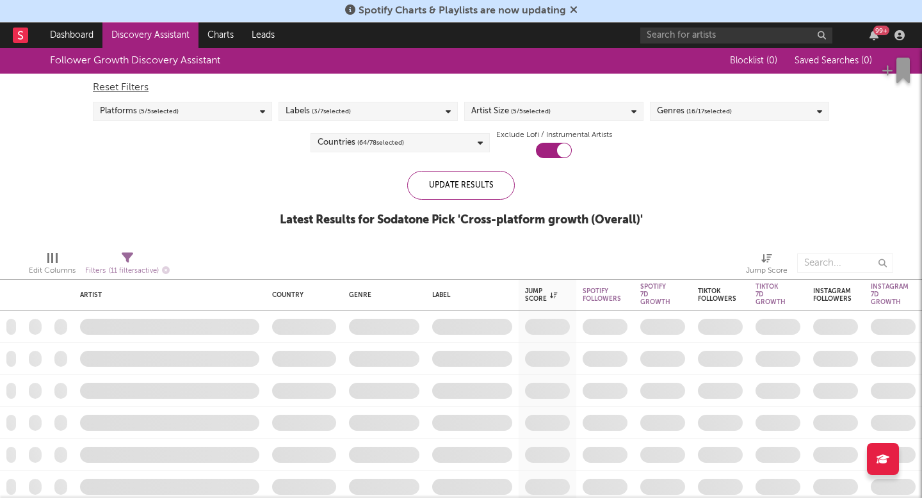
checkbox input "true"
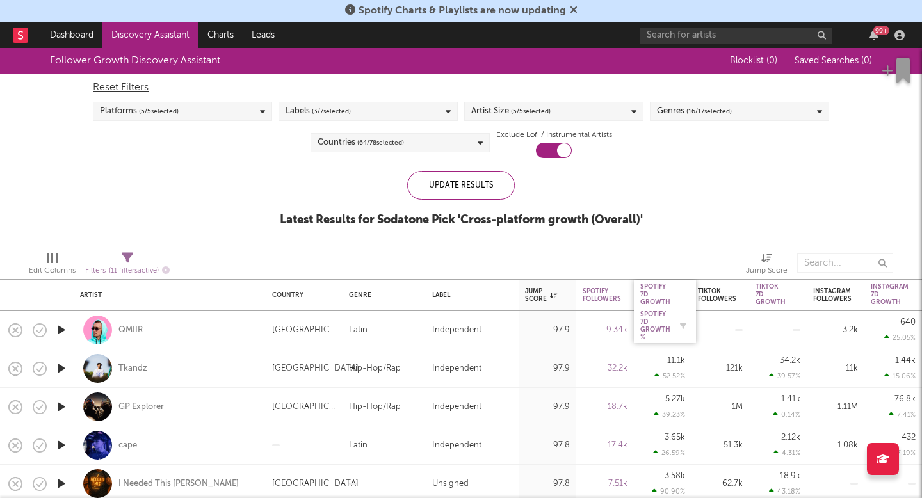
click at [661, 318] on div "Spotify 7D Growth %" at bounding box center [656, 326] width 30 height 31
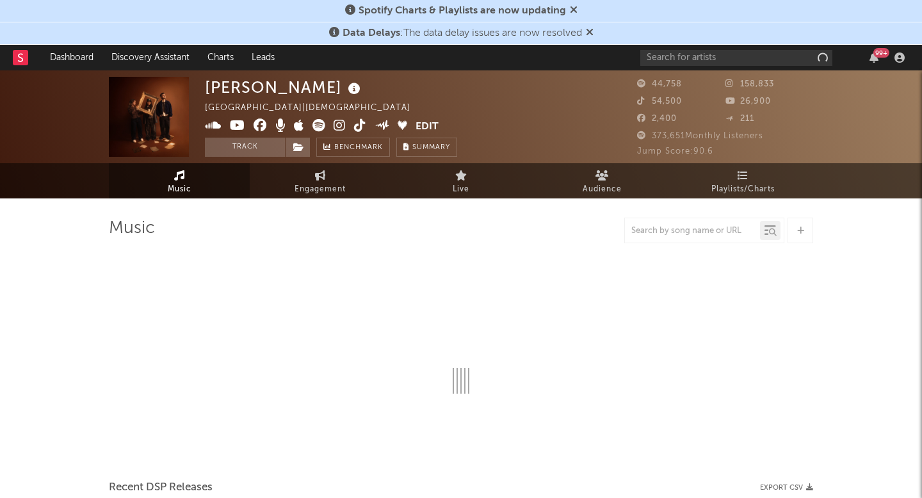
select select "6m"
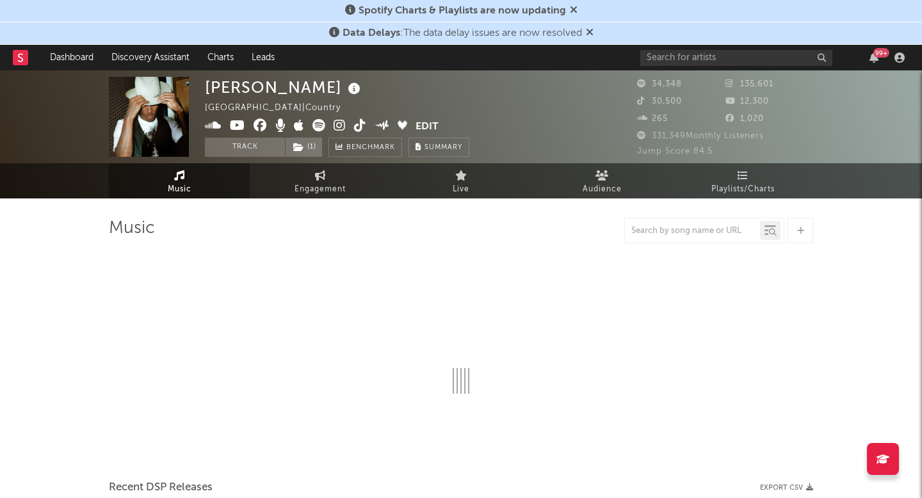
select select "6m"
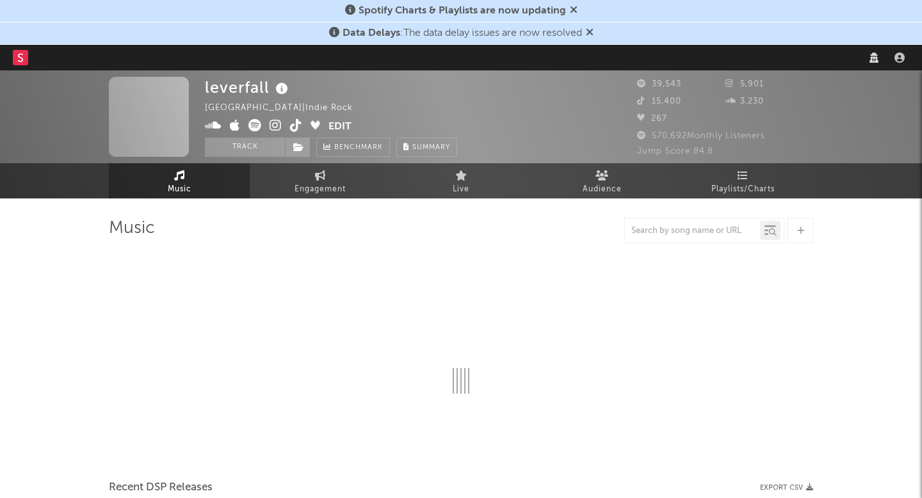
select select "6m"
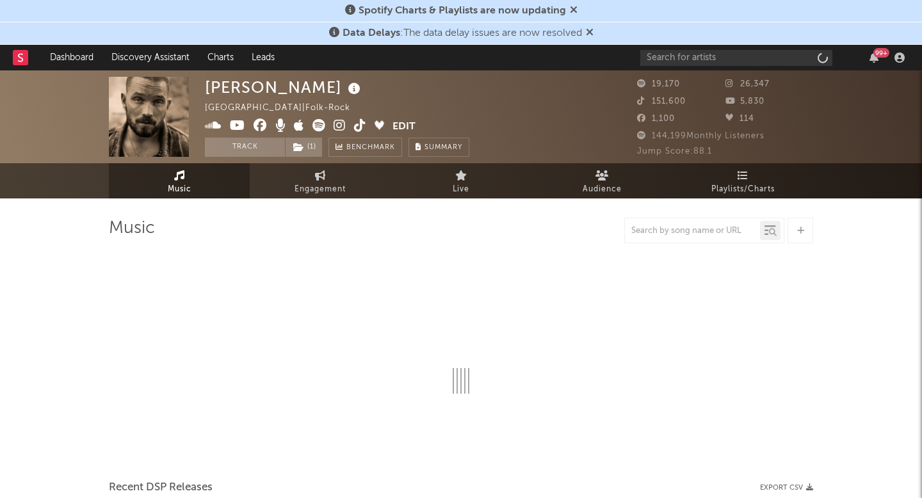
select select "6m"
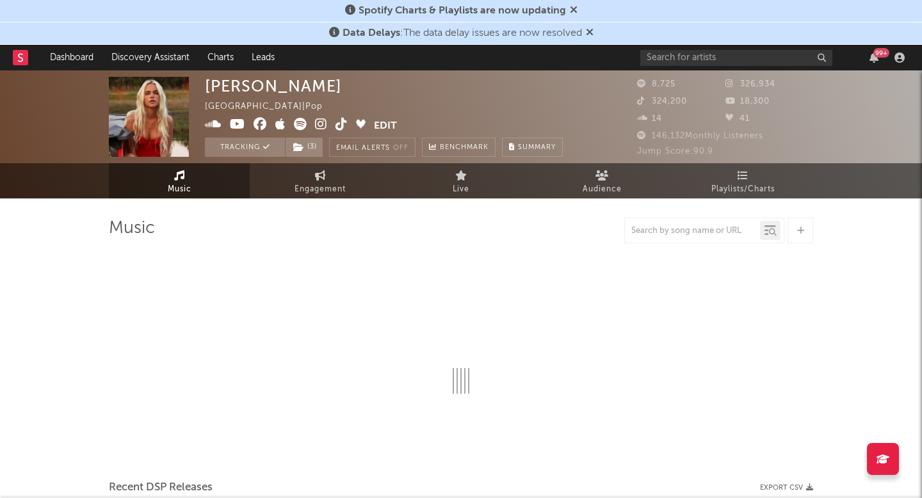
select select "6m"
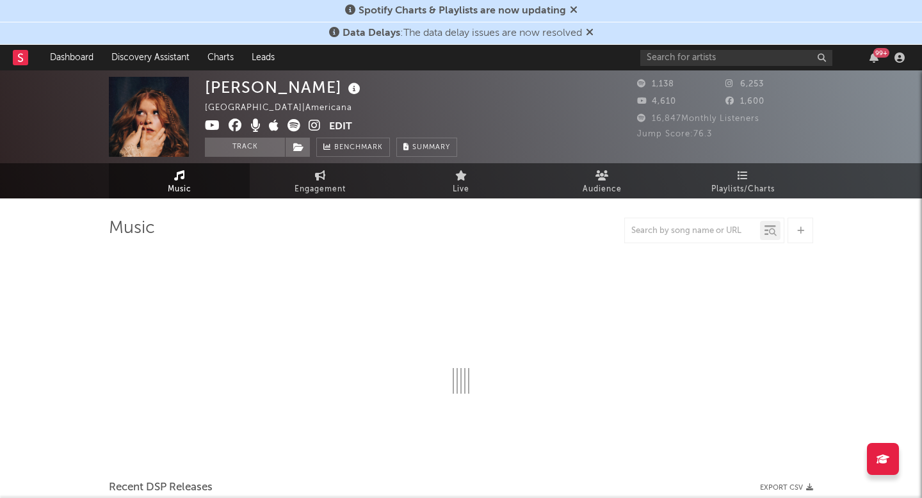
select select "1w"
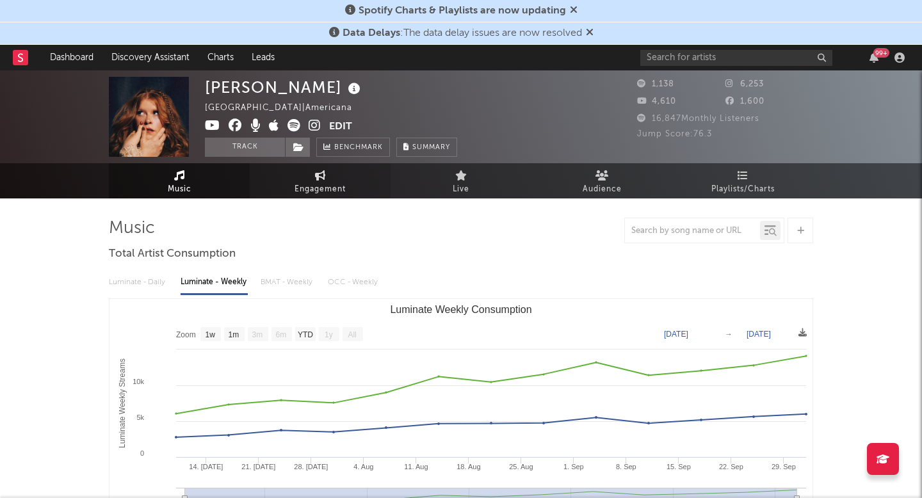
click at [311, 176] on link "Engagement" at bounding box center [320, 180] width 141 height 35
select select "1w"
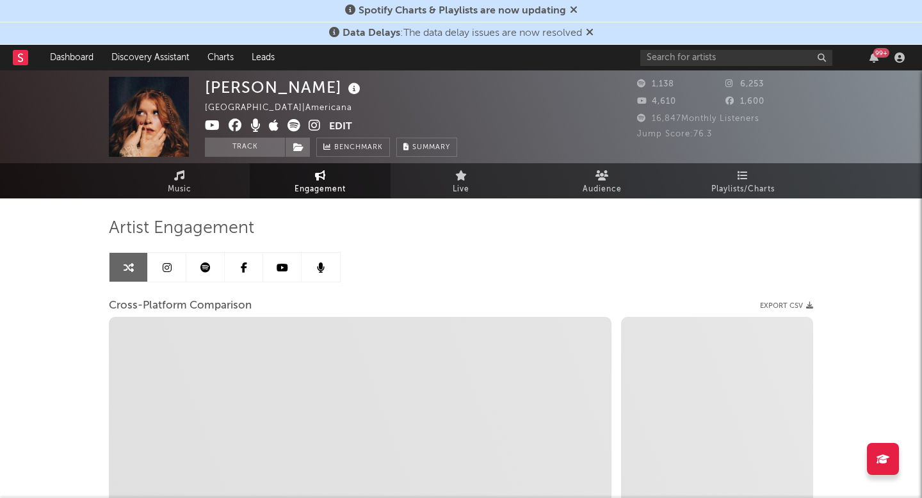
select select "1m"
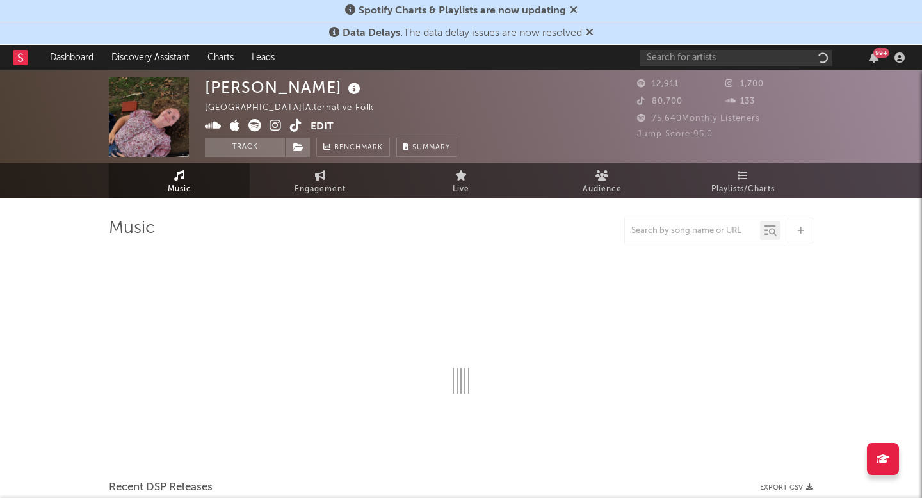
select select "1w"
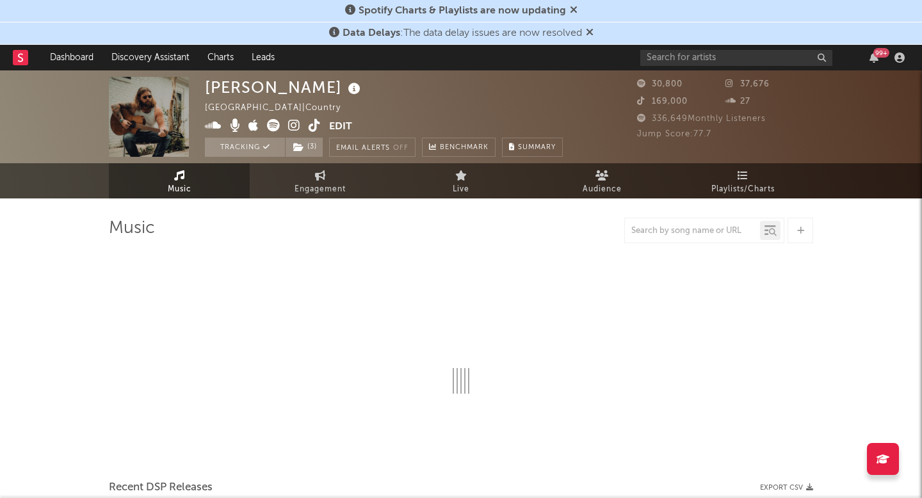
select select "6m"
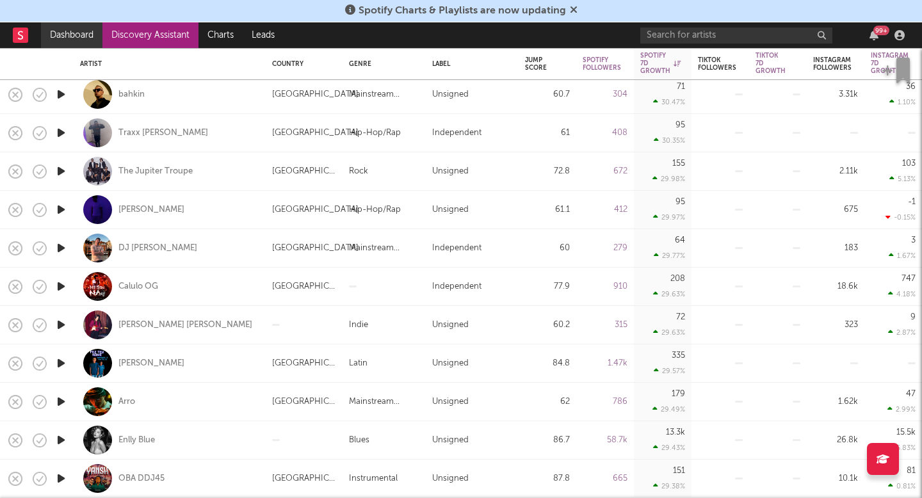
click at [79, 38] on link "Dashboard" at bounding box center [71, 35] width 61 height 26
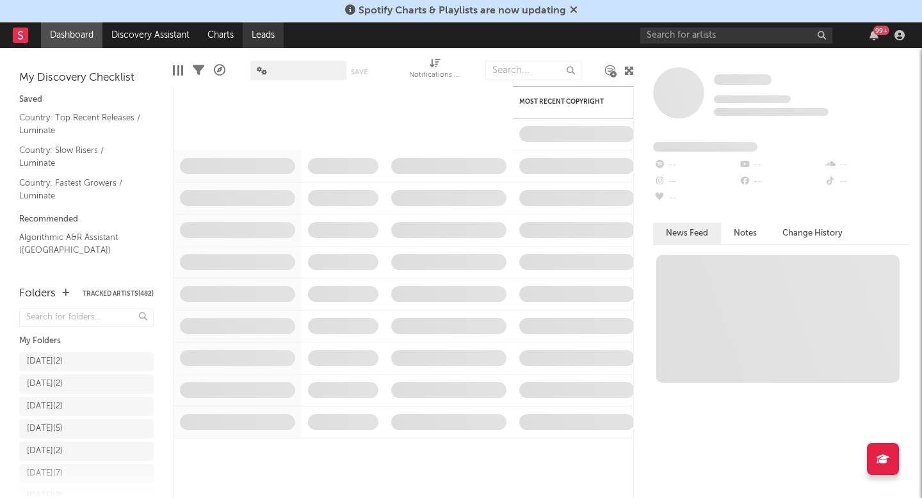
click at [261, 38] on link "Leads" at bounding box center [263, 35] width 41 height 26
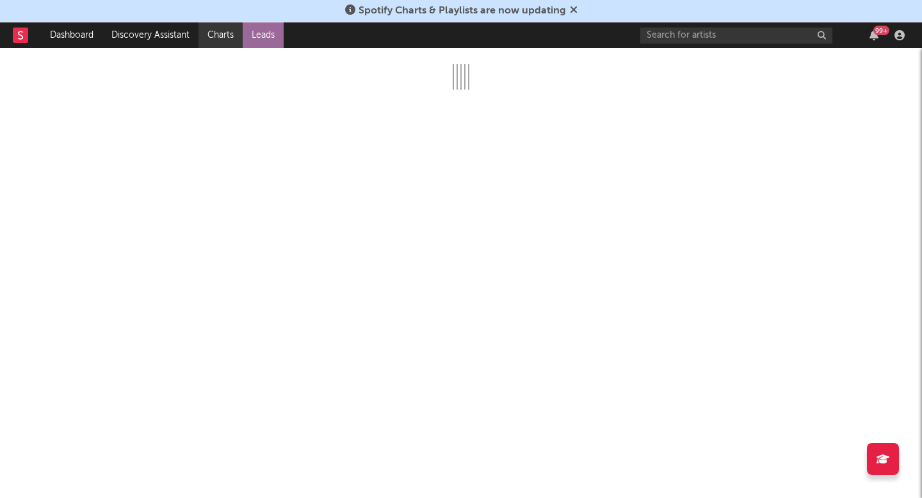
click at [231, 37] on link "Charts" at bounding box center [221, 35] width 44 height 26
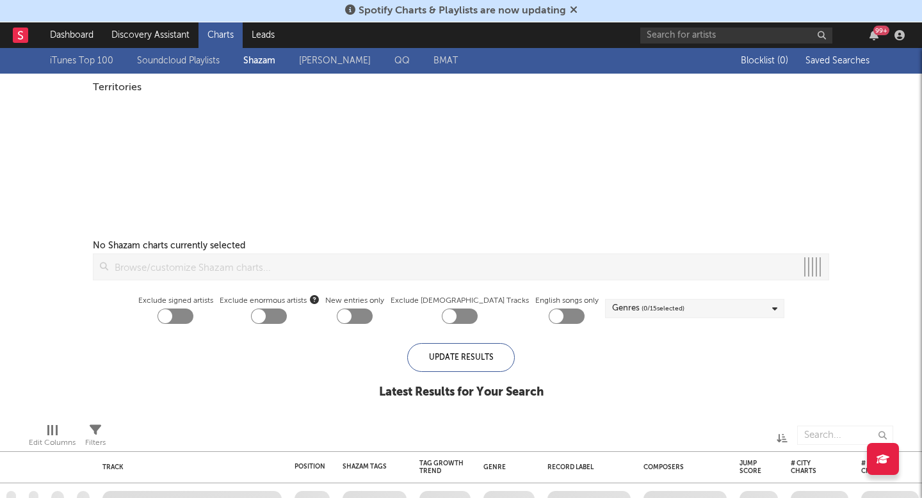
checkbox input "true"
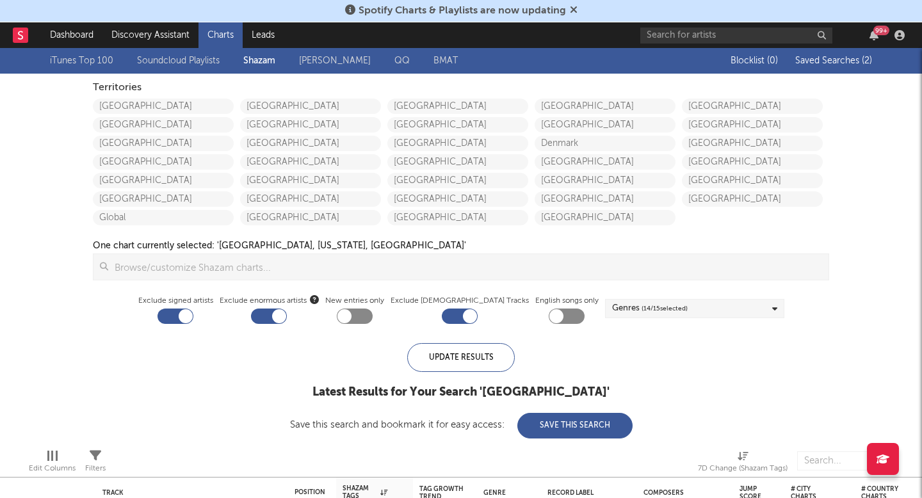
click at [181, 36] on link "Discovery Assistant" at bounding box center [150, 35] width 96 height 26
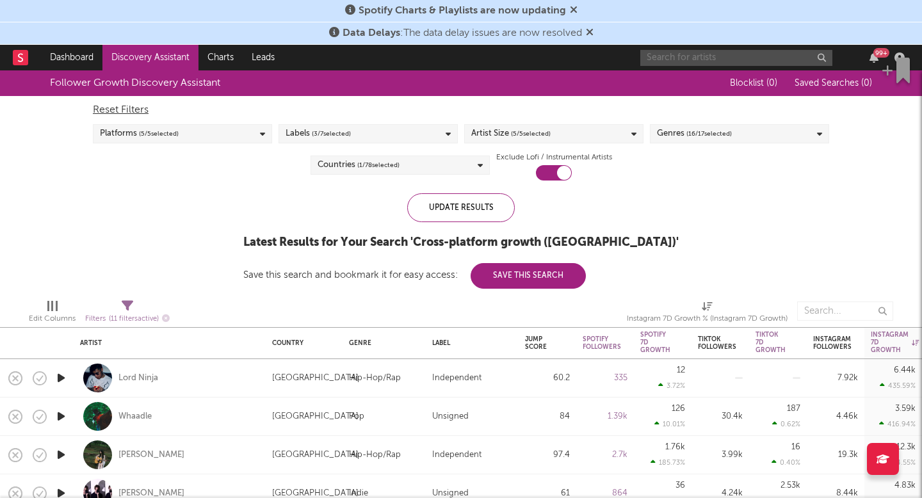
click at [712, 55] on input "text" at bounding box center [737, 58] width 192 height 16
type input "the band jaren"
click at [724, 66] on div "the band jaren 99 +" at bounding box center [775, 58] width 269 height 26
click at [729, 54] on input "the band jaren" at bounding box center [737, 58] width 192 height 16
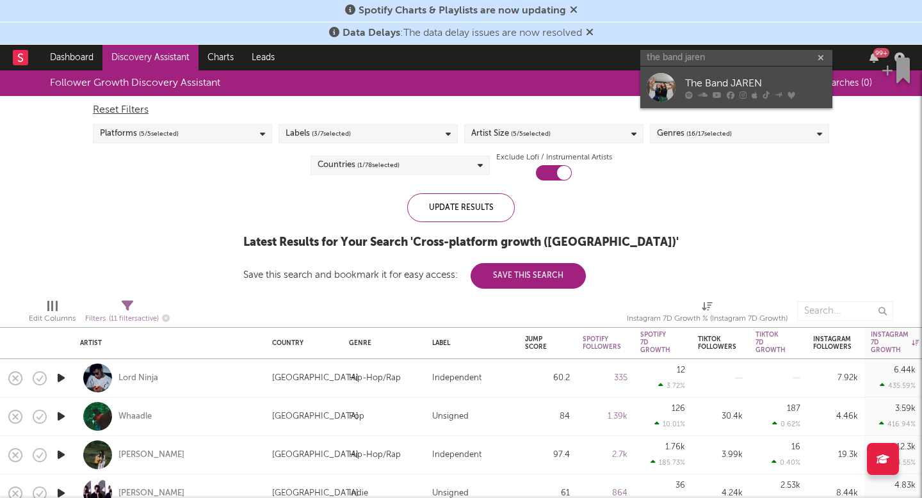
click at [728, 98] on icon at bounding box center [731, 95] width 8 height 8
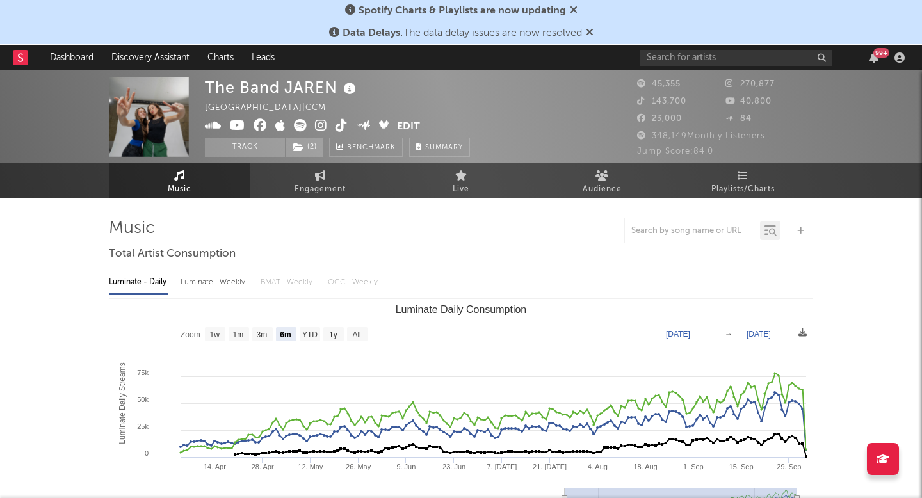
select select "6m"
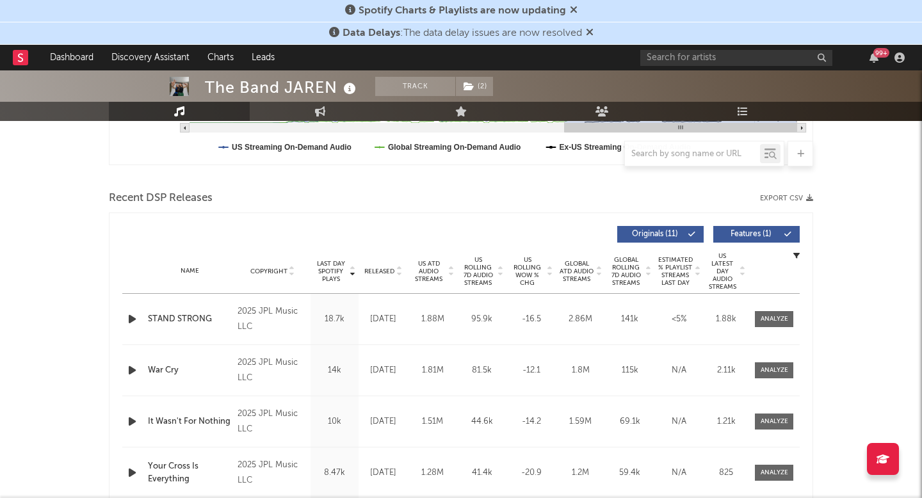
scroll to position [389, 0]
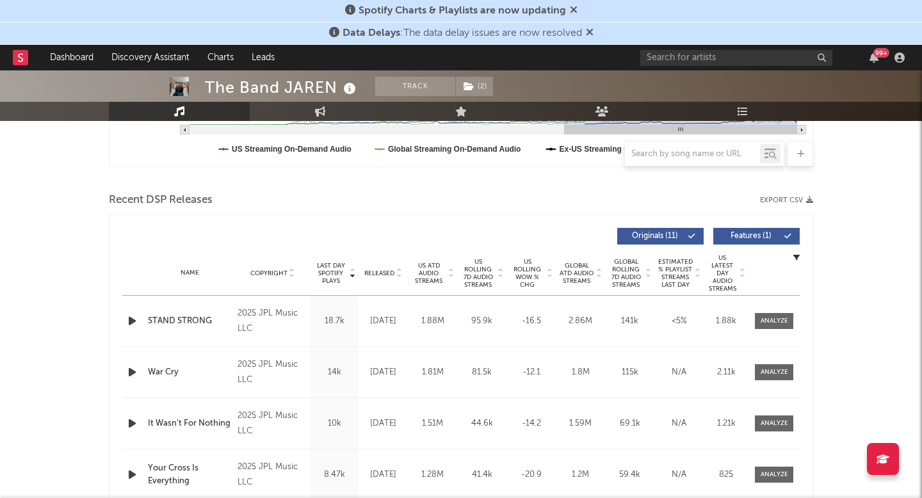
click at [479, 266] on span "US Rolling 7D Audio Streams" at bounding box center [478, 273] width 35 height 31
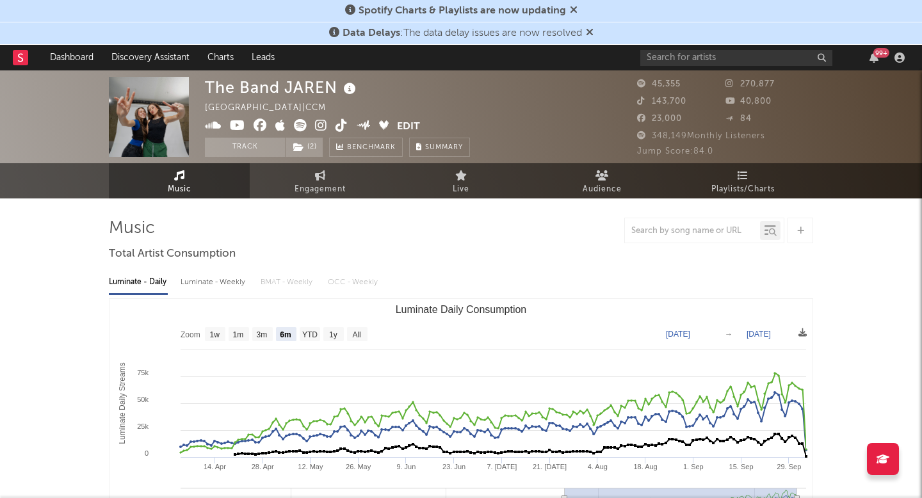
click at [712, 49] on div "99 +" at bounding box center [775, 58] width 269 height 26
click at [705, 61] on input "text" at bounding box center [737, 58] width 192 height 16
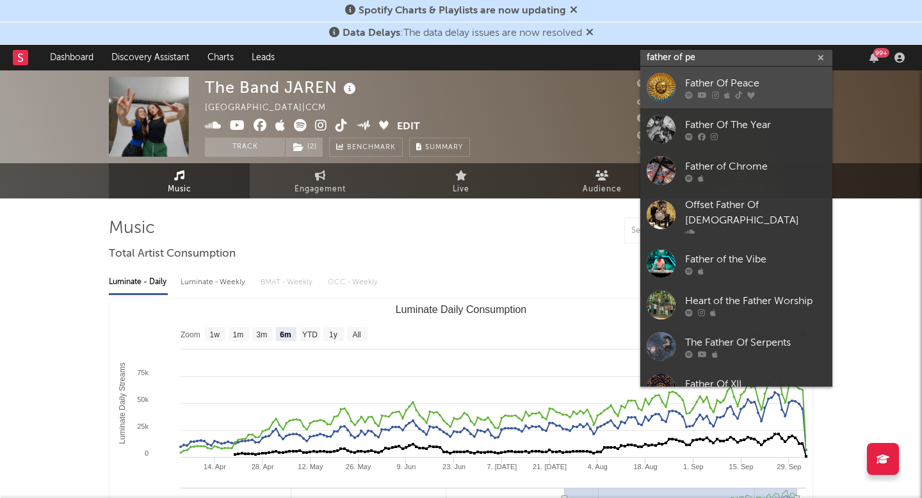
type input "father of pe"
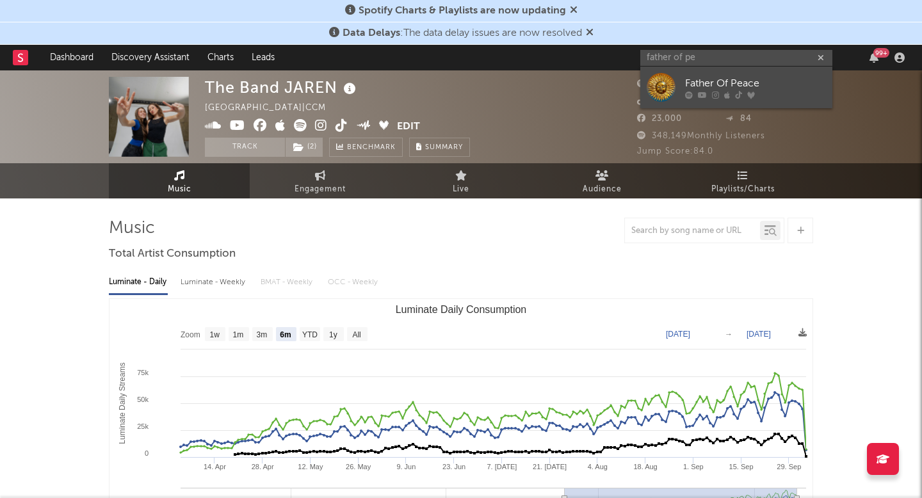
click at [705, 94] on icon at bounding box center [702, 95] width 9 height 8
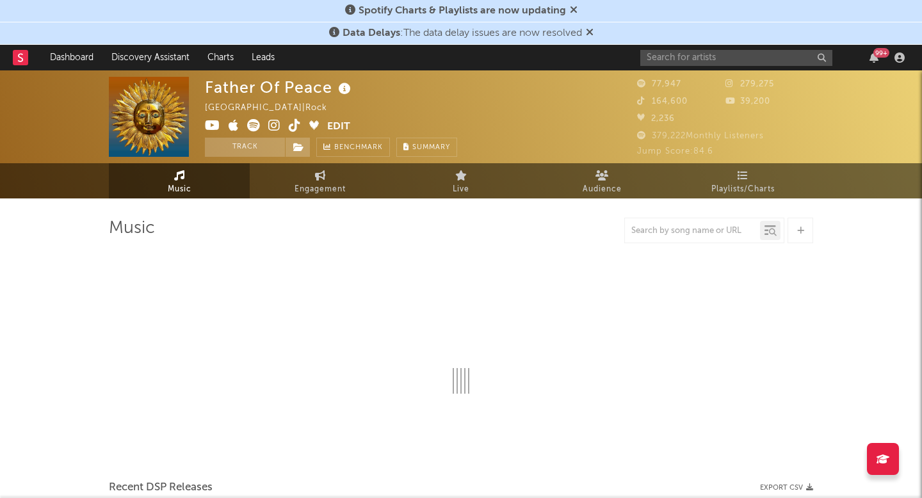
select select "6m"
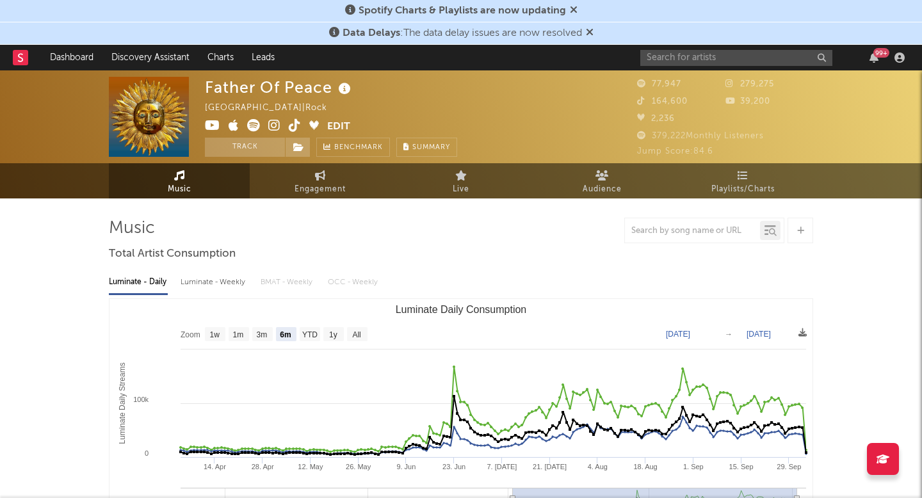
click at [296, 128] on icon at bounding box center [295, 125] width 12 height 13
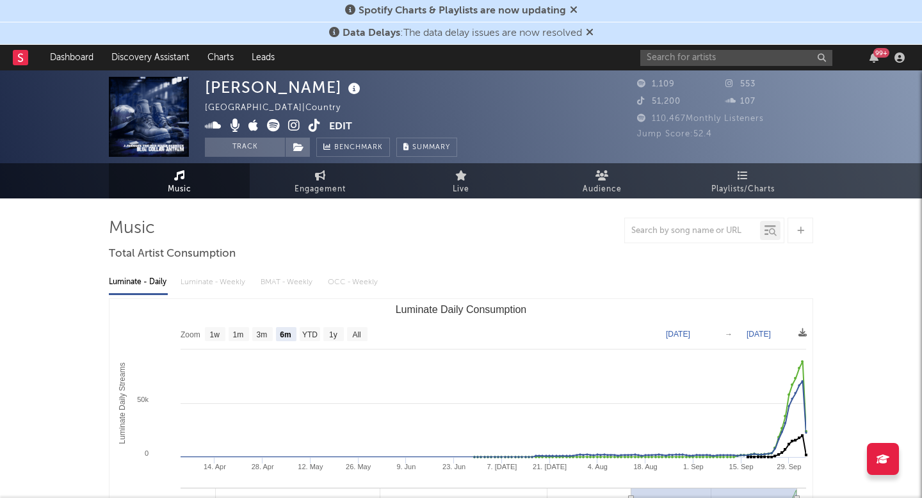
select select "6m"
select select "1w"
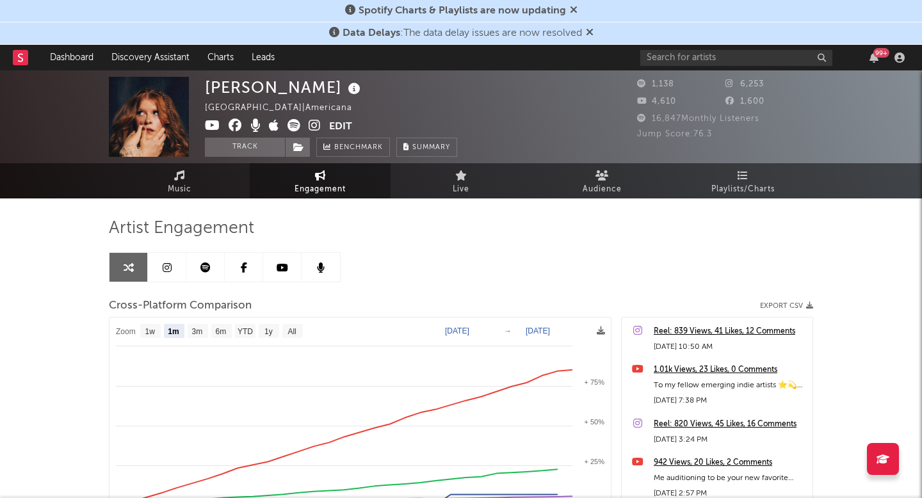
select select "1m"
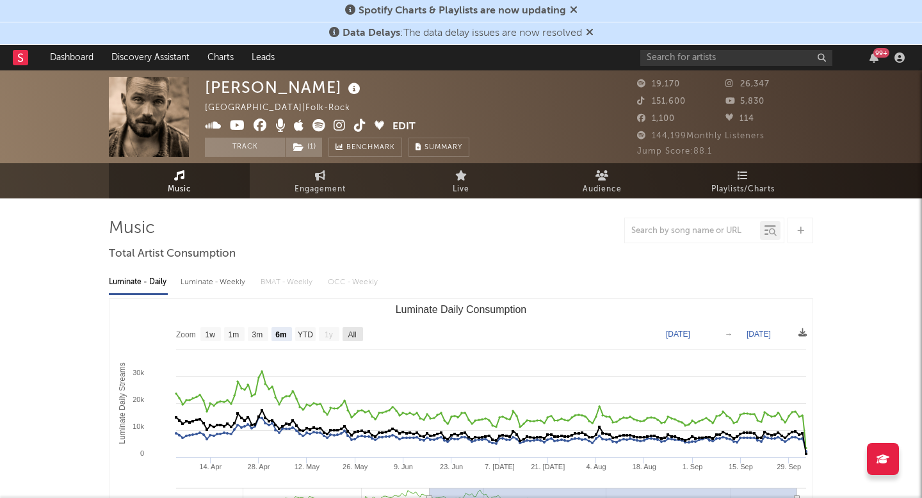
click at [354, 334] on text "All" at bounding box center [352, 335] width 8 height 9
select select "All"
type input "2024-12-03"
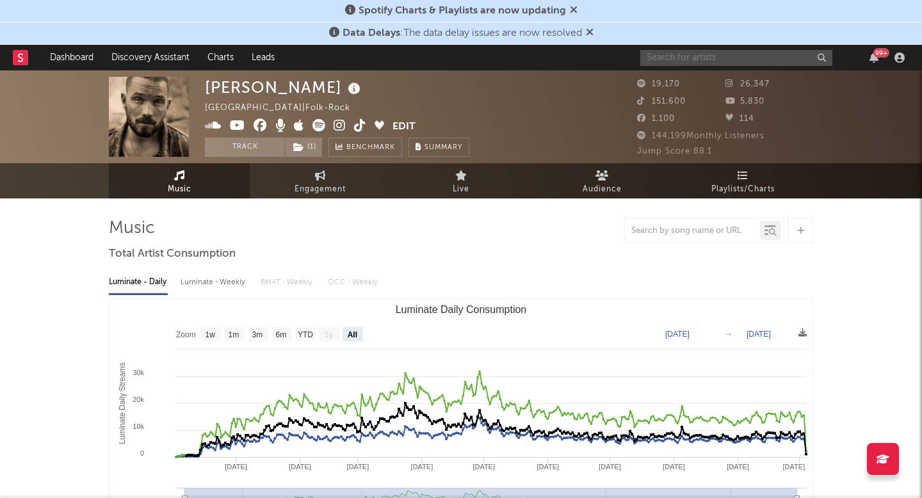
click at [669, 63] on input "text" at bounding box center [737, 58] width 192 height 16
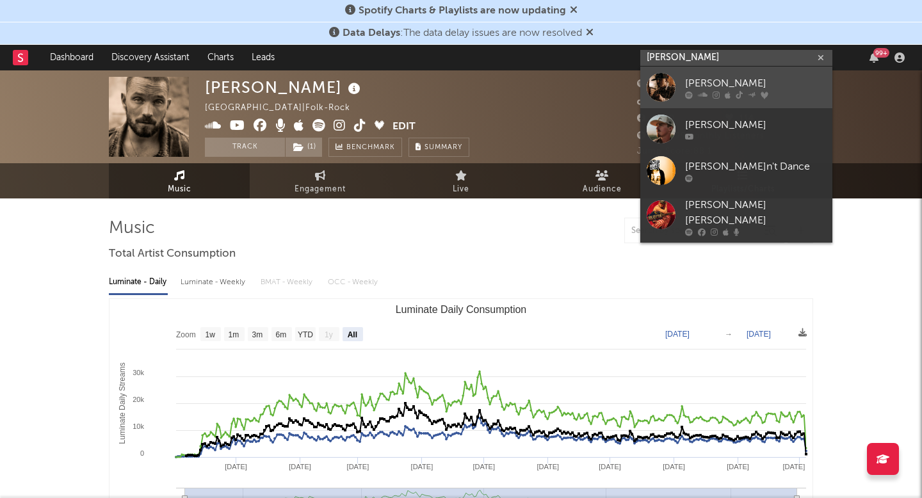
type input "tyler nance"
click at [711, 92] on div at bounding box center [755, 95] width 141 height 8
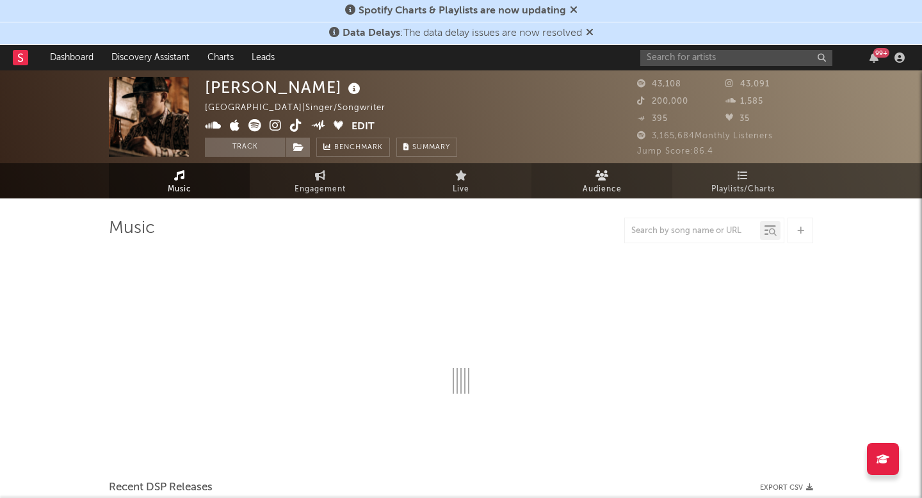
select select "6m"
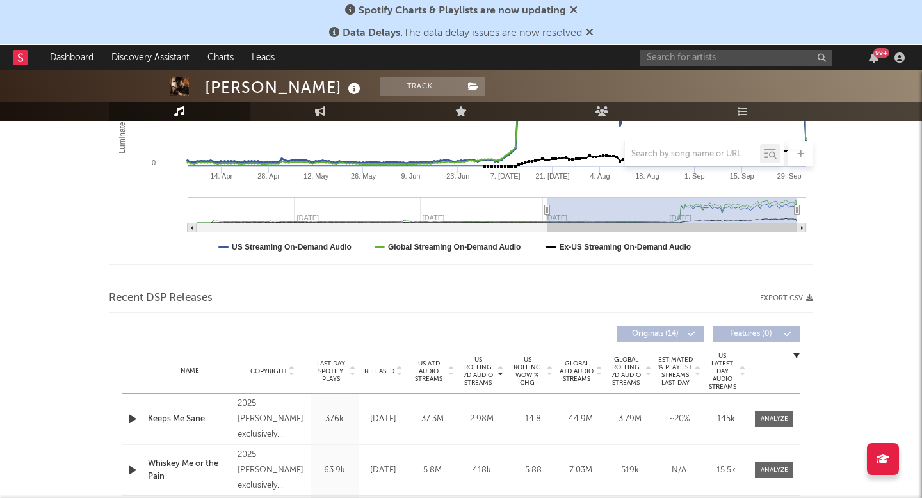
scroll to position [327, 0]
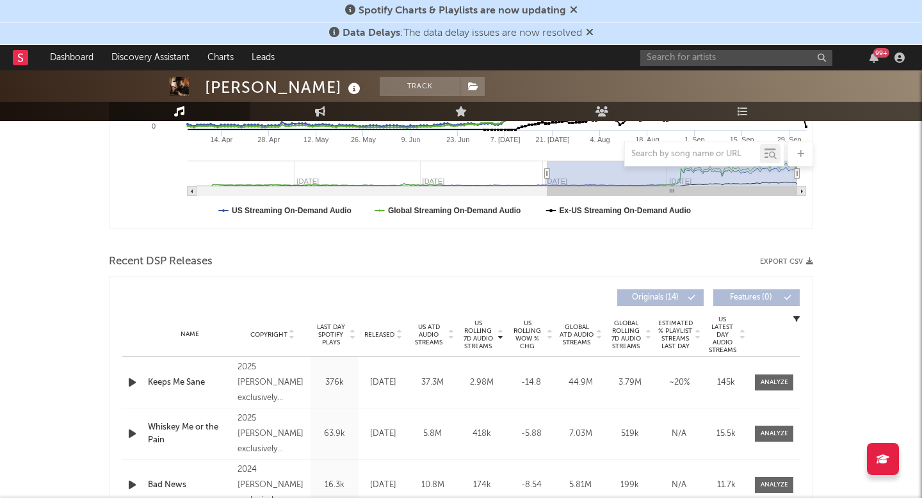
click at [468, 336] on span "US Rolling 7D Audio Streams" at bounding box center [478, 335] width 35 height 31
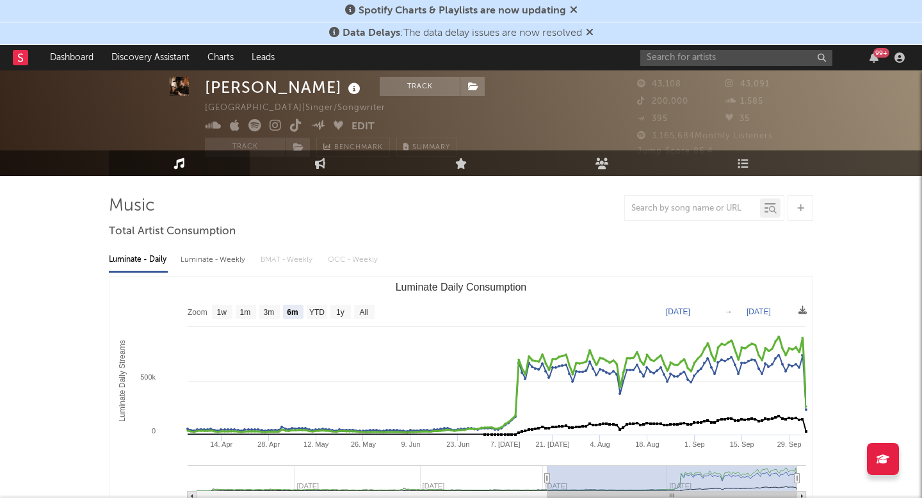
scroll to position [21, 0]
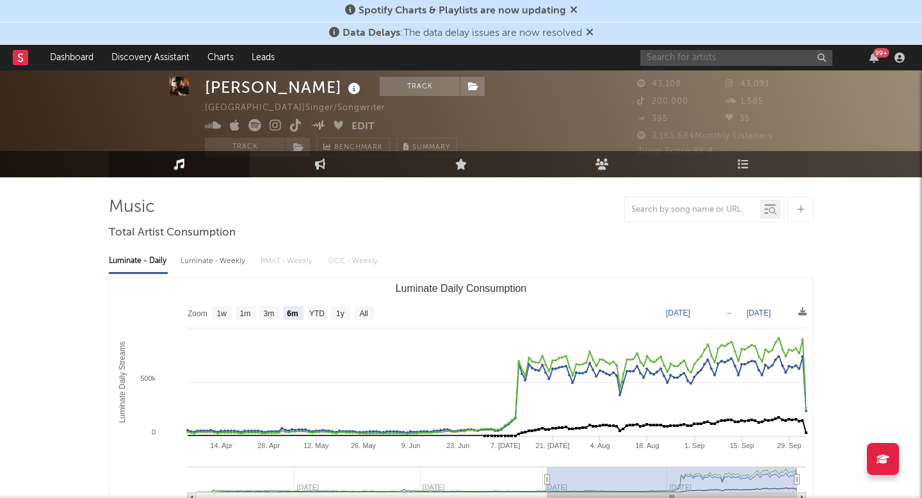
click at [690, 63] on input "text" at bounding box center [737, 58] width 192 height 16
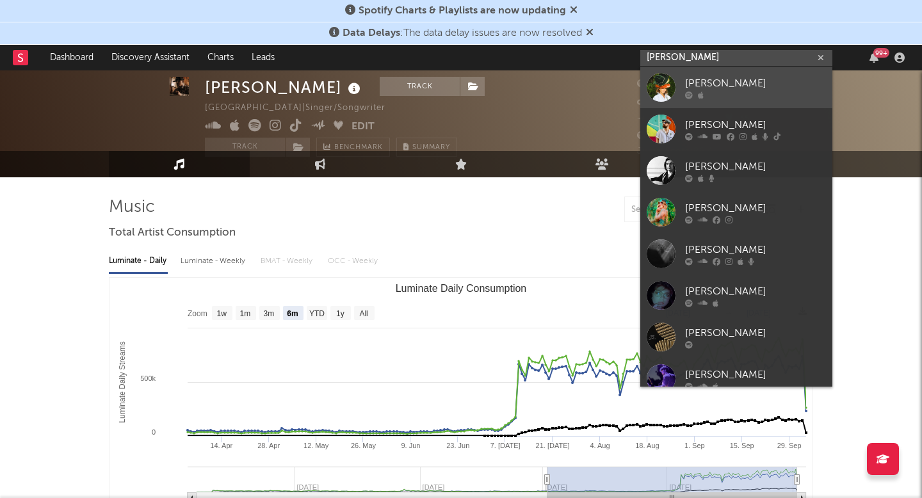
type input "briley"
click at [728, 83] on div "Briley King" at bounding box center [755, 83] width 141 height 15
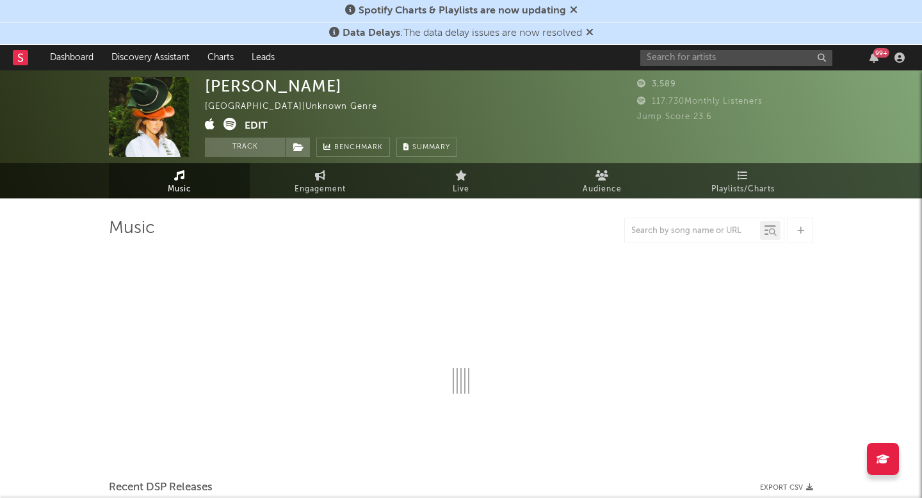
select select "1w"
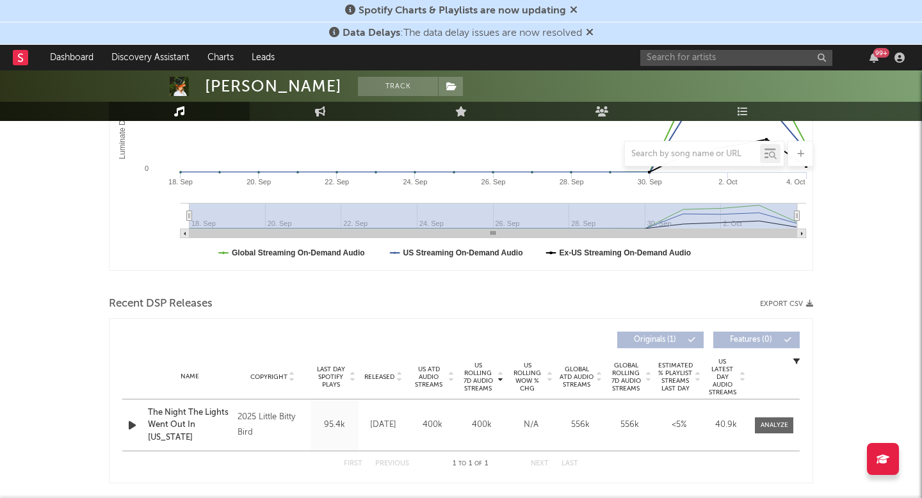
scroll to position [296, 0]
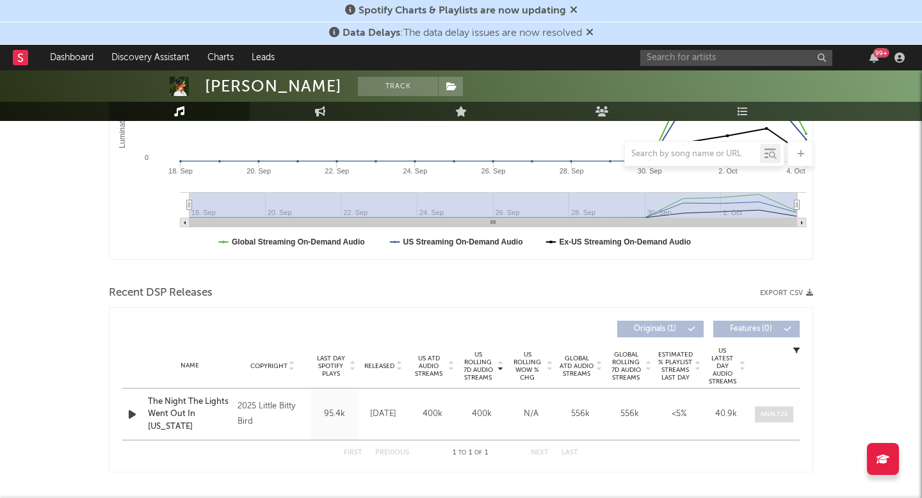
click at [769, 407] on span at bounding box center [774, 415] width 38 height 16
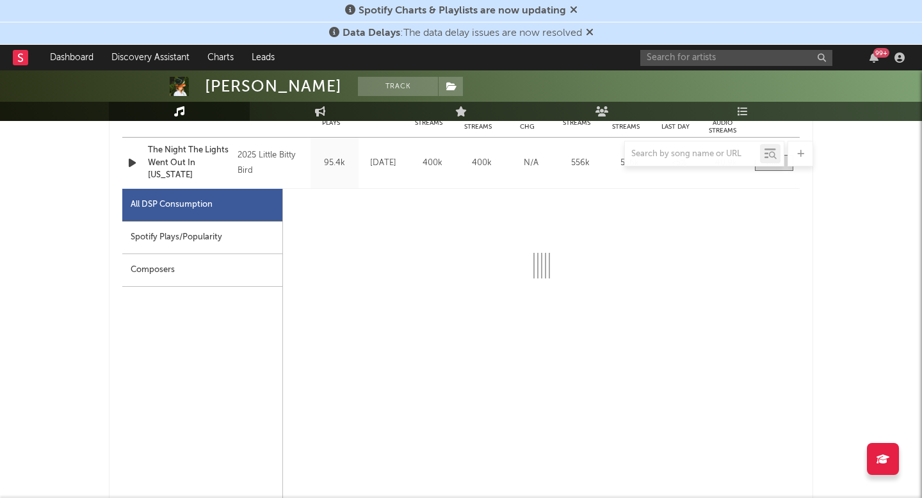
select select "1w"
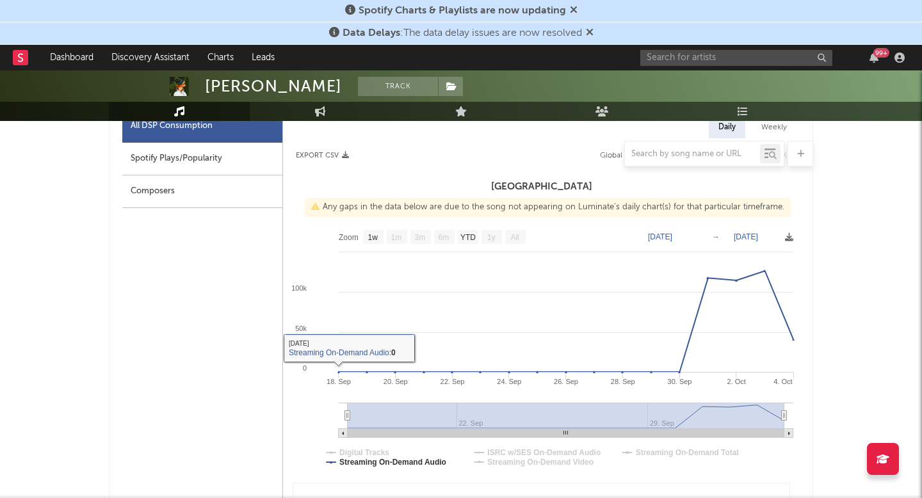
scroll to position [627, 0]
click at [167, 149] on div at bounding box center [461, 154] width 705 height 26
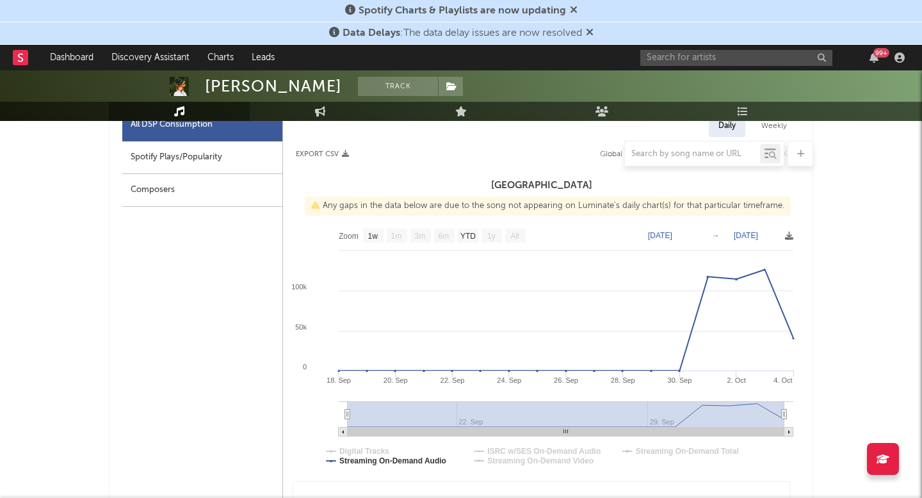
click at [170, 160] on div at bounding box center [461, 154] width 705 height 26
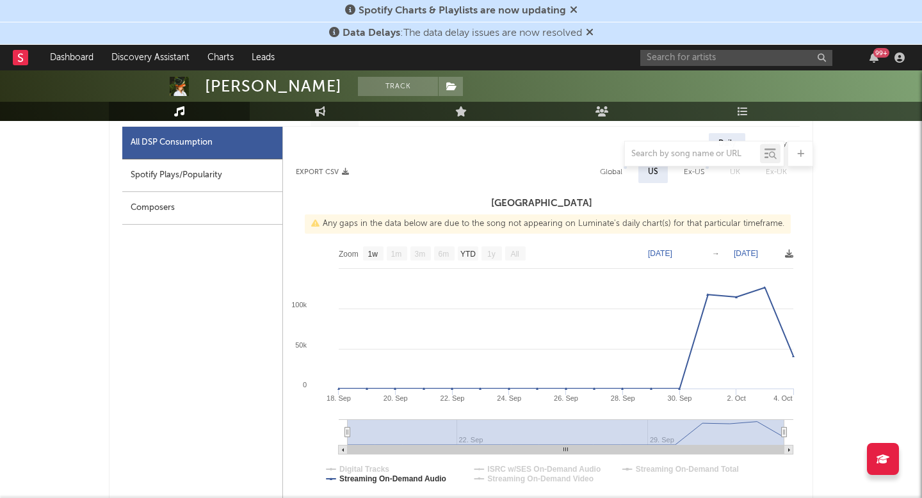
scroll to position [598, 0]
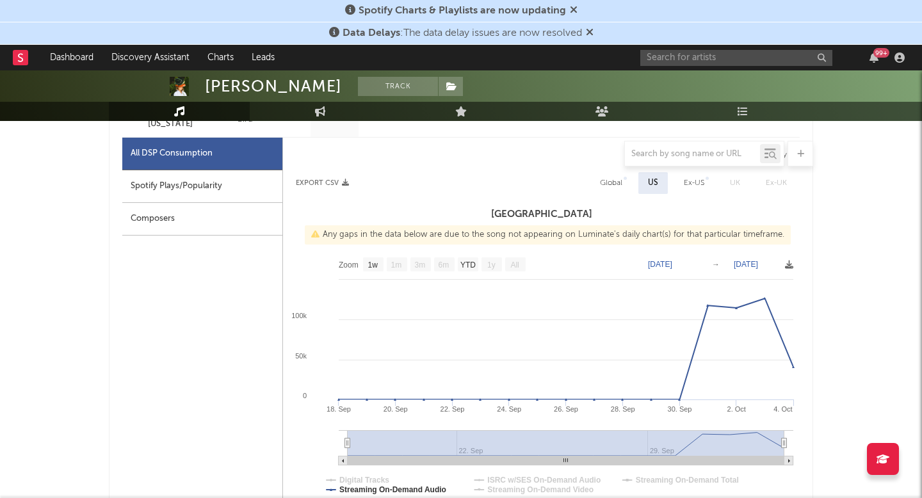
click at [188, 188] on div "Spotify Plays/Popularity" at bounding box center [202, 186] width 160 height 33
select select "1w"
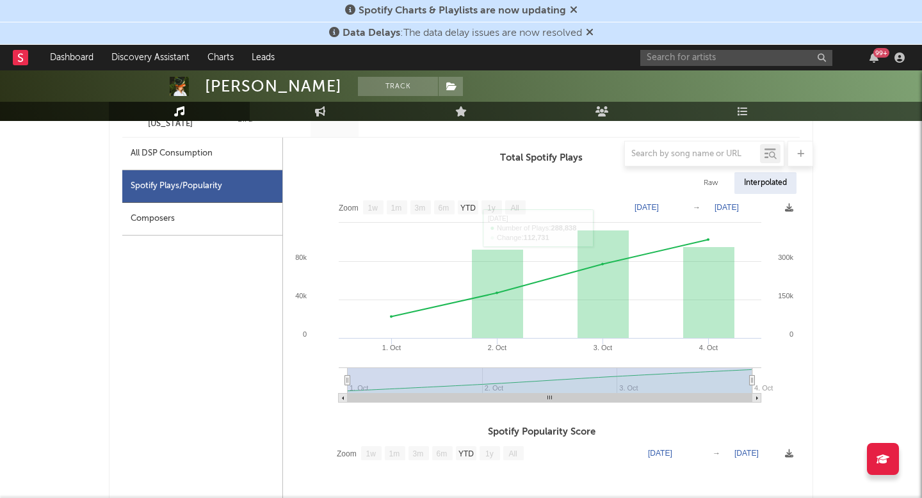
click at [707, 49] on div "99 +" at bounding box center [775, 58] width 269 height 26
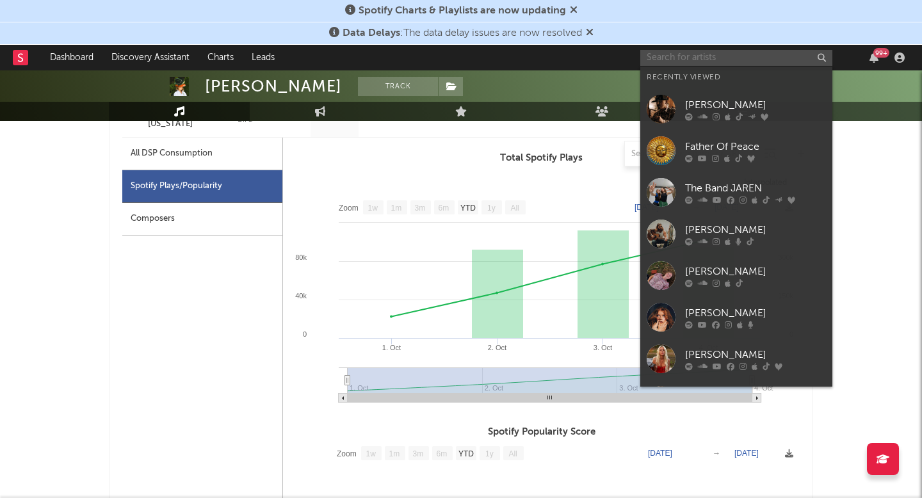
click at [712, 56] on input "text" at bounding box center [737, 58] width 192 height 16
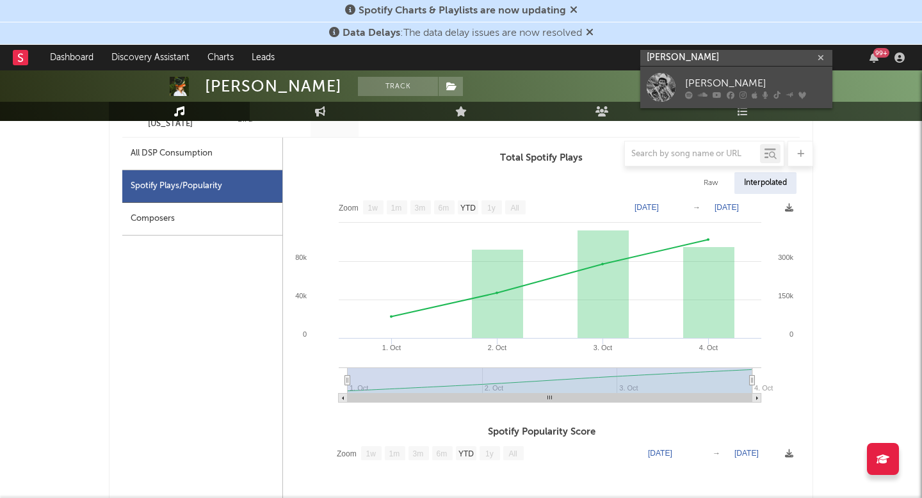
type input "braxton ke"
click at [712, 76] on div "Braxton Keith" at bounding box center [755, 83] width 141 height 15
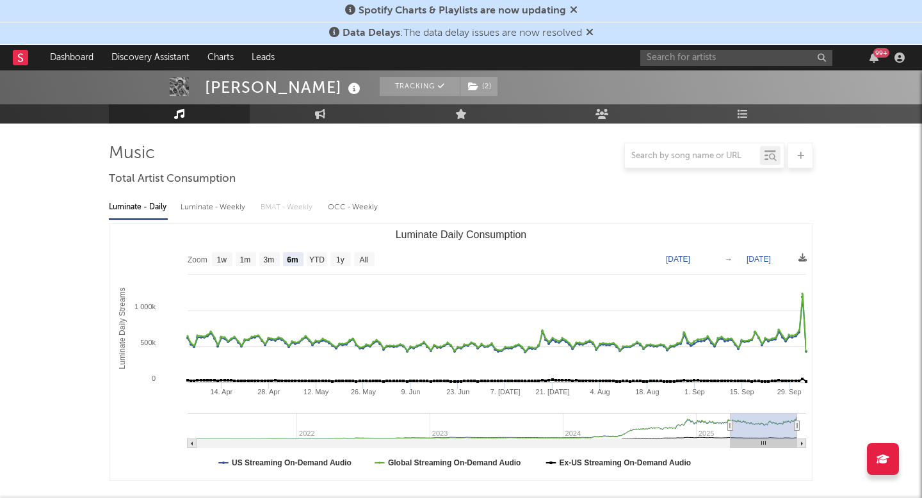
scroll to position [138, 0]
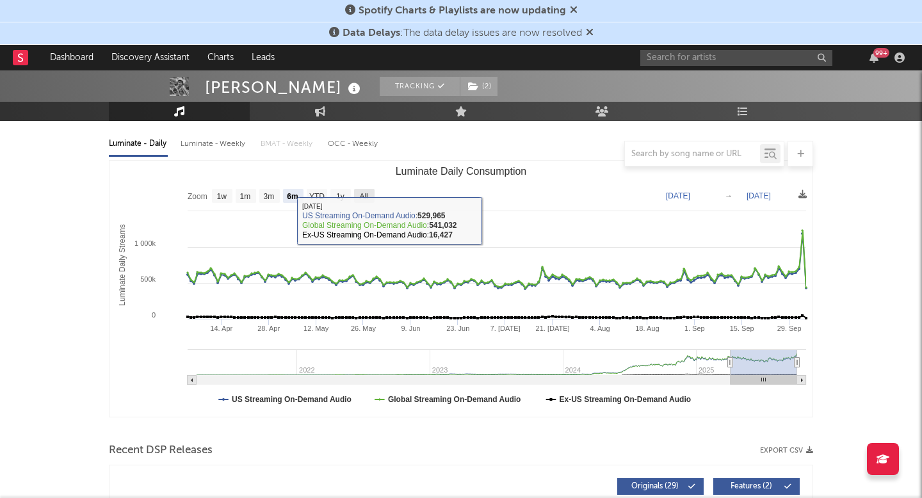
click at [363, 193] on text "All" at bounding box center [363, 196] width 8 height 9
select select "All"
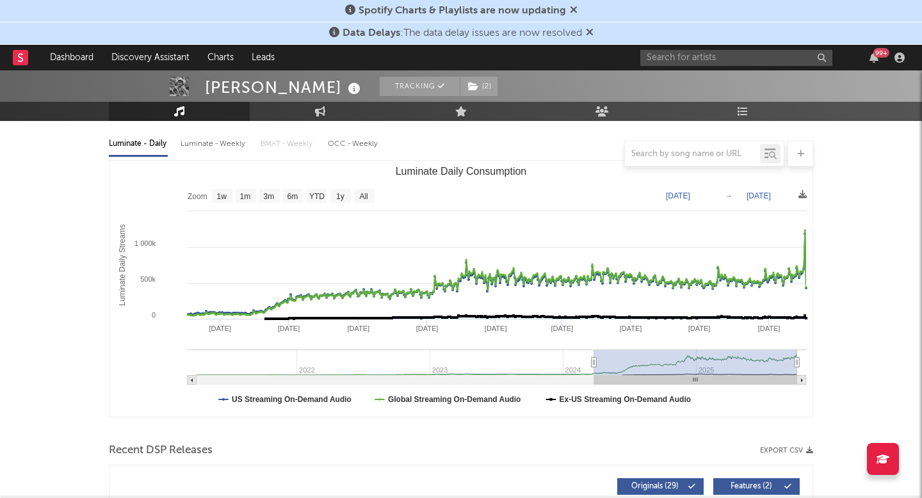
type input "2024-03-22"
drag, startPoint x: 195, startPoint y: 366, endPoint x: 593, endPoint y: 408, distance: 400.7
click at [593, 408] on icon "Created with Highcharts 10.3.3 Luminate Daily Streams Luminate Daily Consumptio…" at bounding box center [461, 289] width 703 height 256
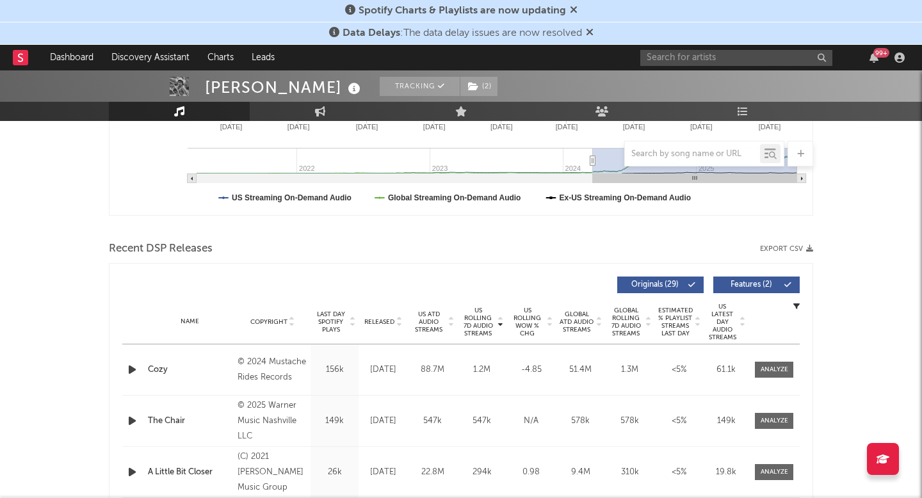
scroll to position [345, 0]
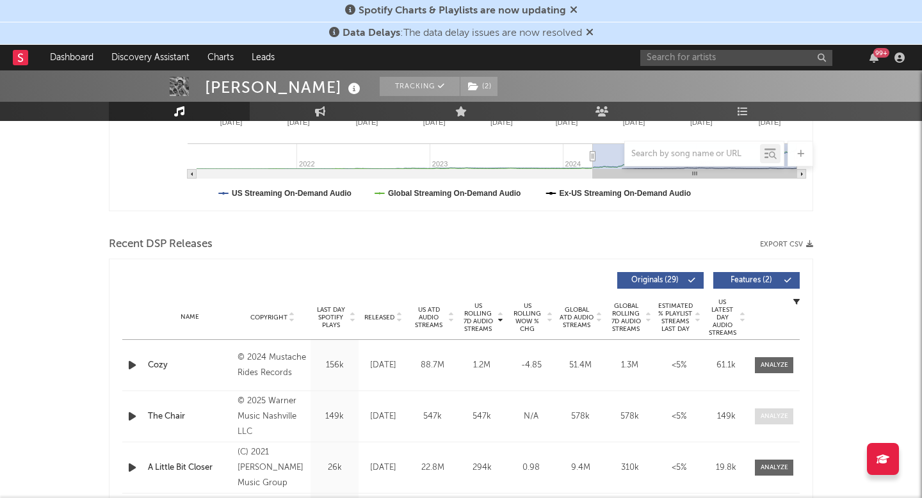
click at [776, 420] on div at bounding box center [775, 417] width 28 height 10
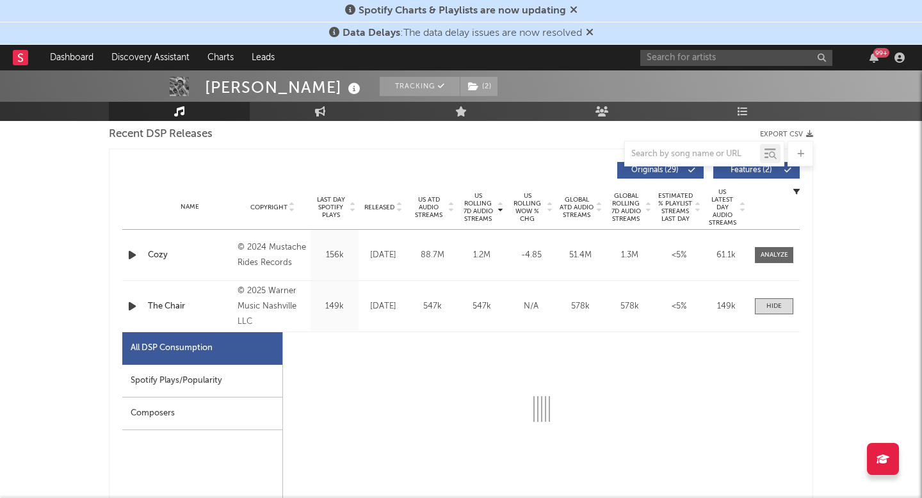
select select "1w"
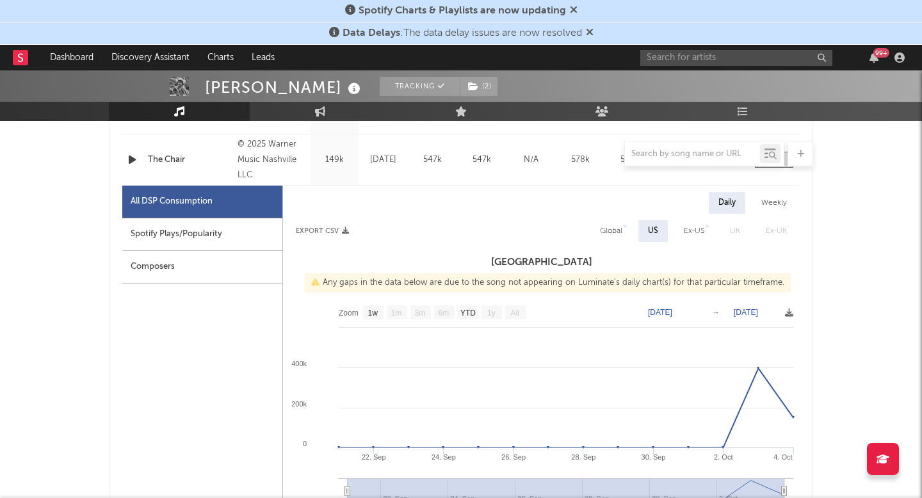
scroll to position [589, 0]
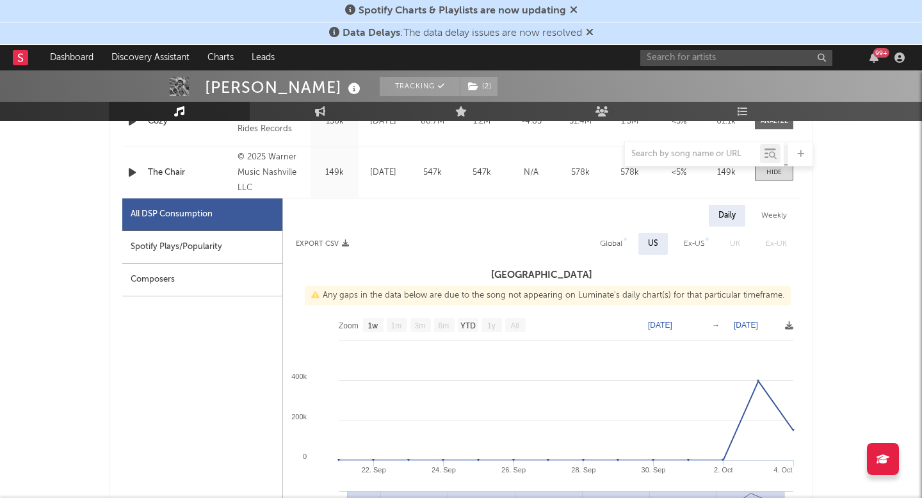
click at [229, 241] on div "Spotify Plays/Popularity" at bounding box center [202, 247] width 160 height 33
select select "1w"
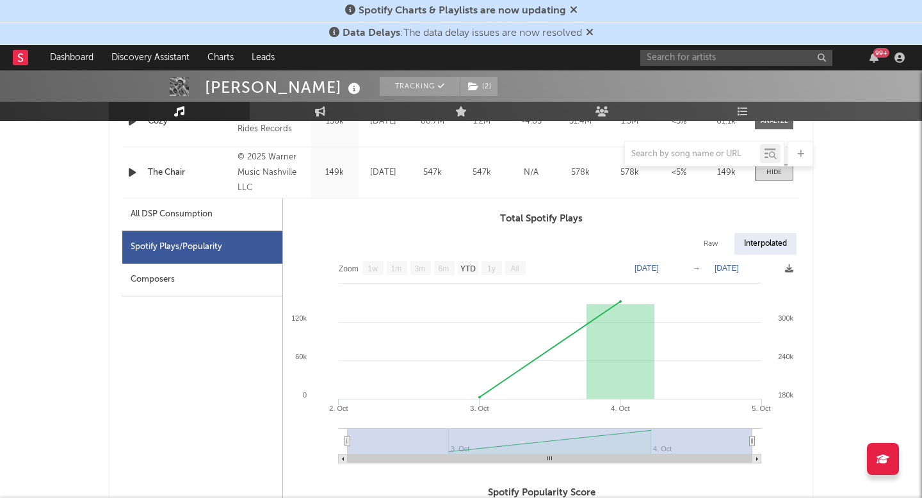
click at [225, 227] on div "All DSP Consumption" at bounding box center [202, 215] width 160 height 33
select select "1w"
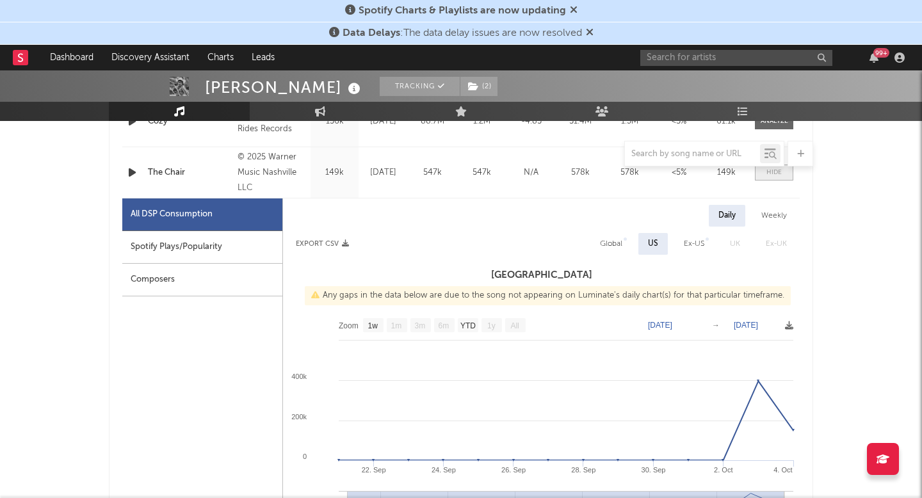
click at [764, 177] on span at bounding box center [774, 173] width 38 height 16
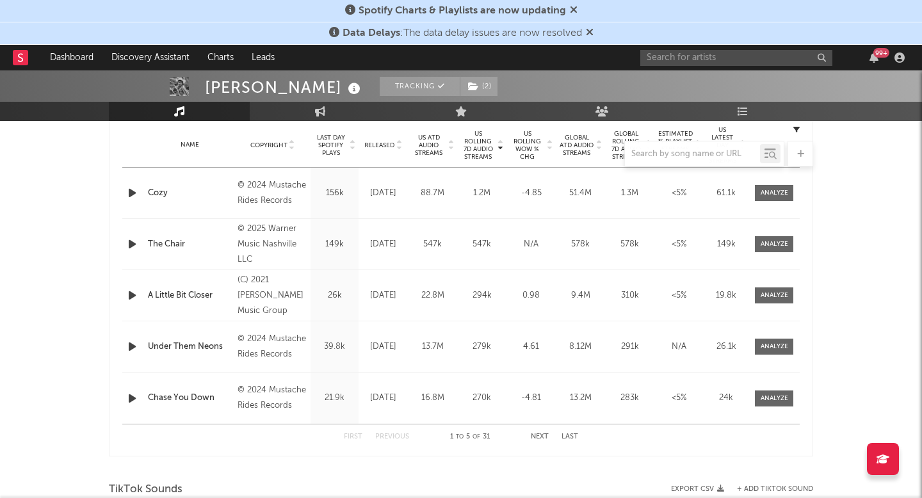
scroll to position [515, 0]
click at [322, 143] on div at bounding box center [461, 154] width 705 height 26
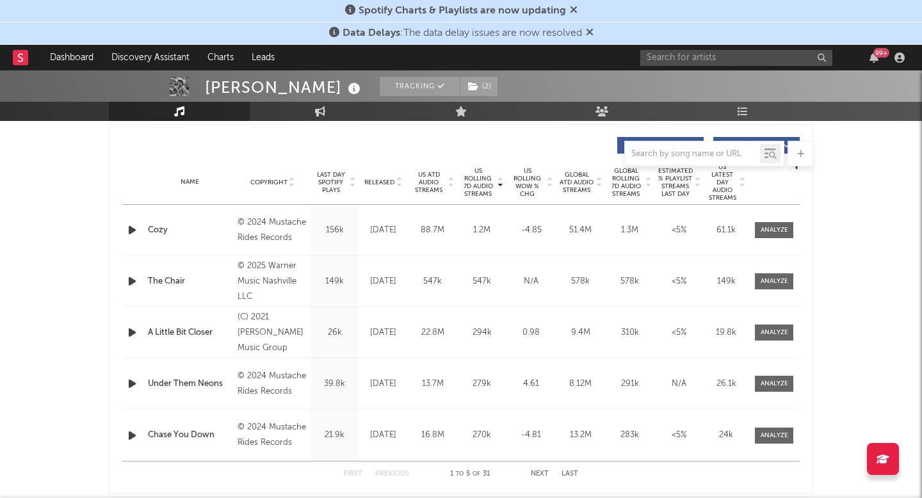
scroll to position [457, 0]
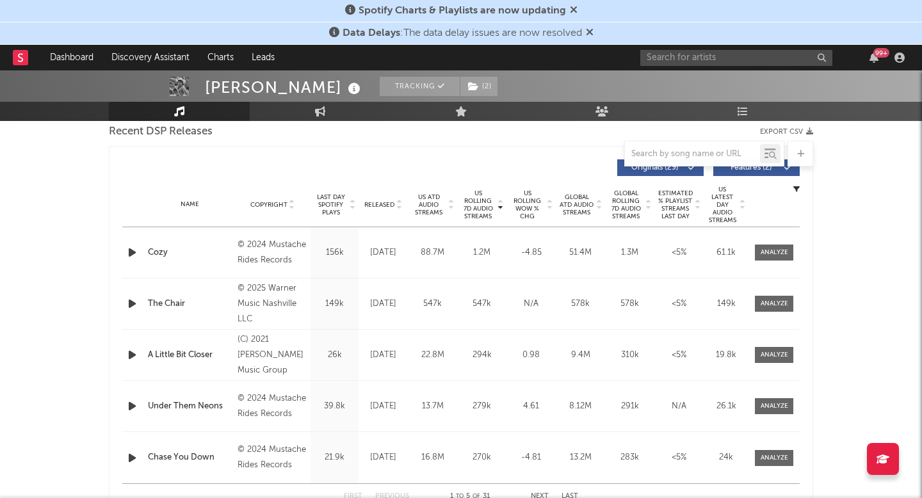
click at [332, 199] on span "Last Day Spotify Plays" at bounding box center [331, 204] width 34 height 23
click at [773, 302] on div at bounding box center [775, 304] width 28 height 10
select select "1w"
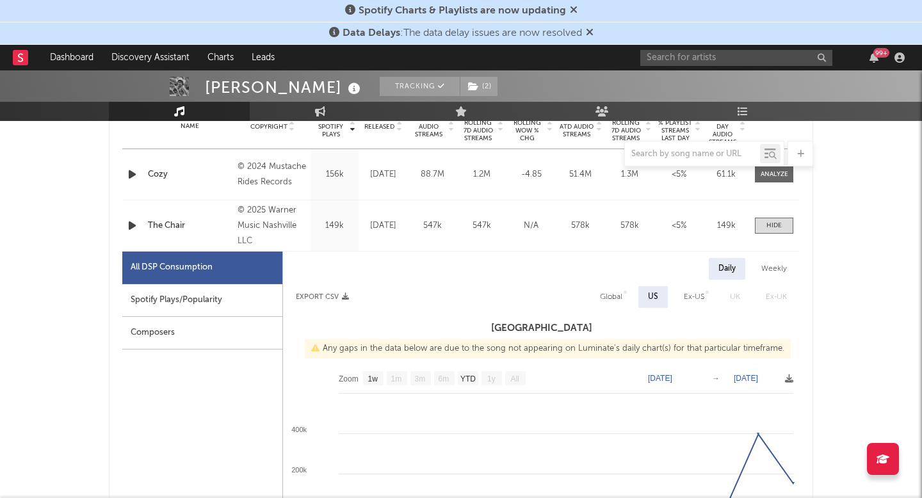
scroll to position [562, 0]
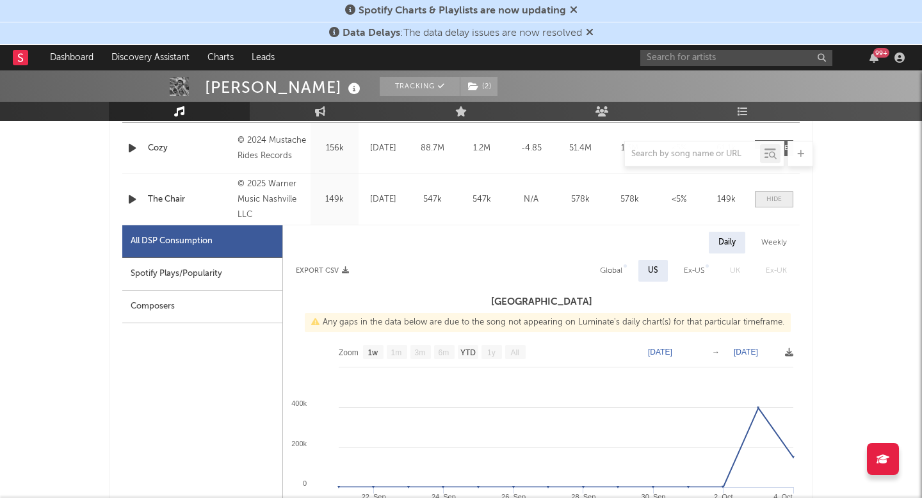
click at [785, 199] on span at bounding box center [774, 200] width 38 height 16
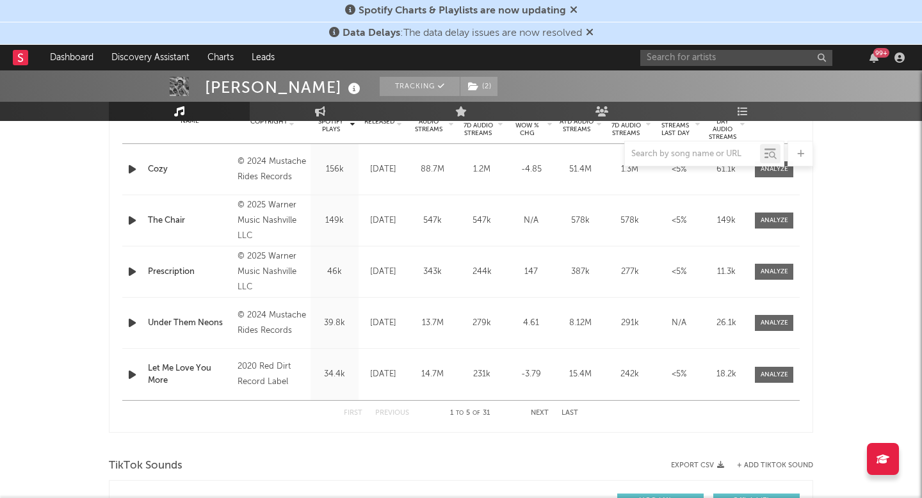
scroll to position [541, 0]
click at [789, 268] on span at bounding box center [774, 271] width 38 height 16
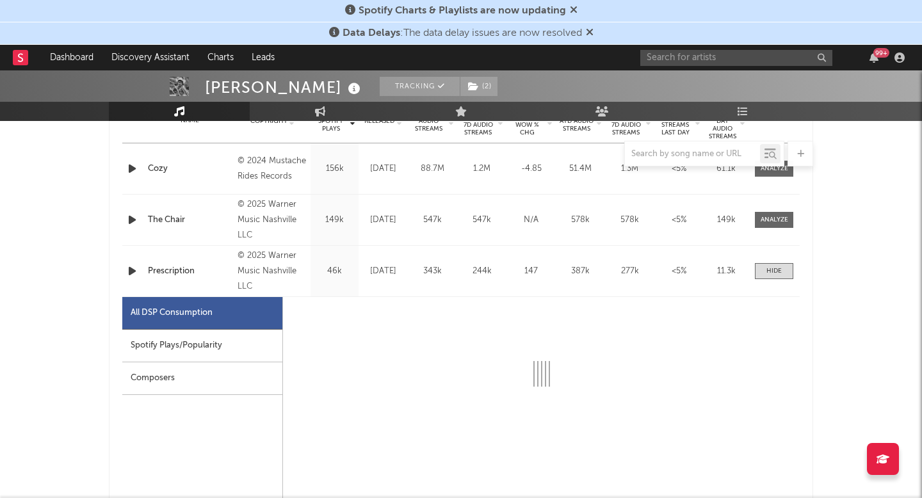
select select "1w"
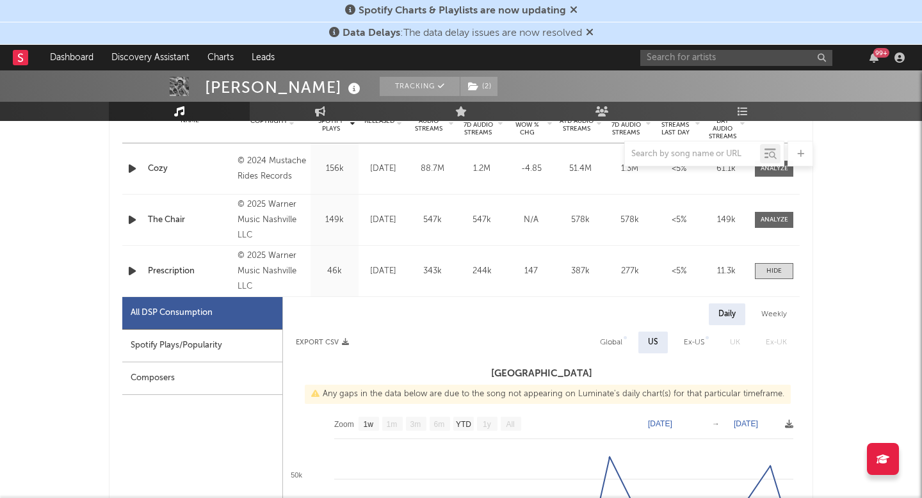
click at [196, 356] on div "Spotify Plays/Popularity" at bounding box center [202, 346] width 160 height 33
select select "1w"
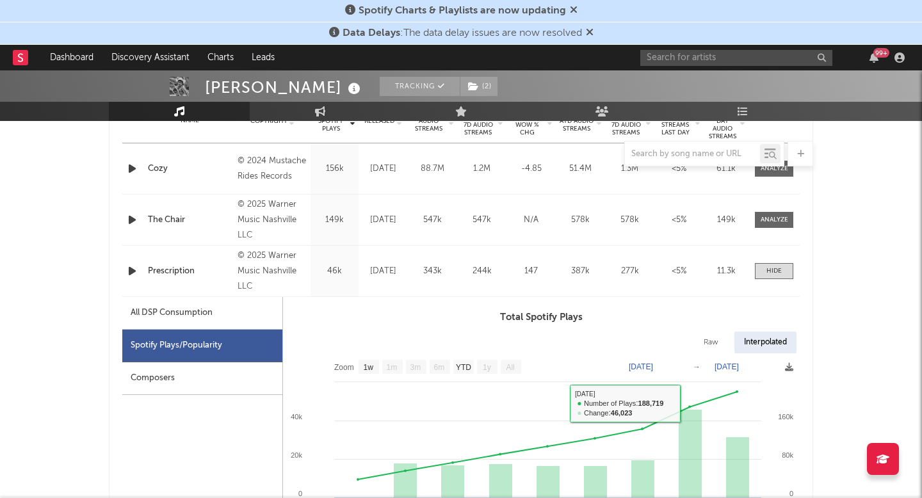
scroll to position [511, 0]
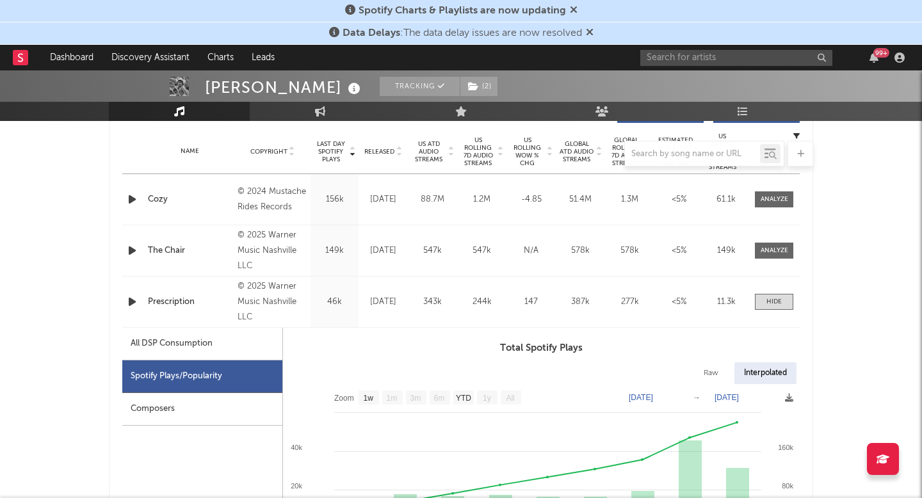
click at [759, 315] on div "Name Prescription Copyright © 2025 Warner Music Nashville LLC Label Warner Musi…" at bounding box center [461, 302] width 678 height 51
click at [760, 307] on span at bounding box center [774, 302] width 38 height 16
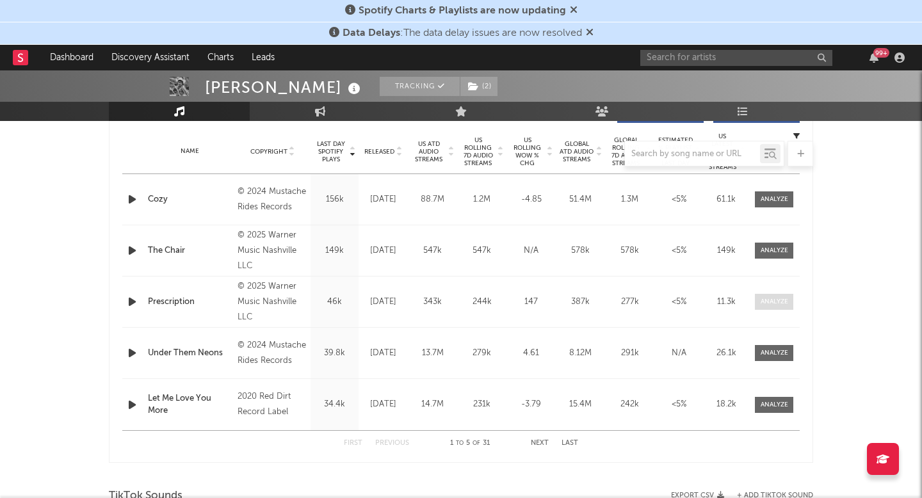
click at [760, 307] on span at bounding box center [774, 302] width 38 height 16
select select "1w"
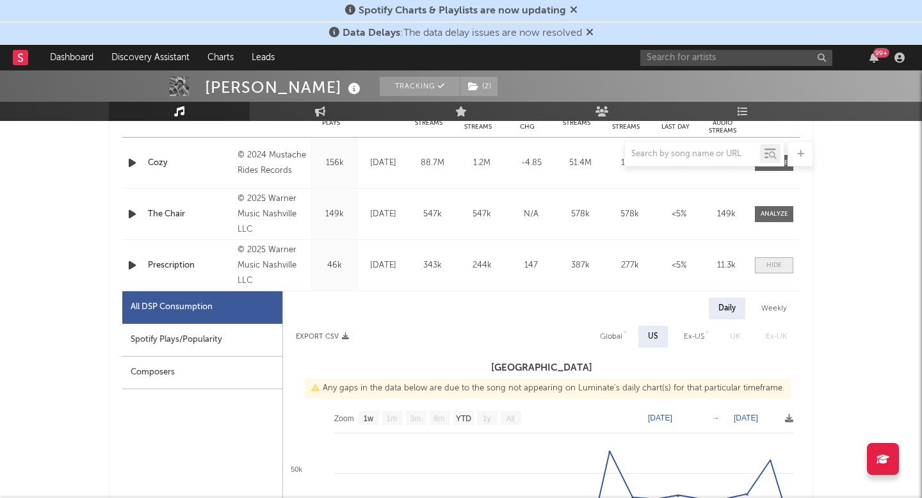
scroll to position [605, 0]
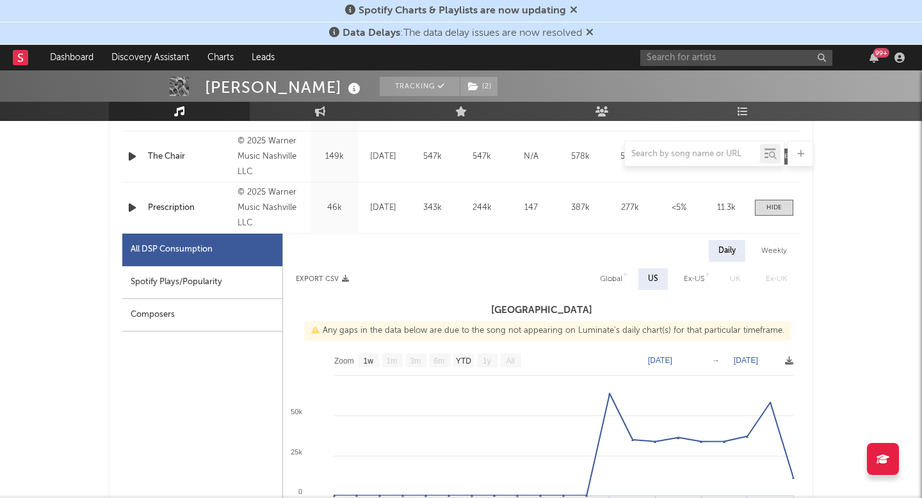
click at [245, 281] on div "Spotify Plays/Popularity" at bounding box center [202, 282] width 160 height 33
select select "1w"
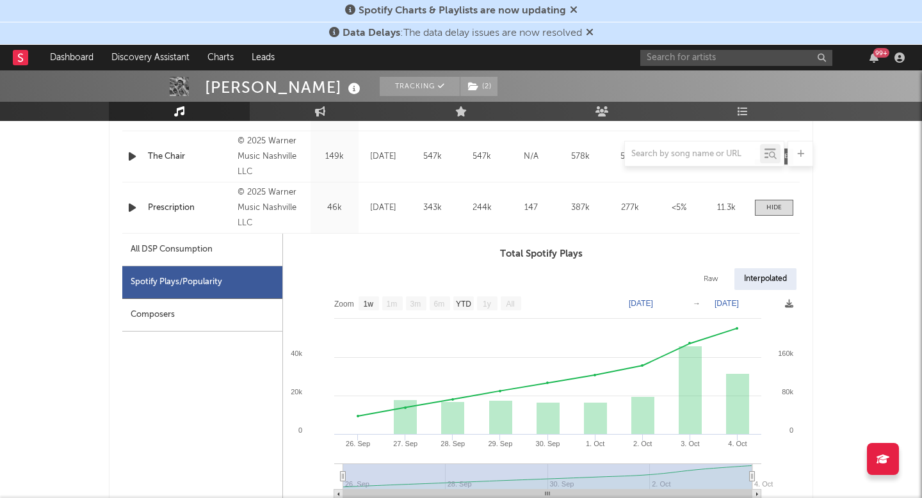
click at [241, 259] on div "All DSP Consumption" at bounding box center [202, 250] width 160 height 33
select select "1w"
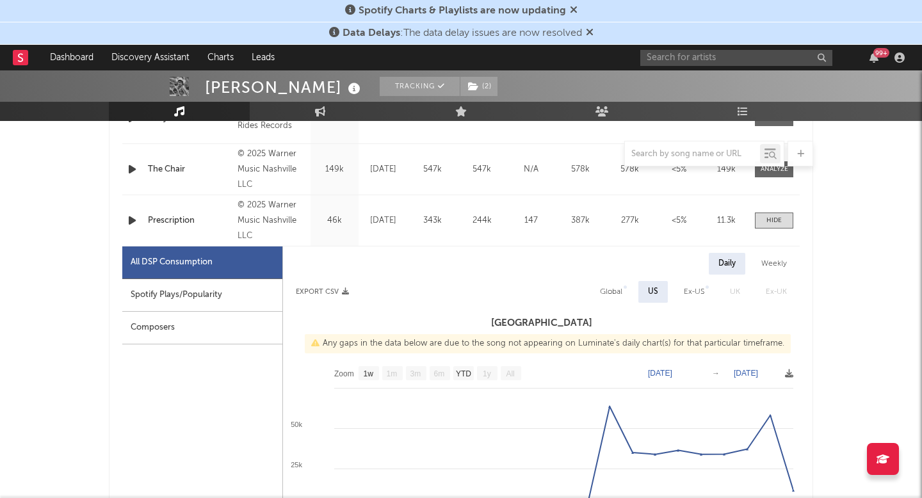
scroll to position [590, 0]
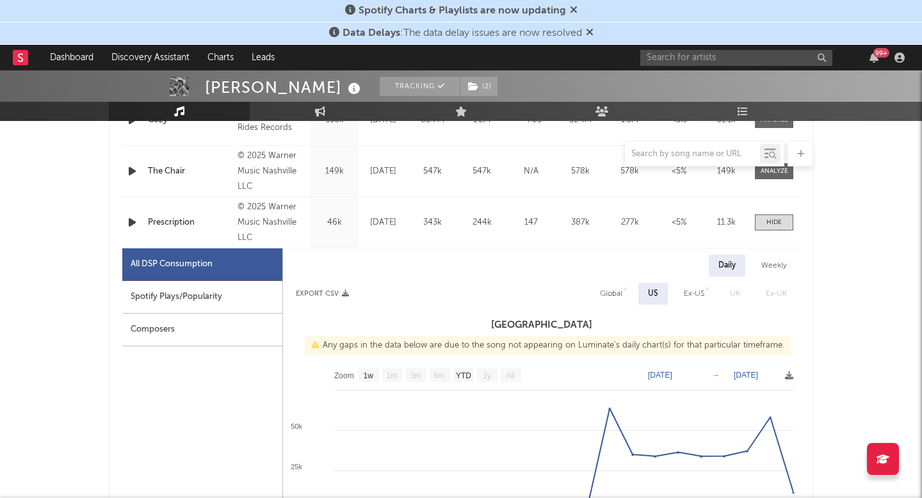
click at [167, 297] on div "Spotify Plays/Popularity" at bounding box center [202, 297] width 160 height 33
select select "1w"
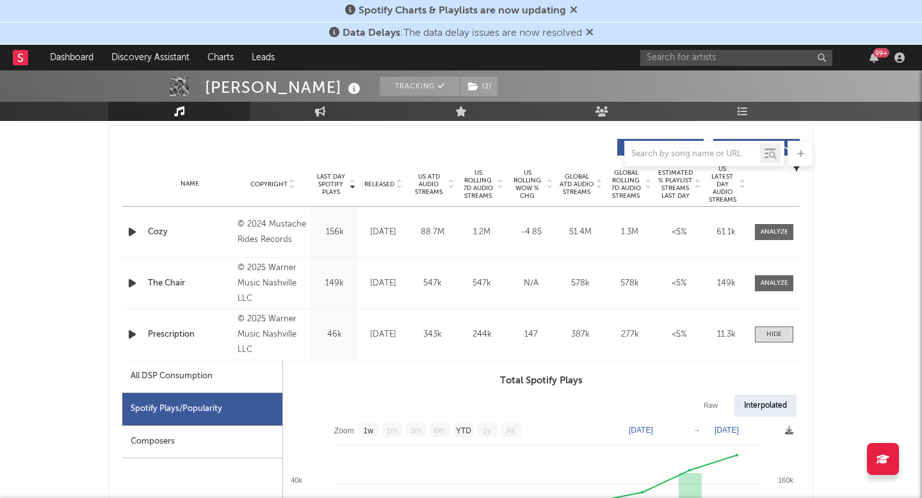
scroll to position [376, 0]
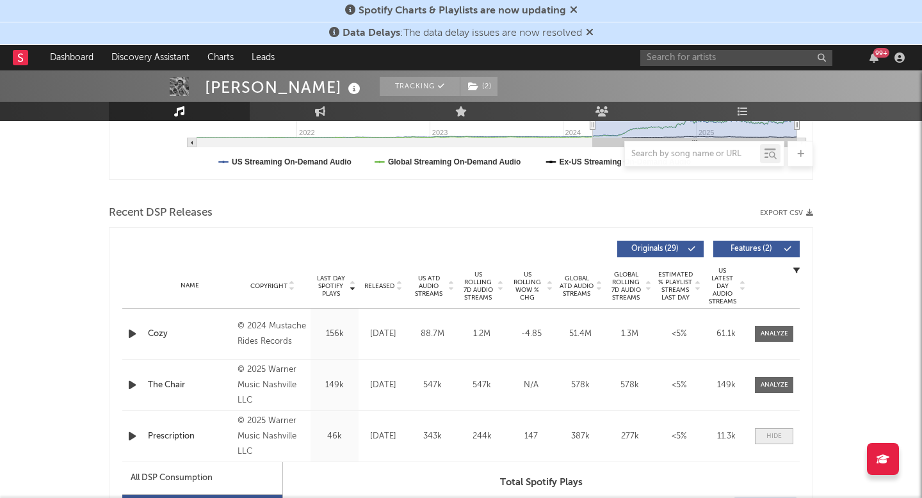
click at [762, 429] on span at bounding box center [774, 437] width 38 height 16
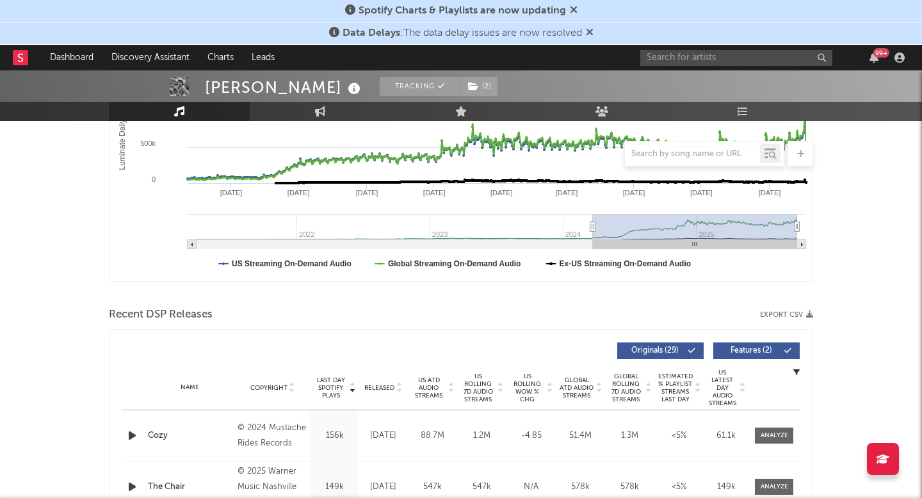
scroll to position [251, 0]
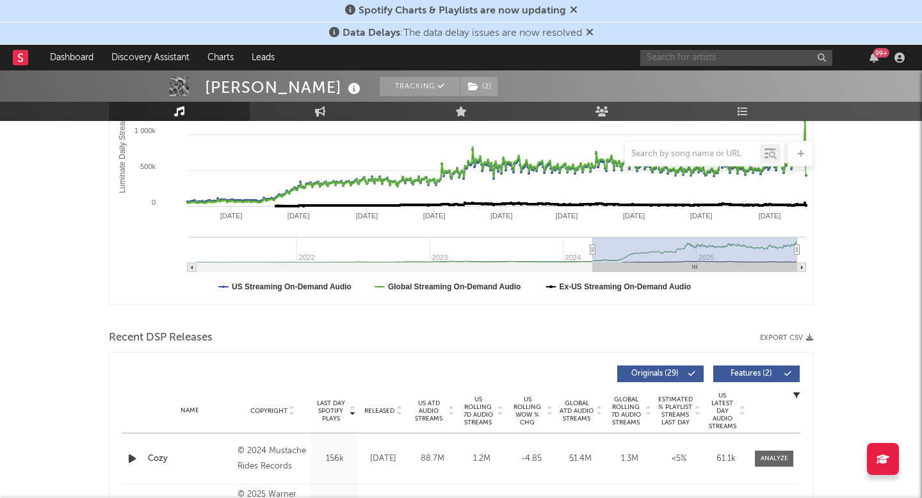
click at [719, 54] on input "text" at bounding box center [737, 58] width 192 height 16
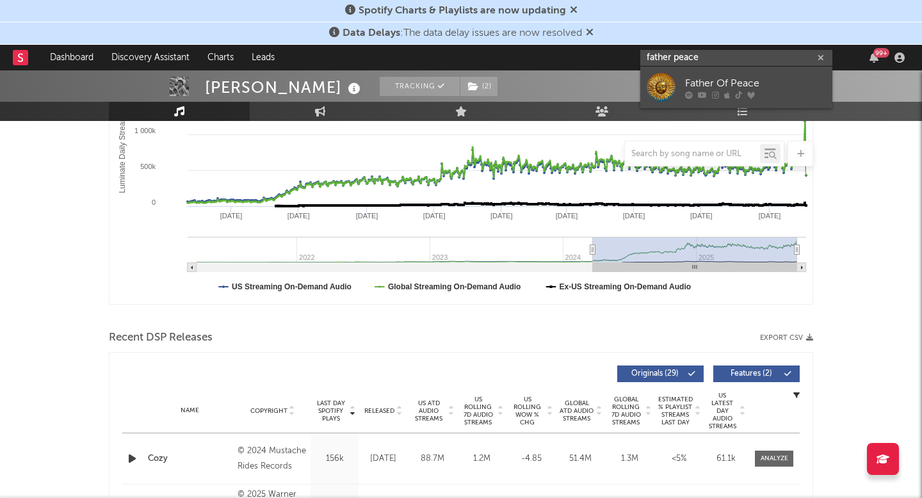
type input "father peace"
click at [715, 104] on link "Father Of Peace" at bounding box center [737, 88] width 192 height 42
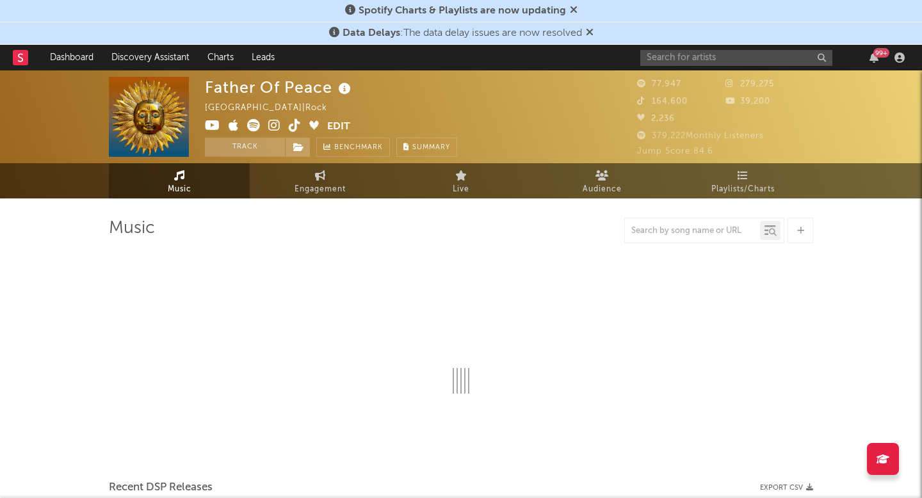
select select "6m"
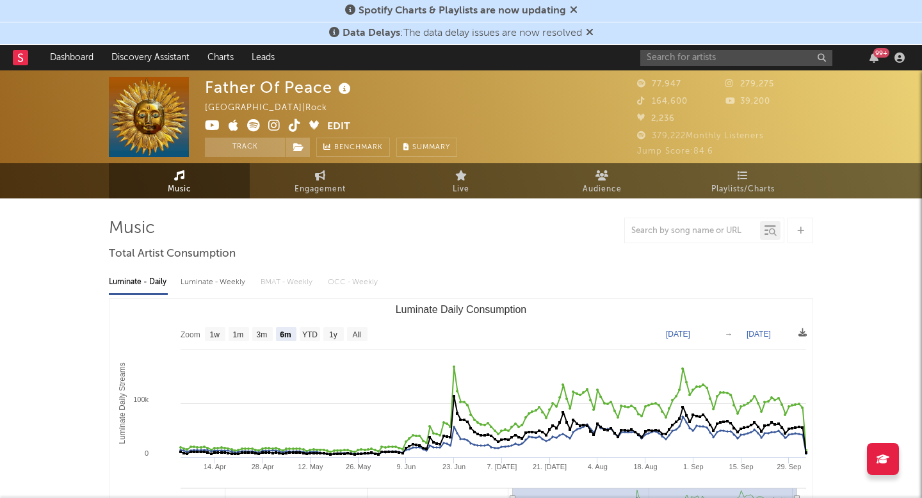
click at [222, 275] on div "Luminate - Weekly" at bounding box center [214, 283] width 67 height 22
select select "1w"
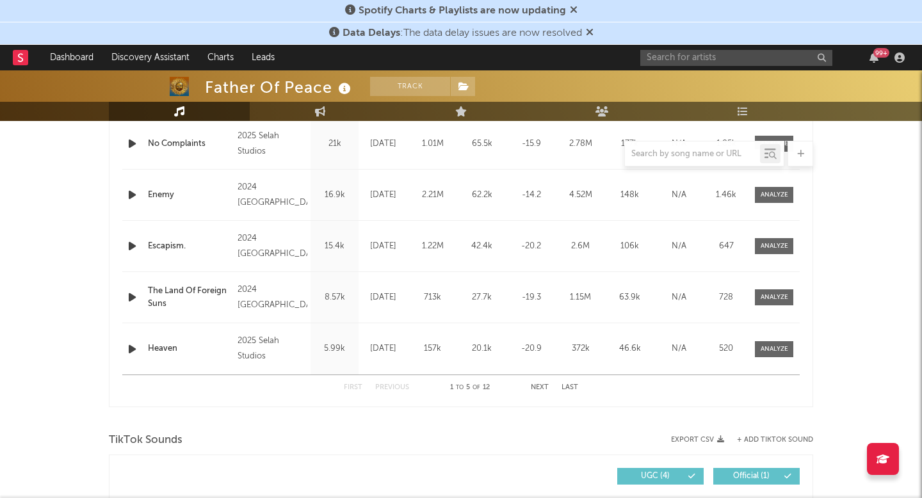
scroll to position [584, 0]
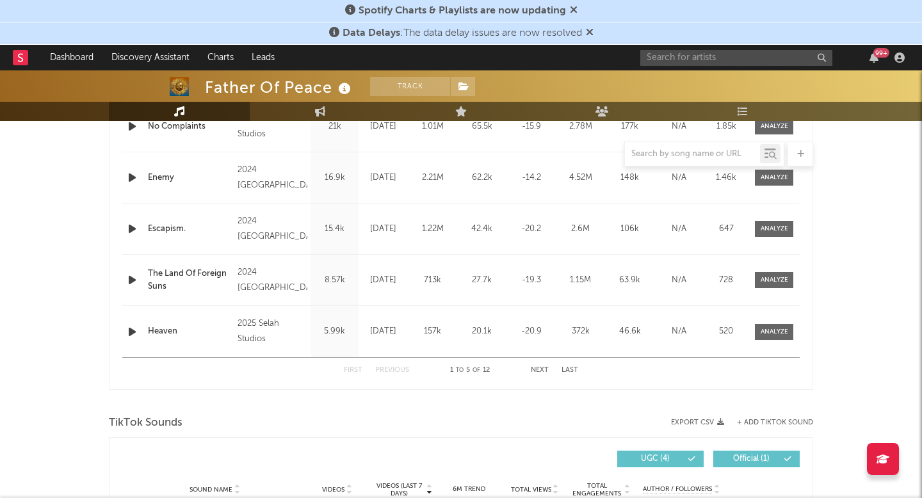
drag, startPoint x: 725, startPoint y: 391, endPoint x: 825, endPoint y: 261, distance: 164.5
click at [729, 356] on div "Music Total Artist Consumption Luminate - Daily Luminate - Weekly BMAT - Weekly…" at bounding box center [461, 480] width 705 height 1692
click at [603, 58] on nav "Dashboard Discovery Assistant Charts Leads 99 +" at bounding box center [461, 58] width 922 height 26
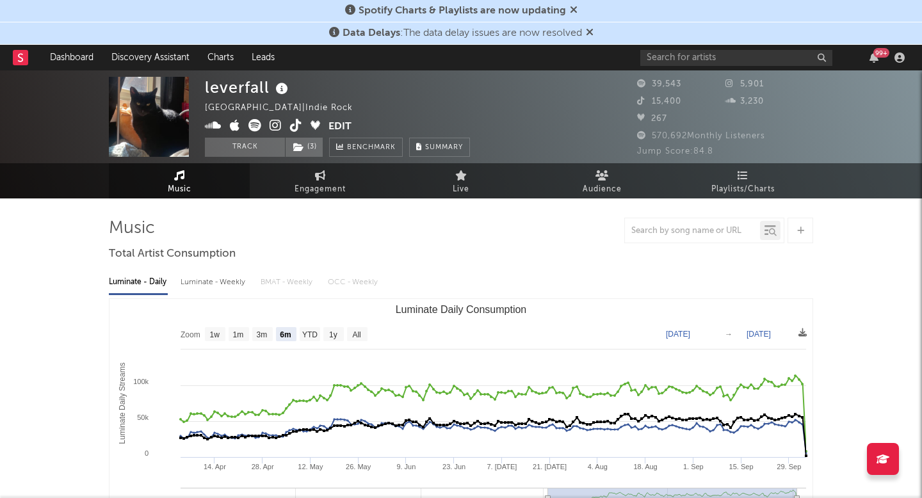
select select "6m"
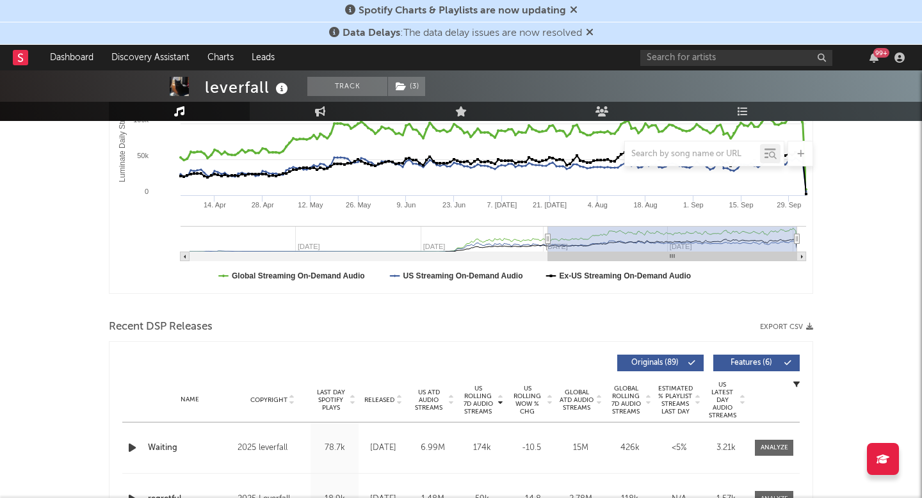
click at [494, 304] on div at bounding box center [461, 306] width 705 height 19
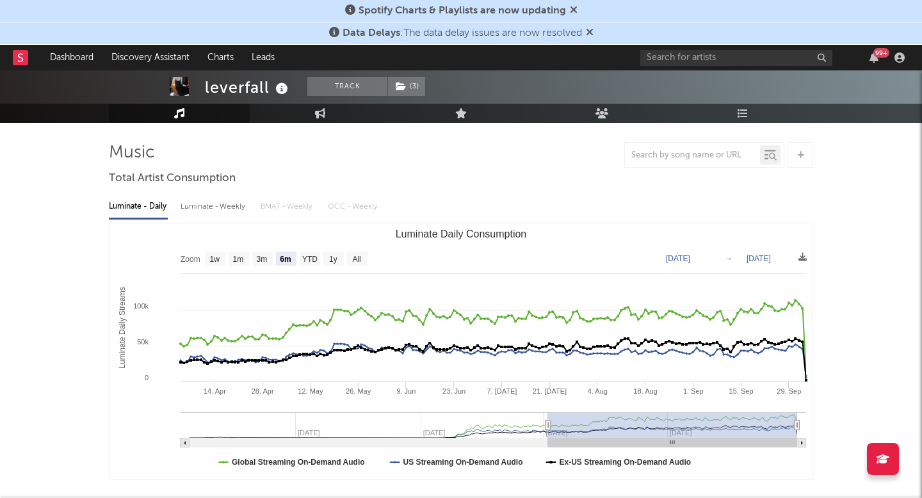
scroll to position [76, 0]
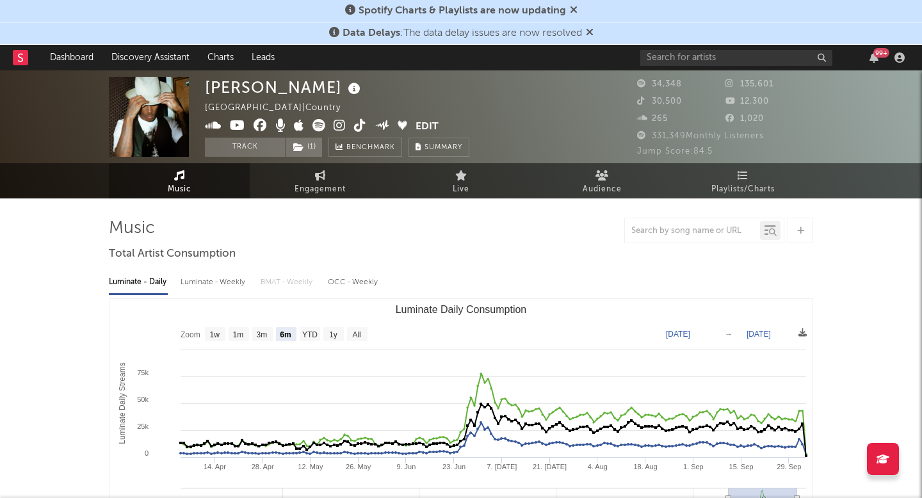
select select "6m"
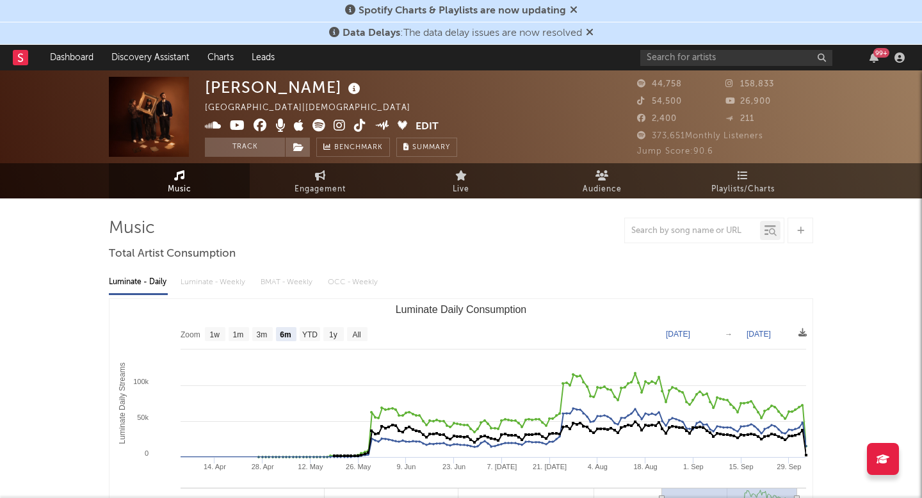
select select "6m"
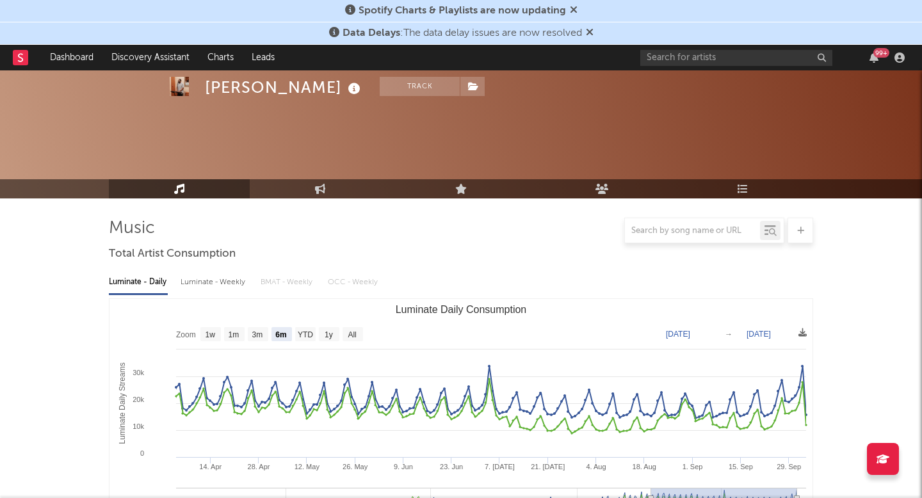
select select "6m"
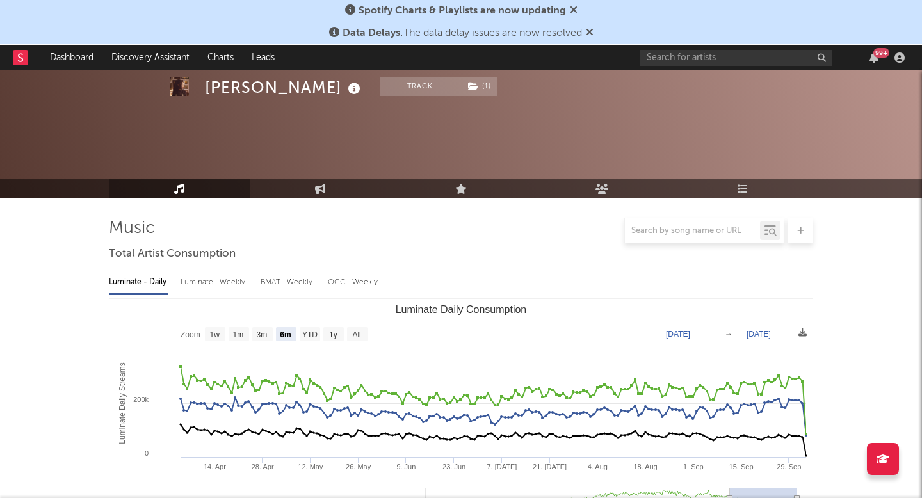
select select "6m"
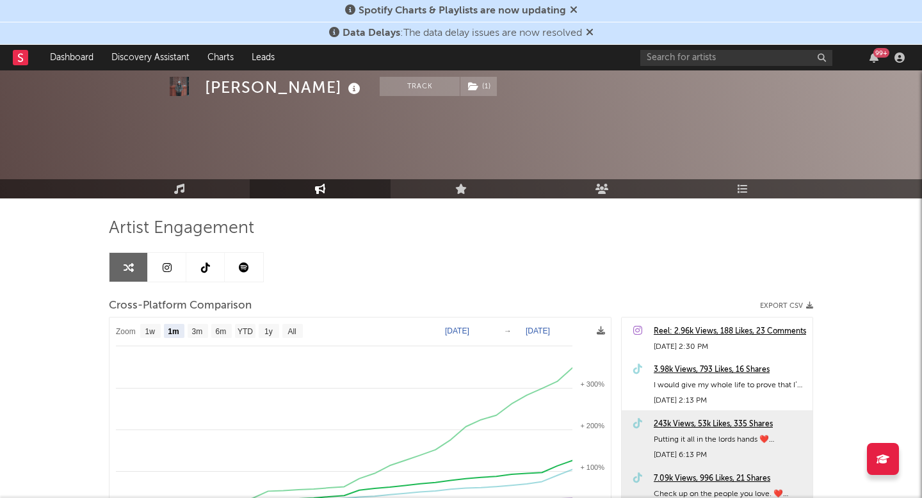
select select "1m"
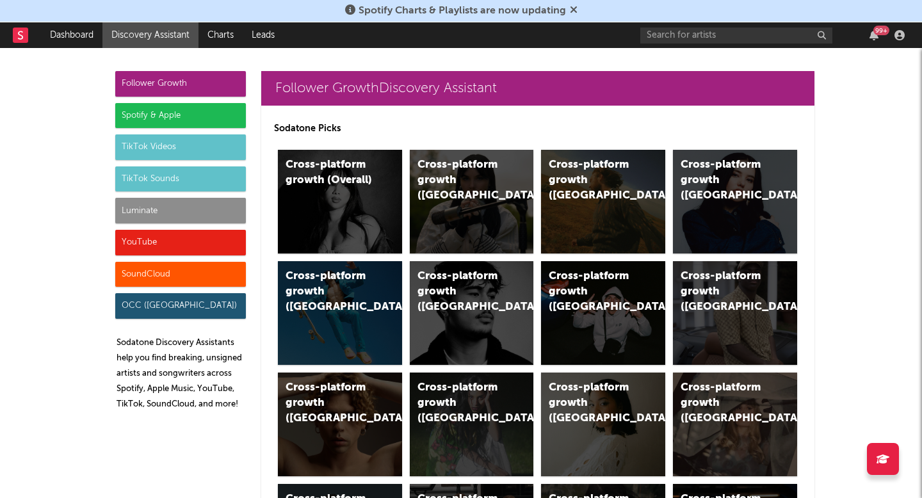
click at [751, 26] on div "99 +" at bounding box center [775, 35] width 269 height 26
click at [742, 35] on input "text" at bounding box center [737, 36] width 192 height 16
type input "[PERSON_NAME]"
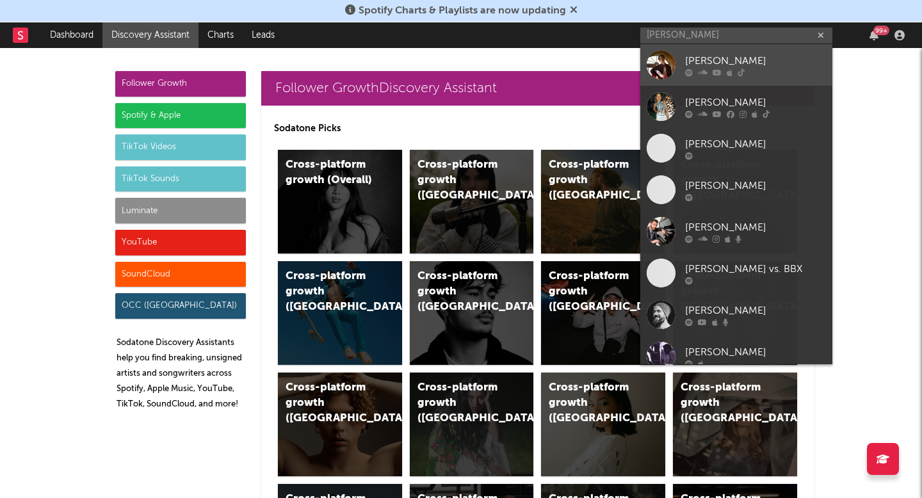
click at [726, 64] on div "[PERSON_NAME]" at bounding box center [755, 60] width 141 height 15
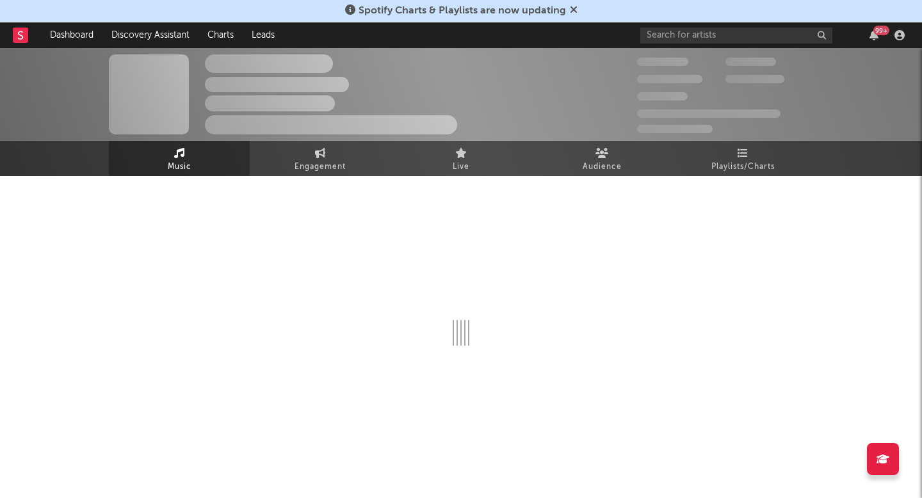
select select "1w"
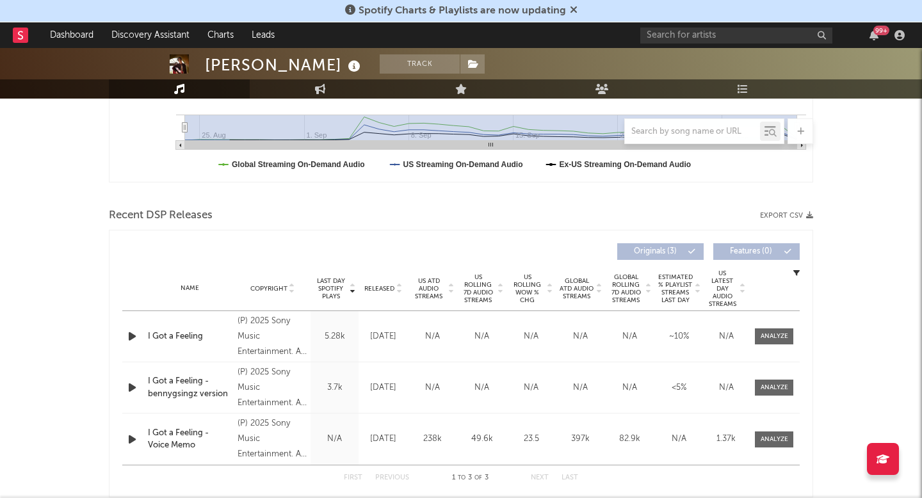
scroll to position [448, 0]
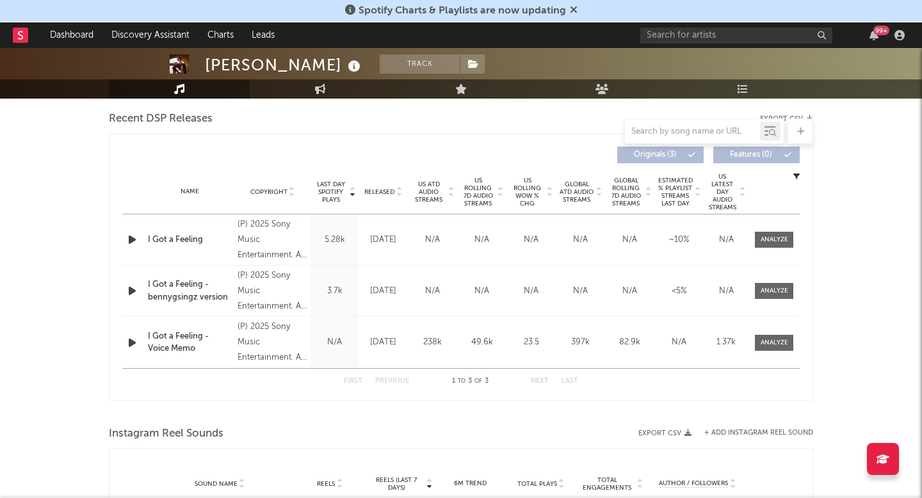
click at [435, 188] on span "US ATD Audio Streams" at bounding box center [428, 192] width 35 height 23
click at [773, 235] on div at bounding box center [775, 240] width 28 height 10
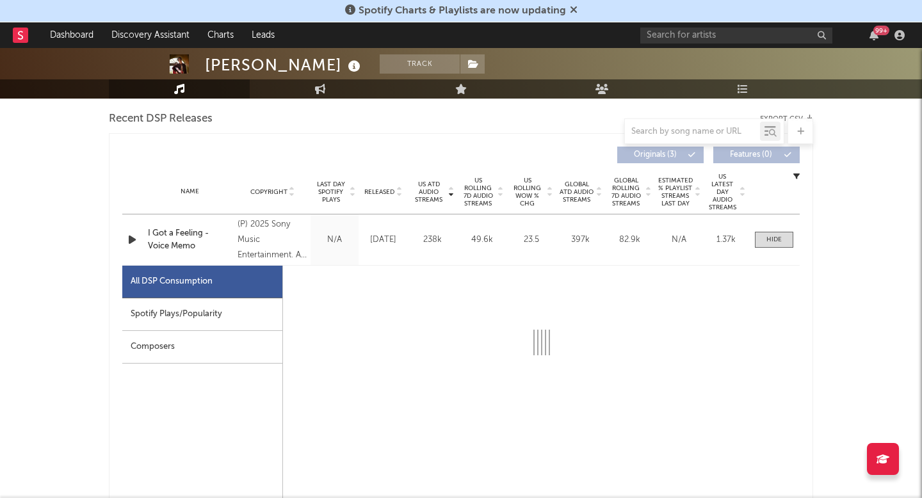
click at [794, 245] on div at bounding box center [774, 240] width 51 height 16
select select "1w"
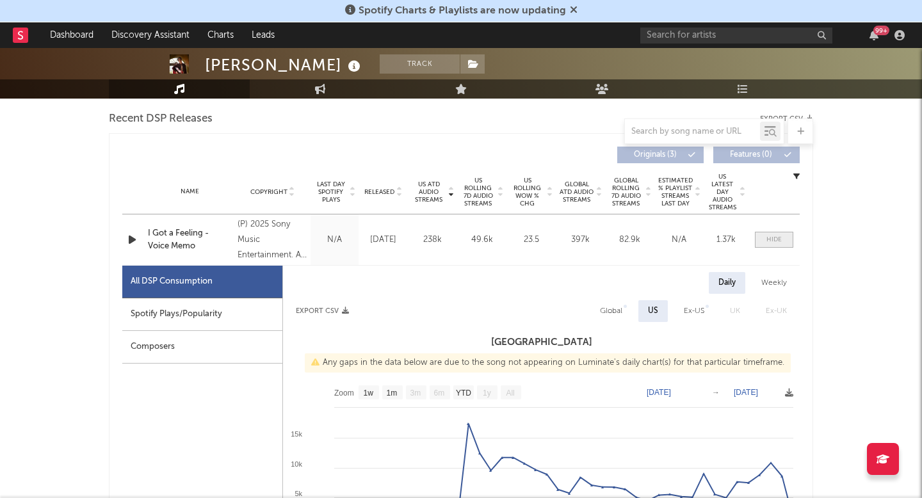
click at [784, 238] on span at bounding box center [774, 240] width 38 height 16
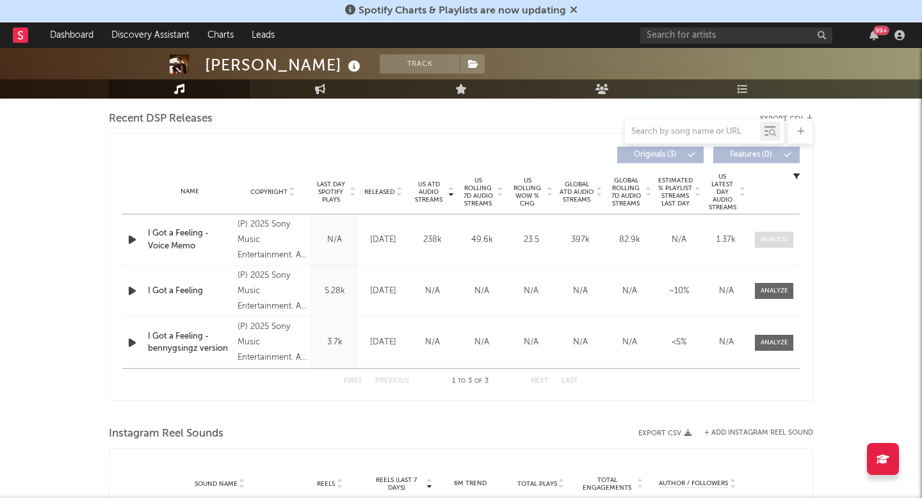
click at [780, 241] on div at bounding box center [775, 240] width 28 height 10
select select "1w"
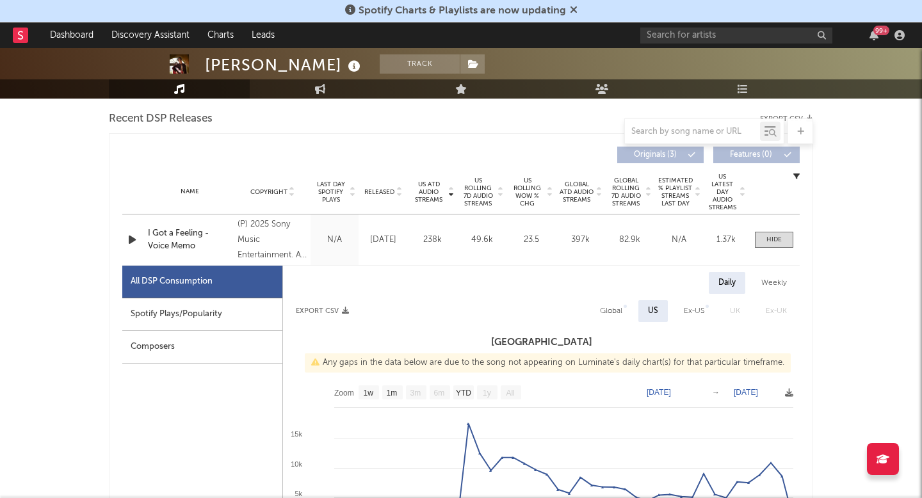
scroll to position [541, 0]
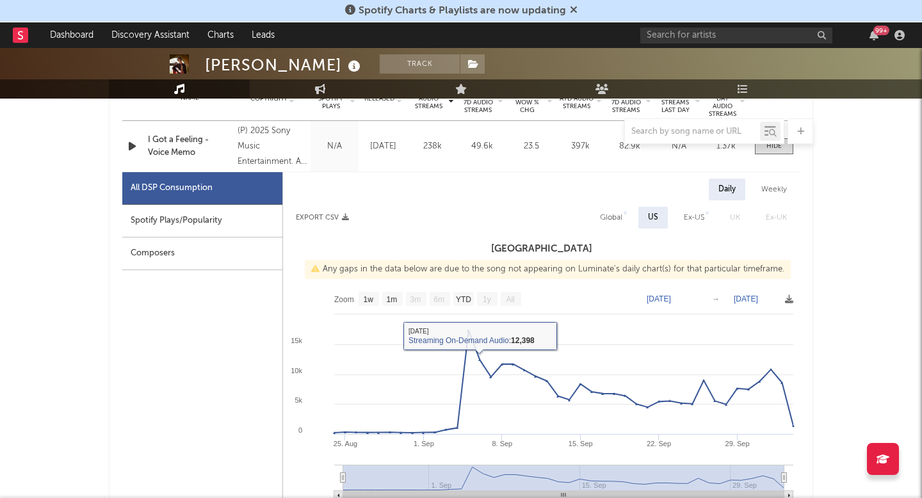
click at [595, 215] on div "Global" at bounding box center [612, 218] width 42 height 22
select select "1w"
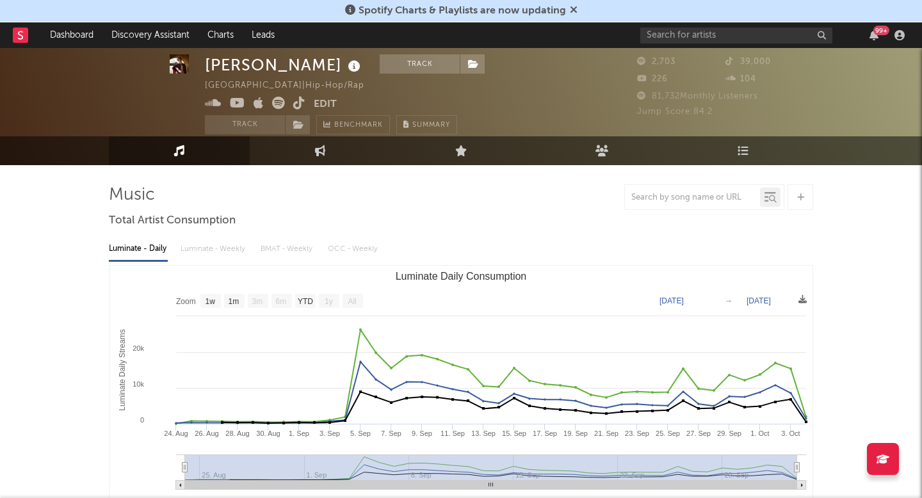
scroll to position [0, 0]
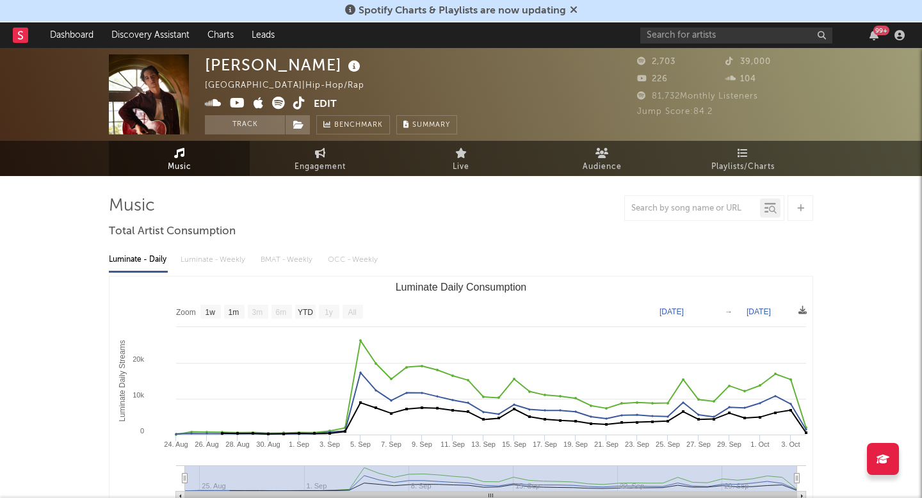
click at [297, 101] on icon at bounding box center [299, 103] width 12 height 13
